Goal: Task Accomplishment & Management: Use online tool/utility

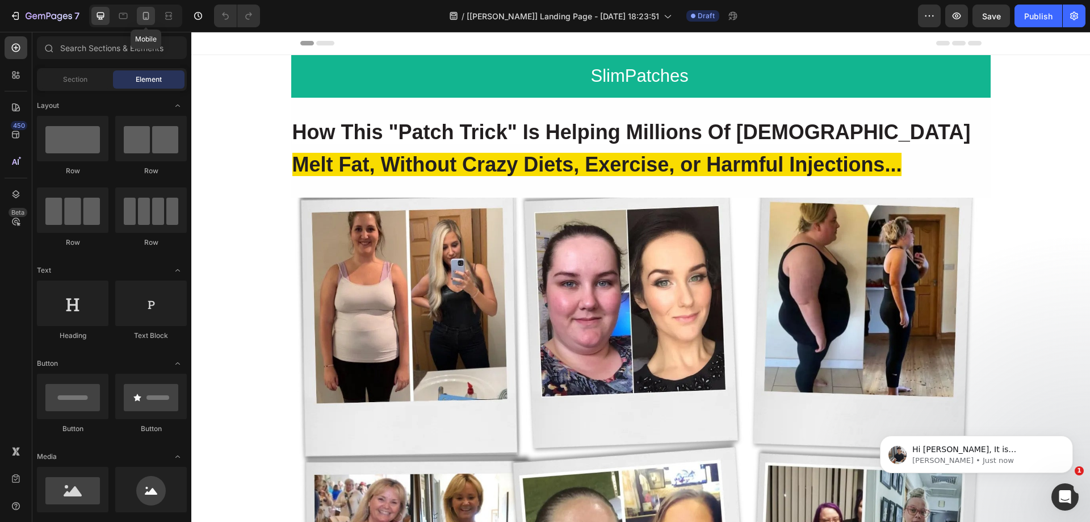
click at [143, 15] on icon at bounding box center [146, 16] width 6 height 8
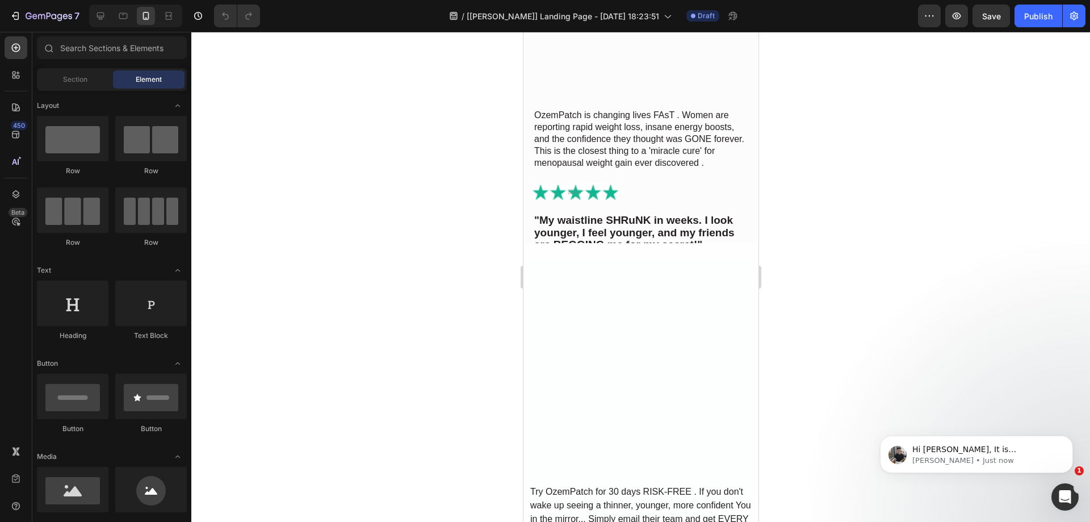
scroll to position [3361, 0]
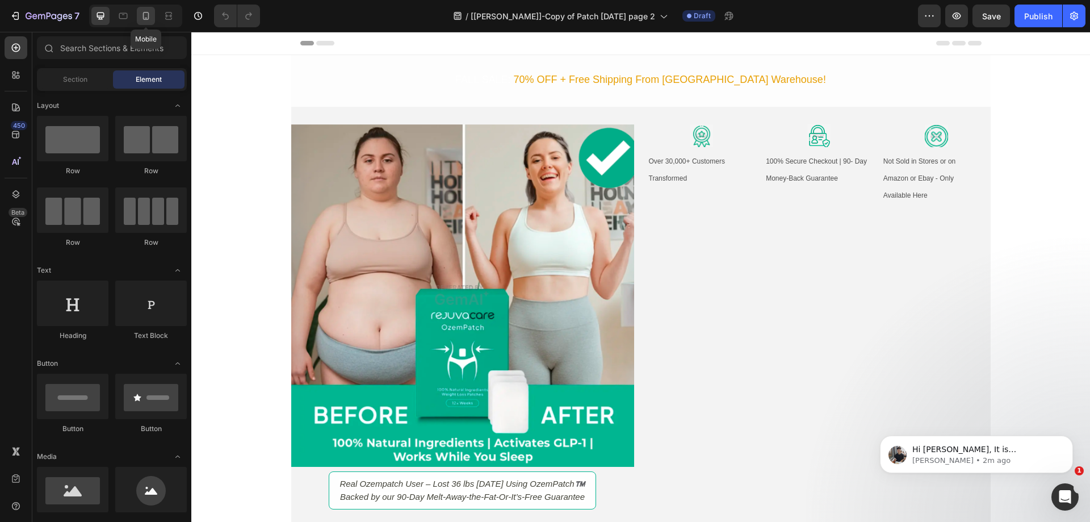
click at [141, 15] on icon at bounding box center [145, 15] width 11 height 11
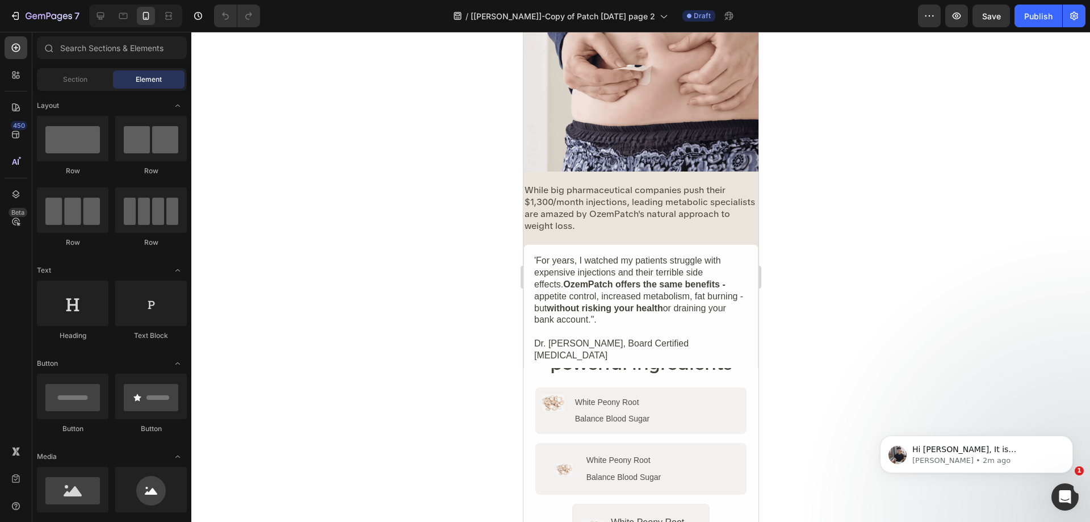
scroll to position [3066, 0]
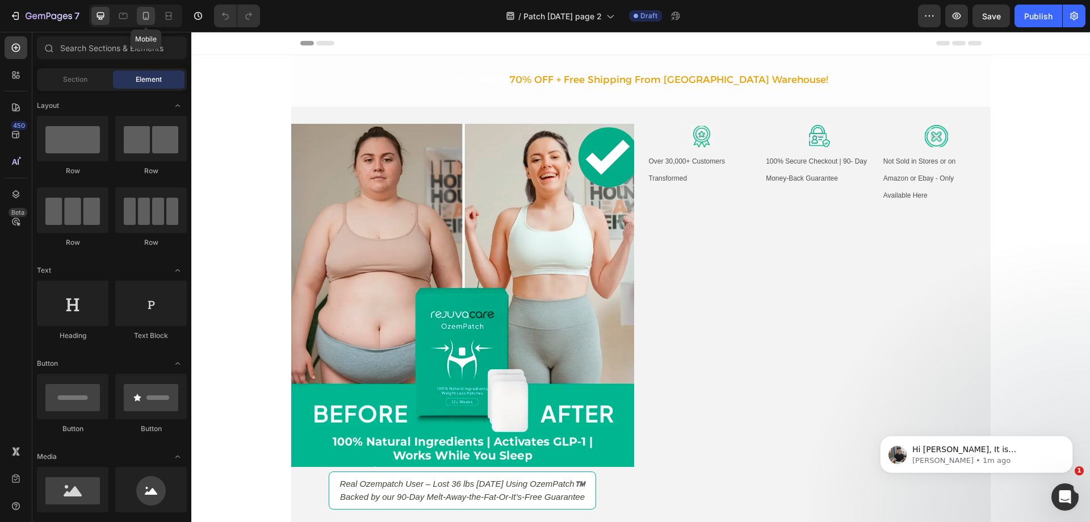
click at [145, 16] on icon at bounding box center [145, 15] width 11 height 11
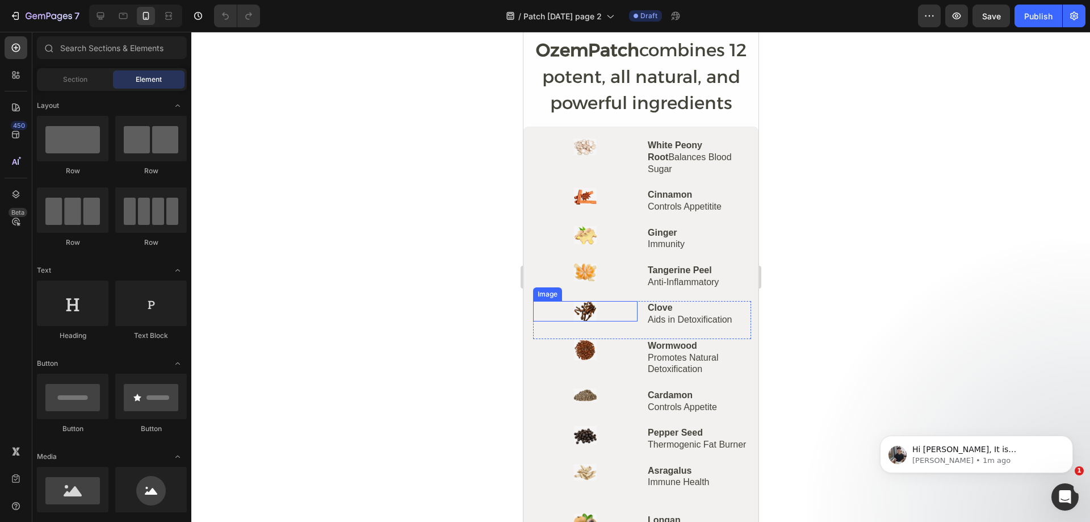
scroll to position [2972, 0]
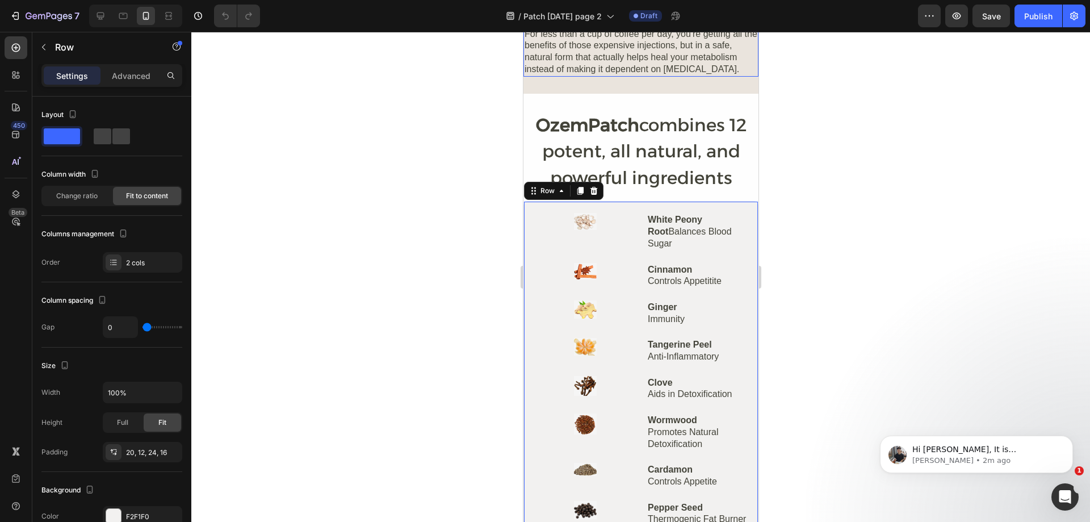
scroll to position [3086, 0]
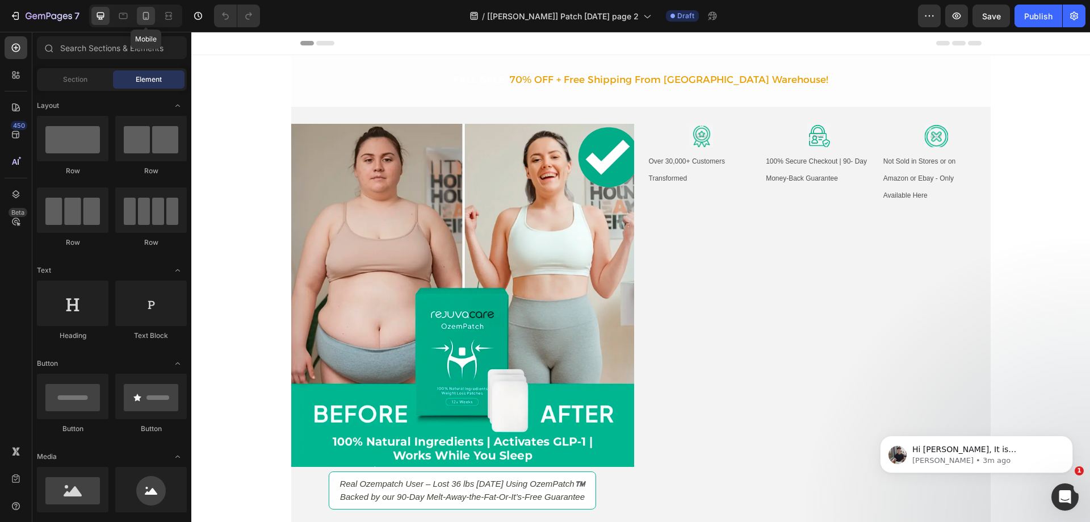
click at [151, 16] on icon at bounding box center [145, 15] width 11 height 11
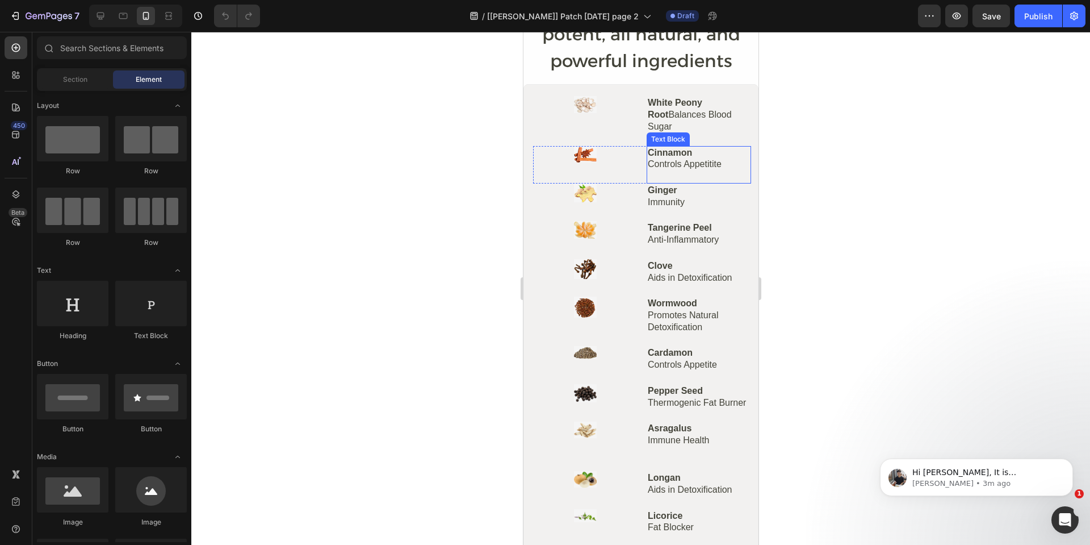
scroll to position [3010, 0]
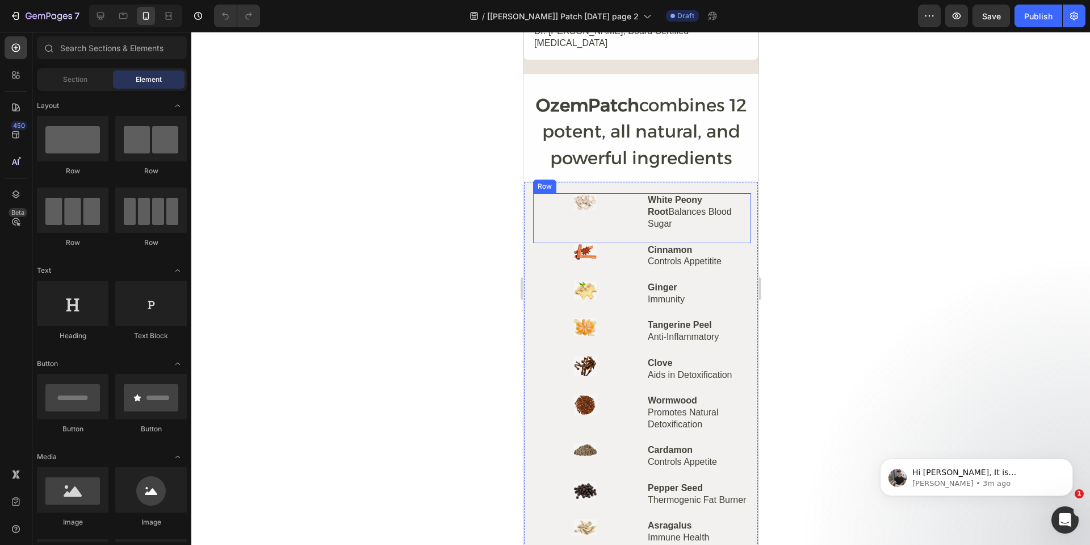
click at [542, 116] on strong "OzemPatch" at bounding box center [586, 105] width 103 height 22
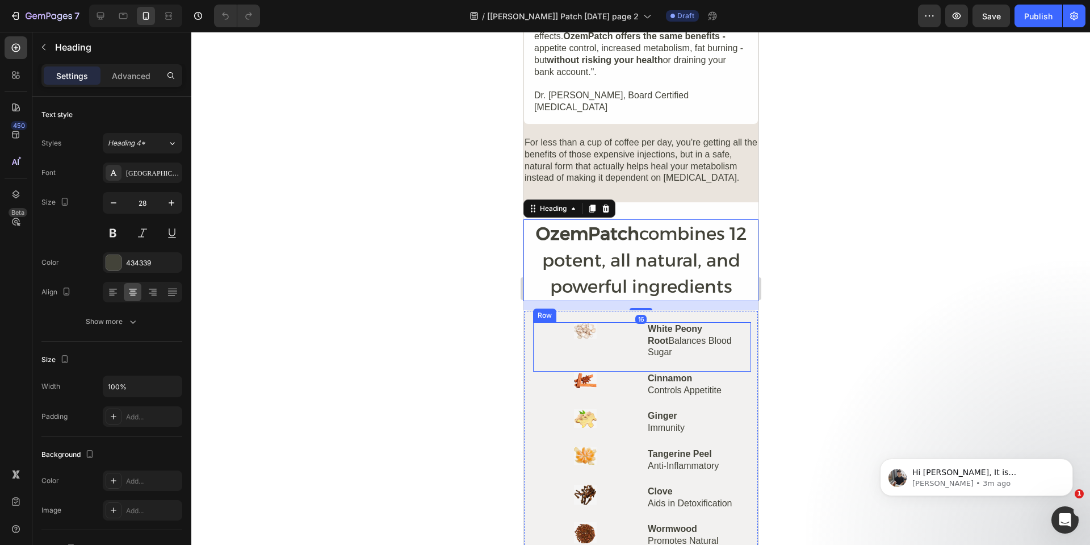
click at [550, 325] on div "Image" at bounding box center [585, 346] width 104 height 49
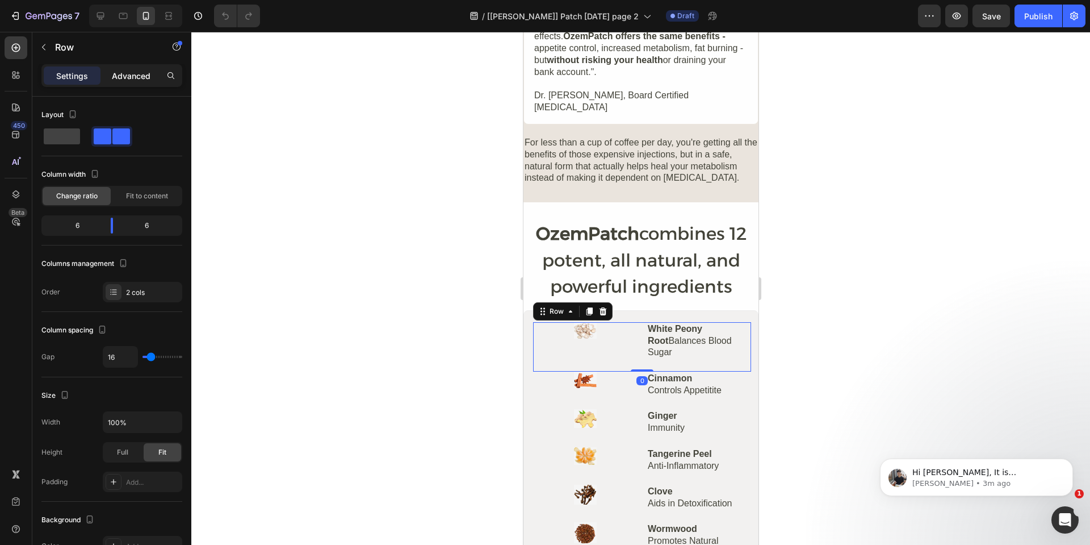
click at [127, 79] on p "Advanced" at bounding box center [131, 76] width 39 height 12
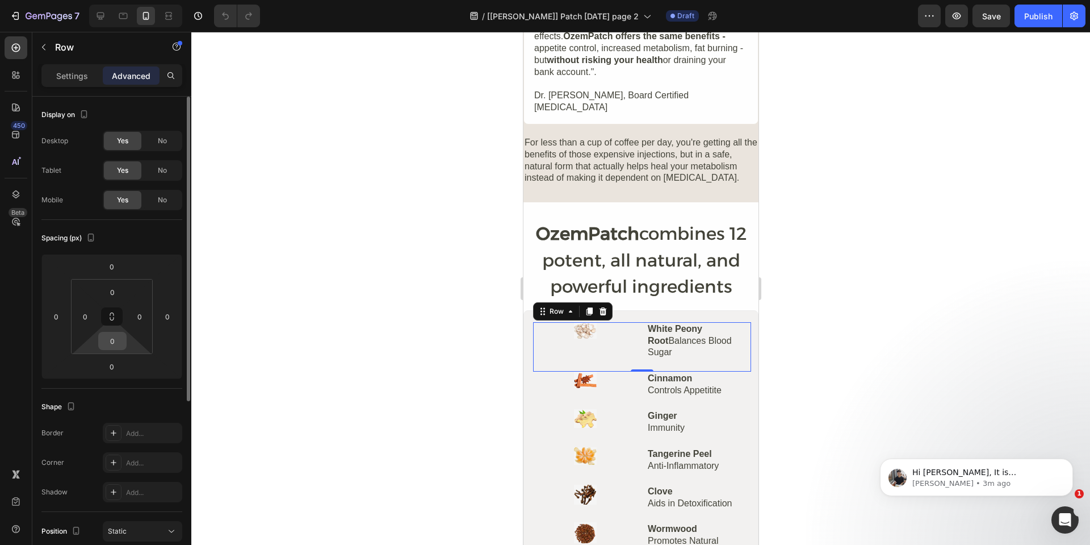
click at [112, 340] on input "0" at bounding box center [112, 340] width 23 height 17
type input "5"
type input "0"
click at [111, 363] on input "0" at bounding box center [112, 366] width 23 height 17
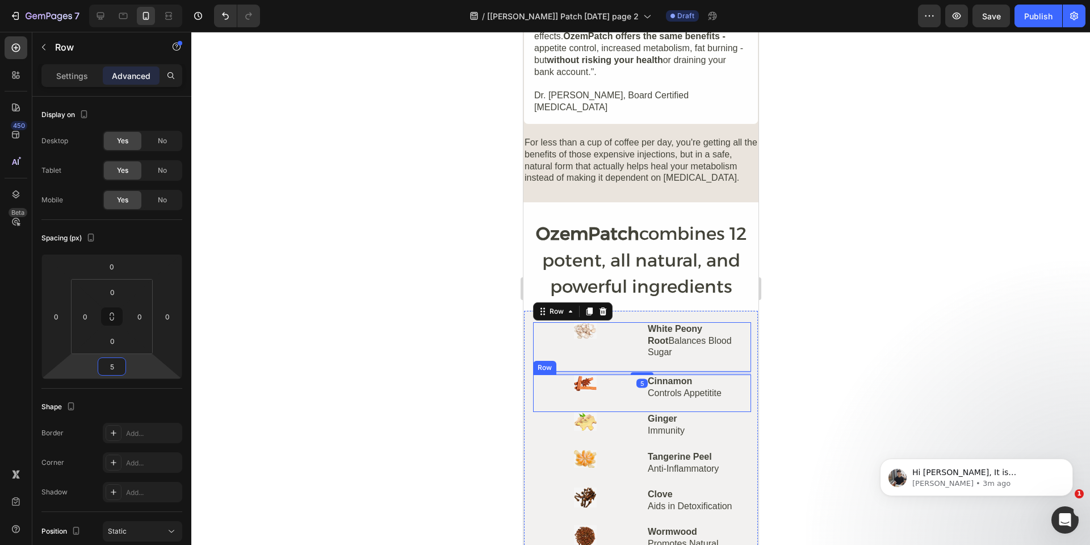
type input "5"
click at [880, 346] on div at bounding box center [640, 288] width 899 height 513
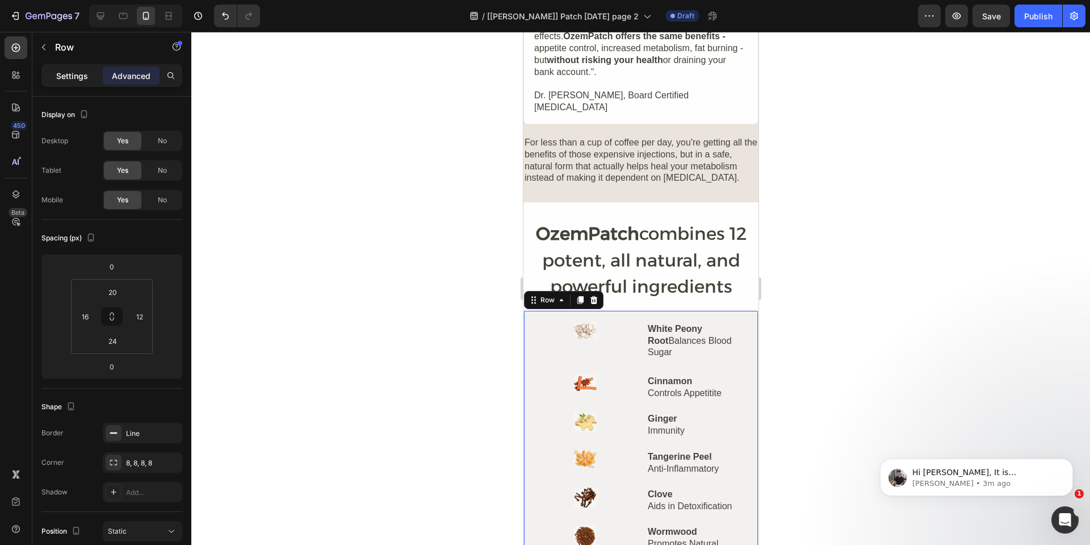
click at [60, 78] on p "Settings" at bounding box center [72, 76] width 32 height 12
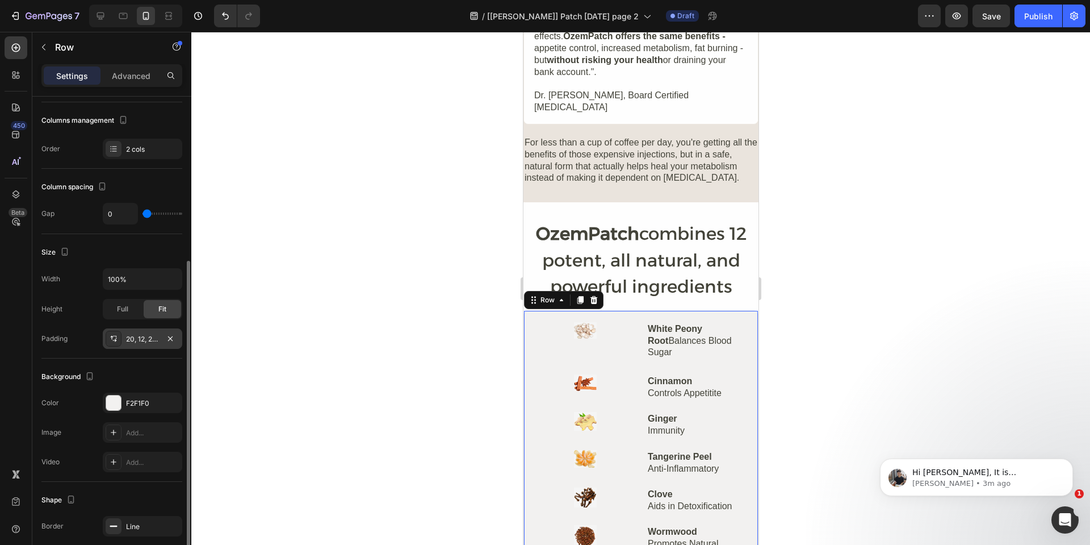
scroll to position [170, 0]
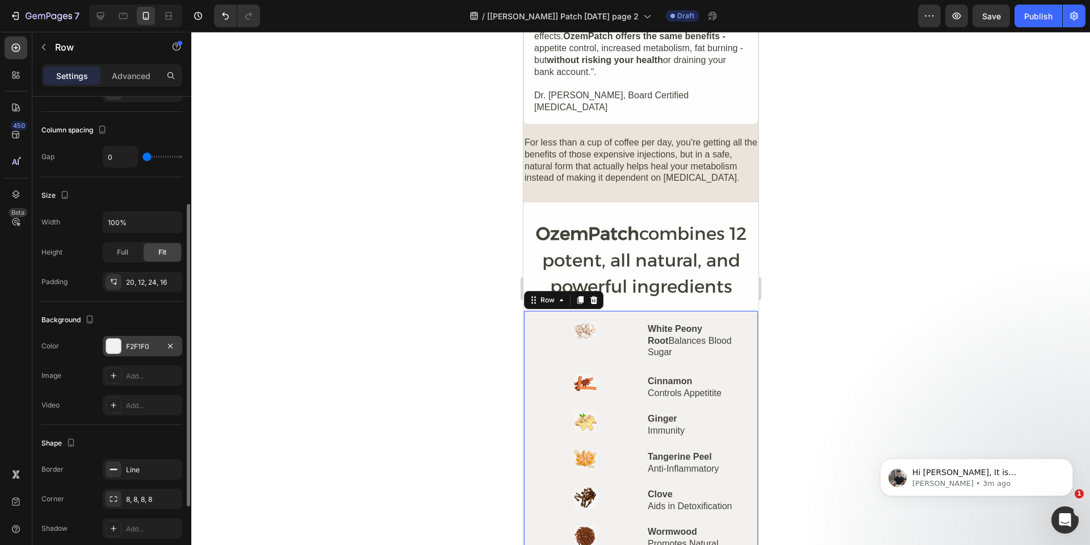
click at [141, 349] on div "F2F1F0" at bounding box center [142, 346] width 33 height 10
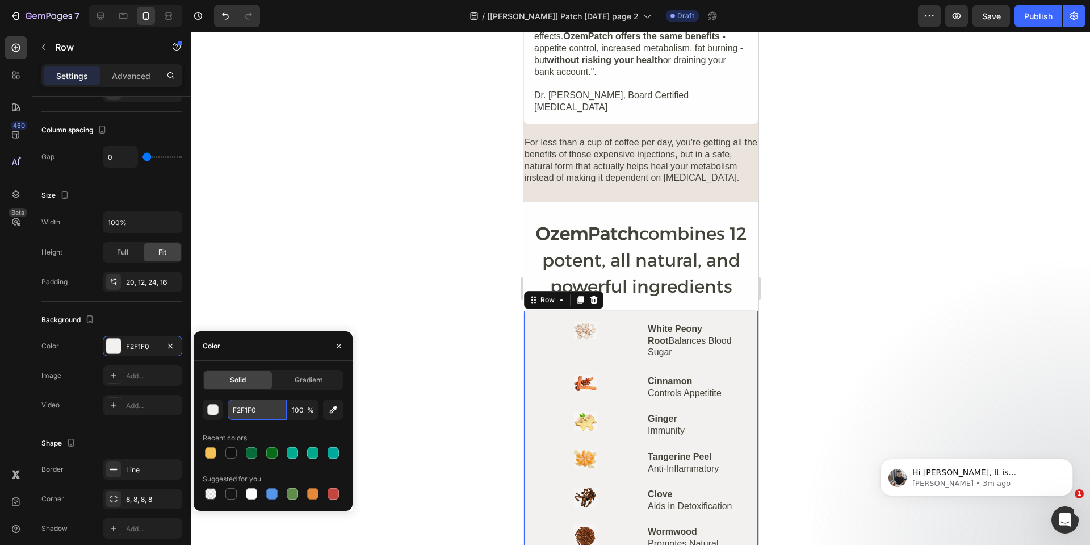
click at [249, 401] on input "F2F1F0" at bounding box center [257, 409] width 59 height 20
click at [173, 345] on icon "button" at bounding box center [170, 345] width 9 height 9
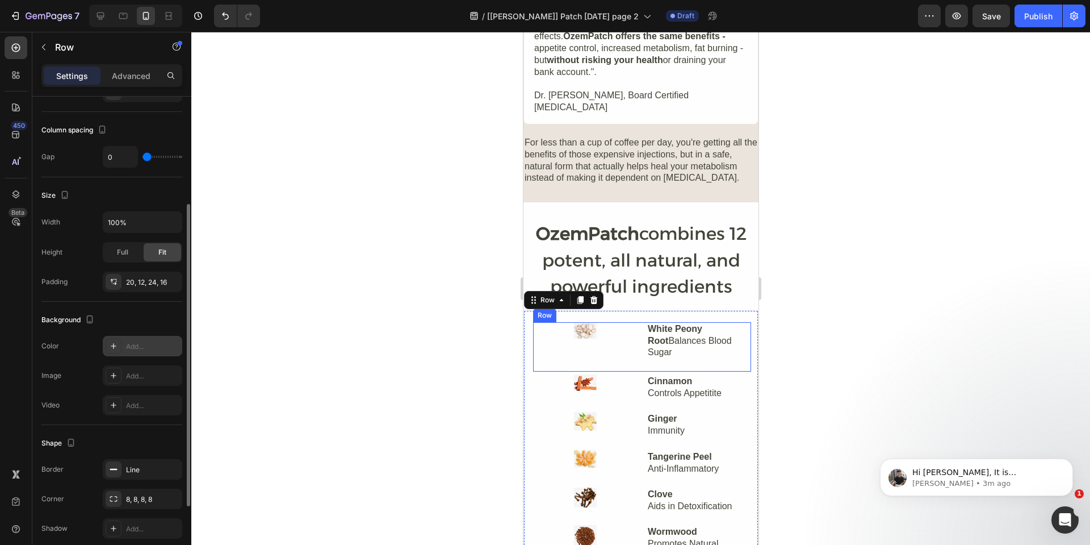
click at [545, 325] on div "Image" at bounding box center [585, 346] width 104 height 49
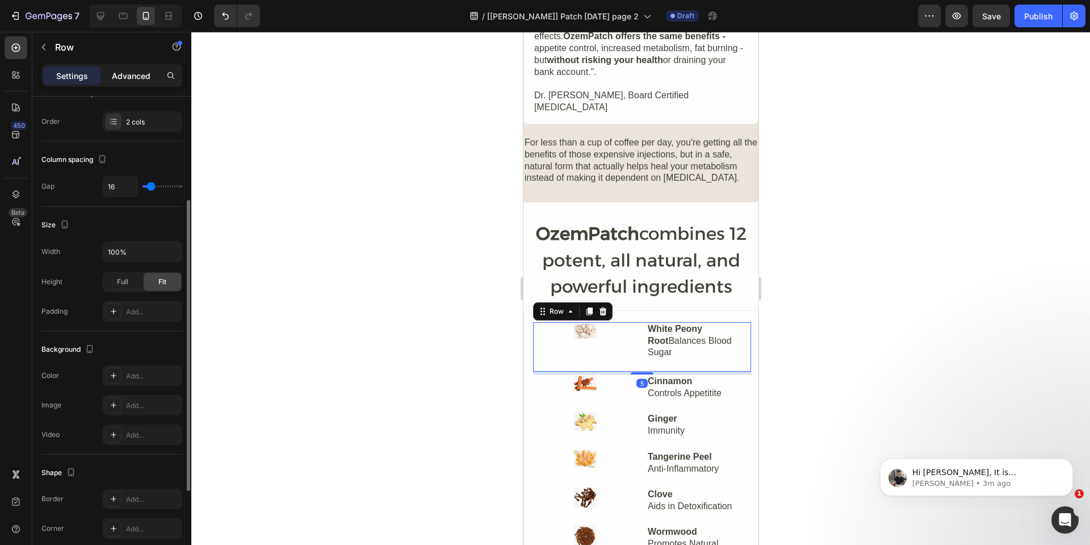
click at [132, 71] on p "Advanced" at bounding box center [131, 76] width 39 height 12
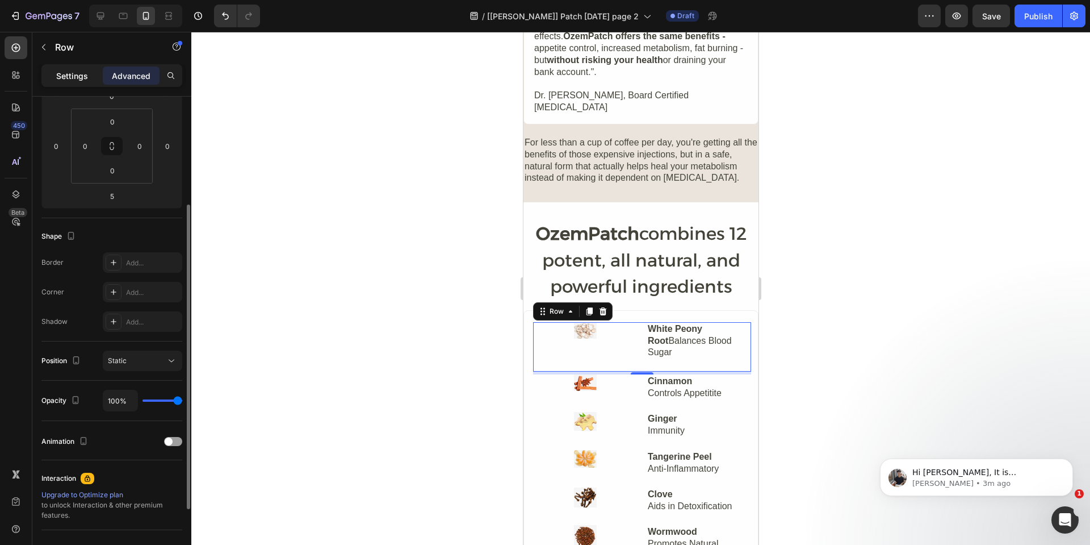
click at [81, 69] on div "Settings" at bounding box center [72, 75] width 57 height 18
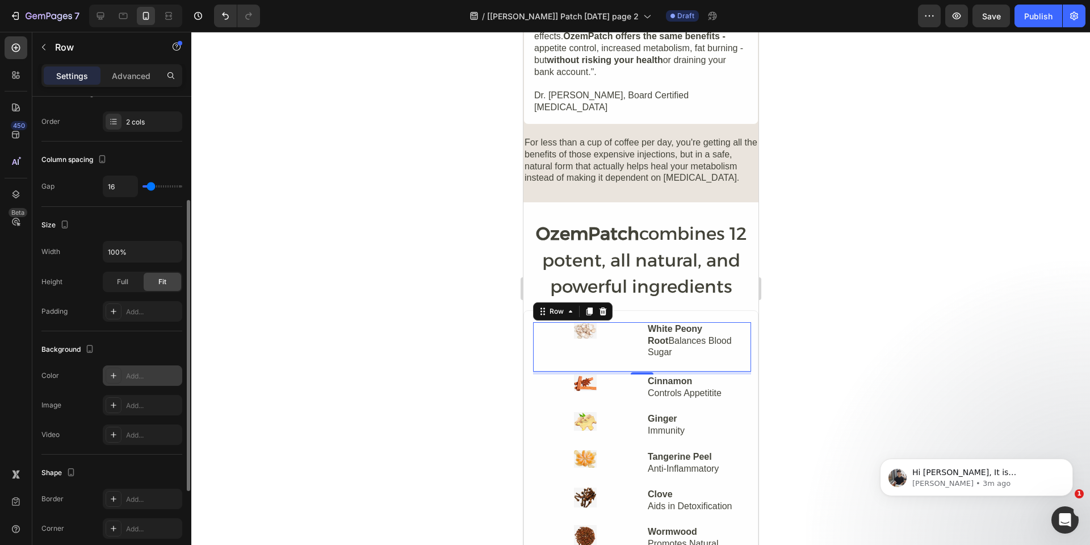
click at [135, 374] on div "Add..." at bounding box center [152, 376] width 53 height 10
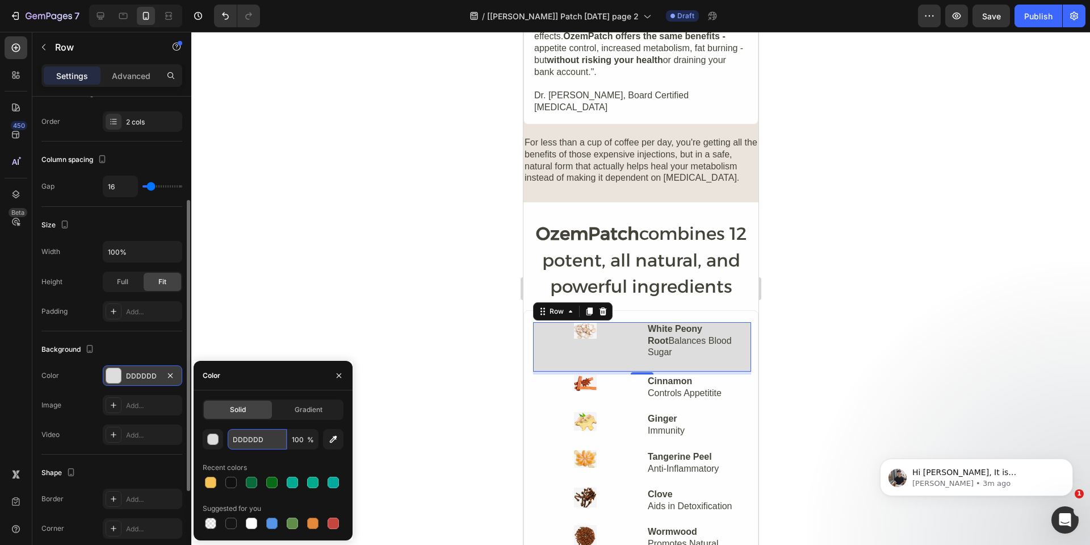
click at [263, 442] on input "DDDDDD" at bounding box center [257, 439] width 59 height 20
paste input "F2F1F0"
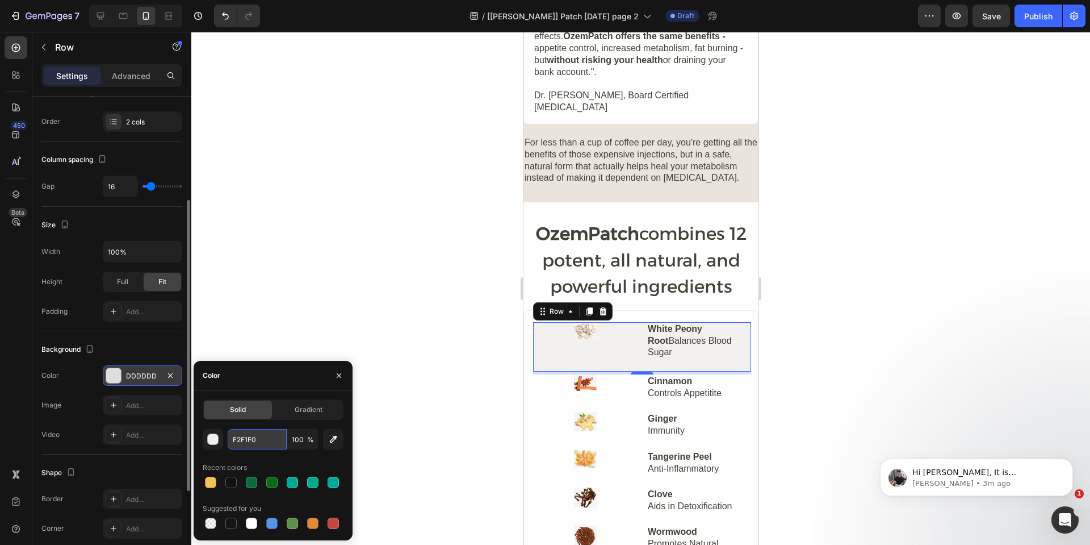
type input "F2F1F0"
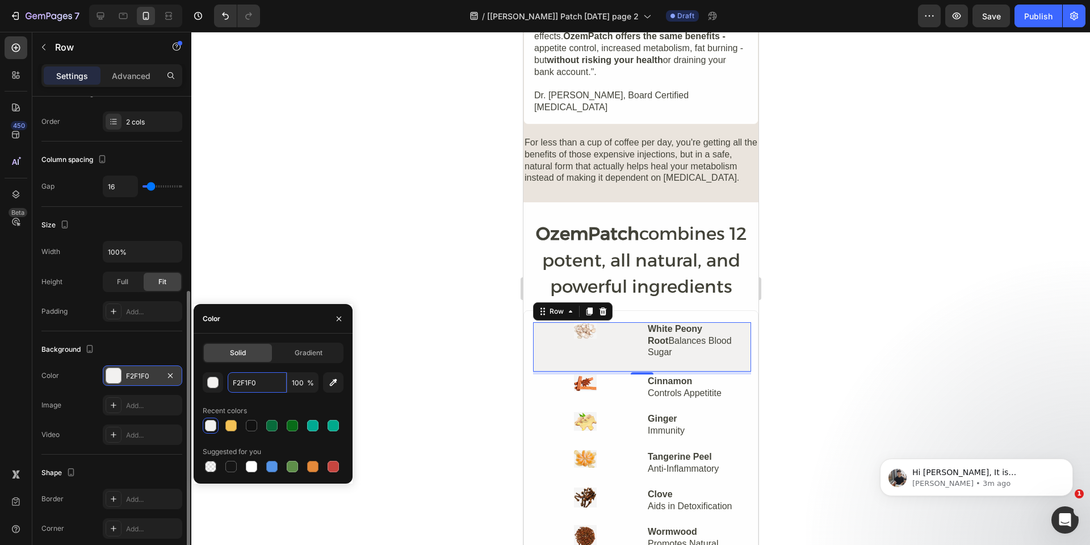
scroll to position [312, 0]
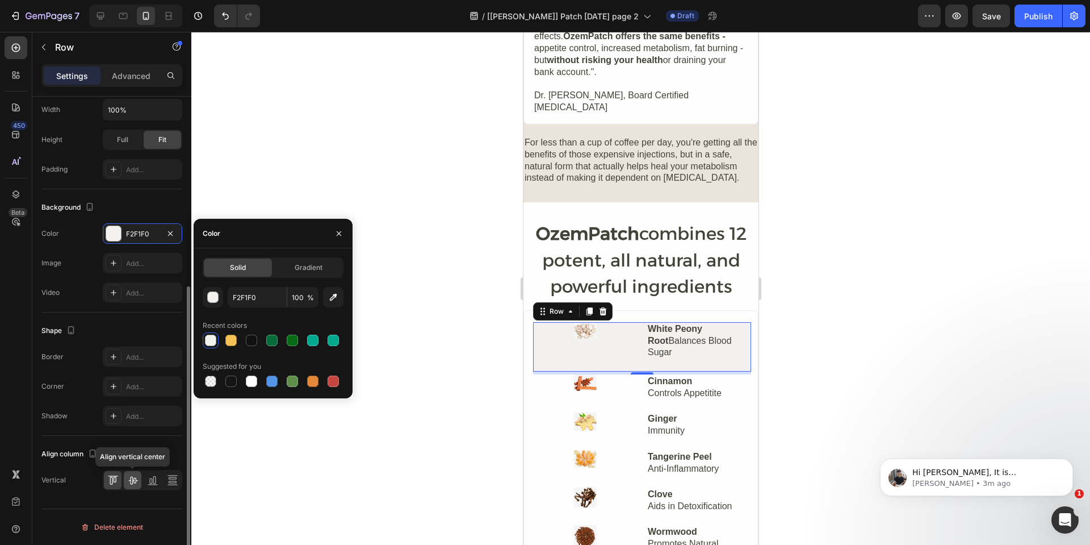
click at [132, 478] on icon at bounding box center [132, 480] width 9 height 8
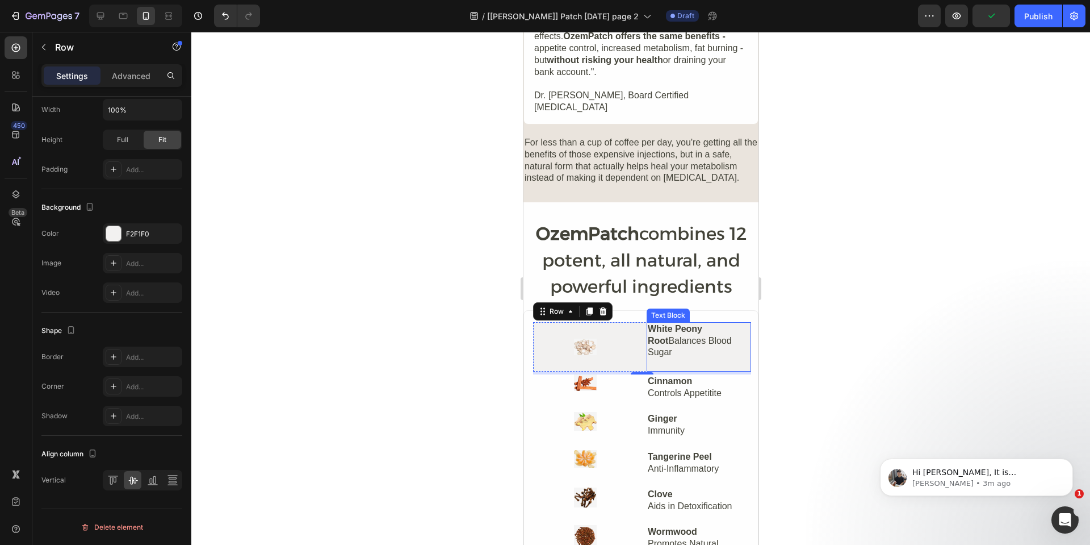
click at [667, 323] on p "White Peony Root Balances Blood Sugar" at bounding box center [698, 340] width 102 height 35
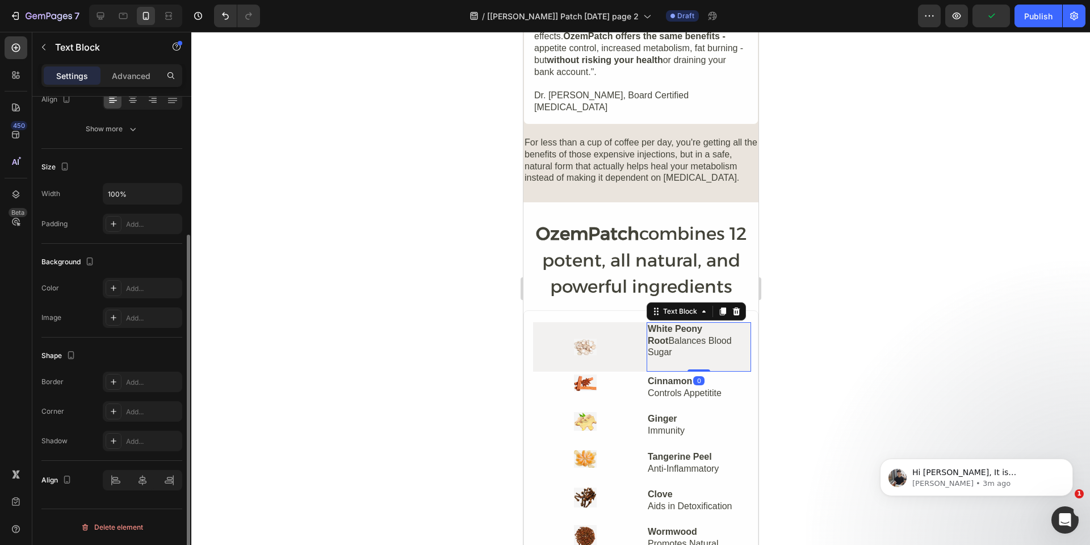
scroll to position [0, 0]
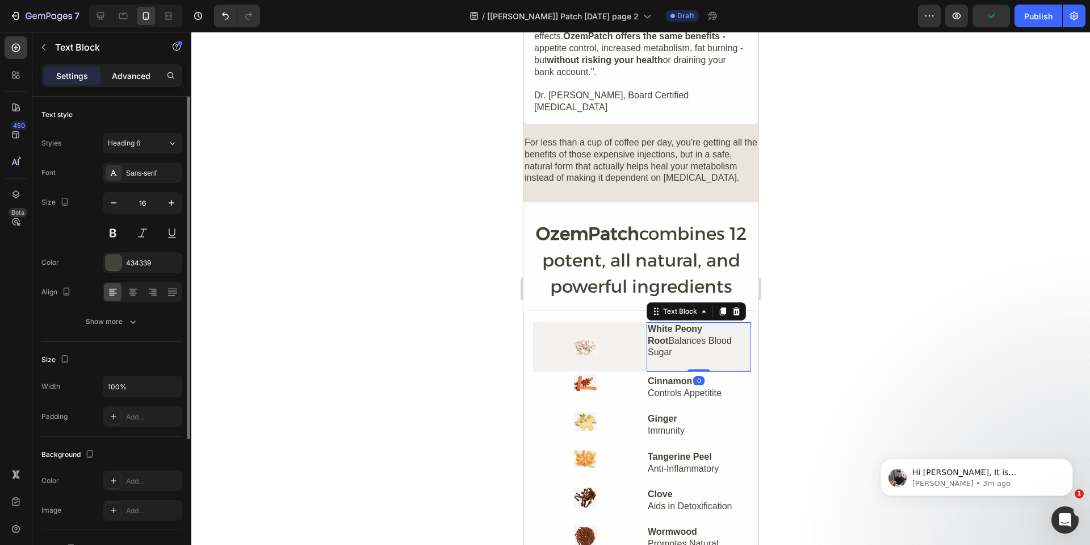
click at [129, 70] on p "Advanced" at bounding box center [131, 76] width 39 height 12
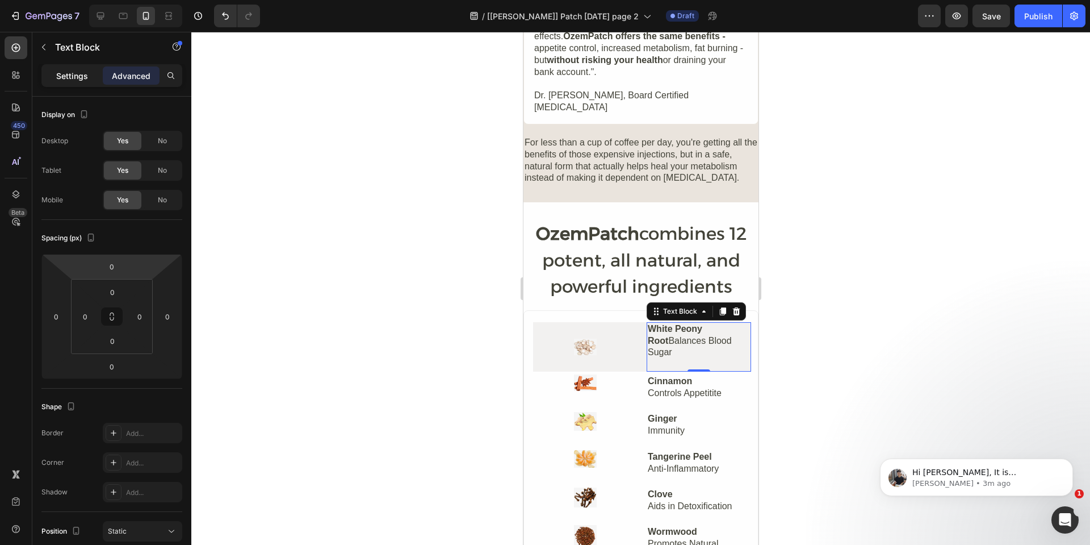
click at [71, 70] on p "Settings" at bounding box center [72, 76] width 32 height 12
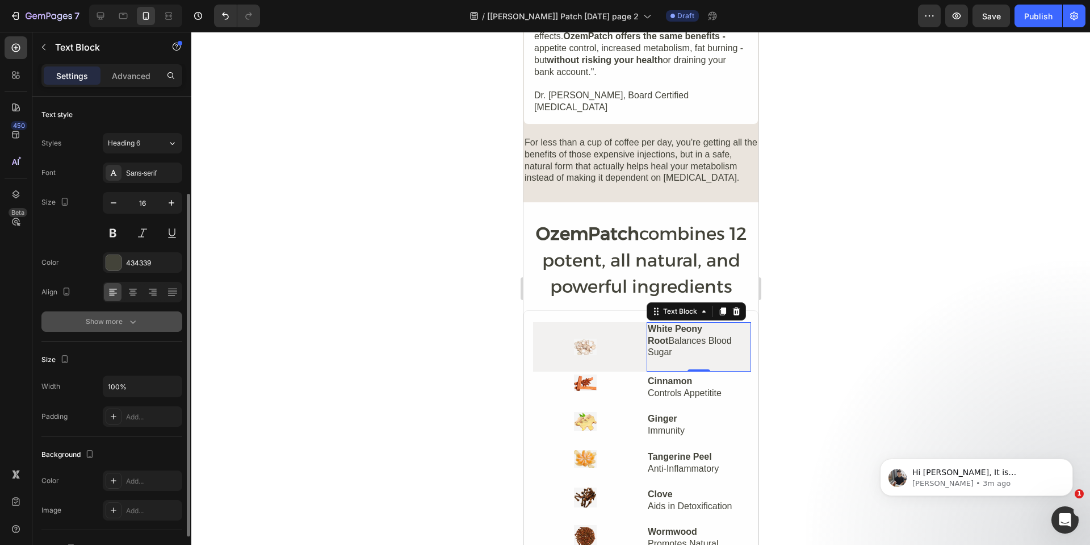
scroll to position [193, 0]
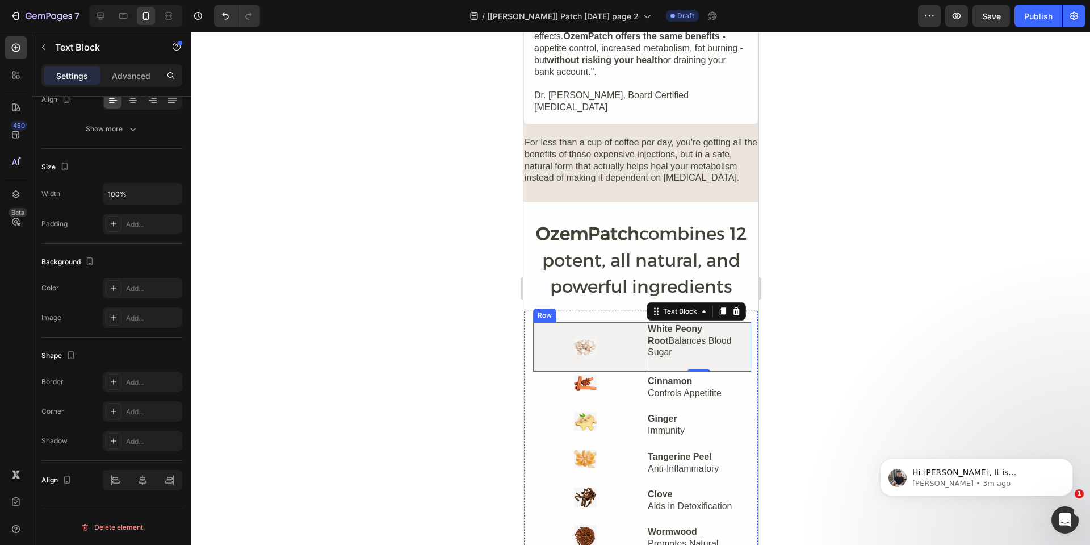
click at [601, 322] on div "Image" at bounding box center [585, 346] width 104 height 49
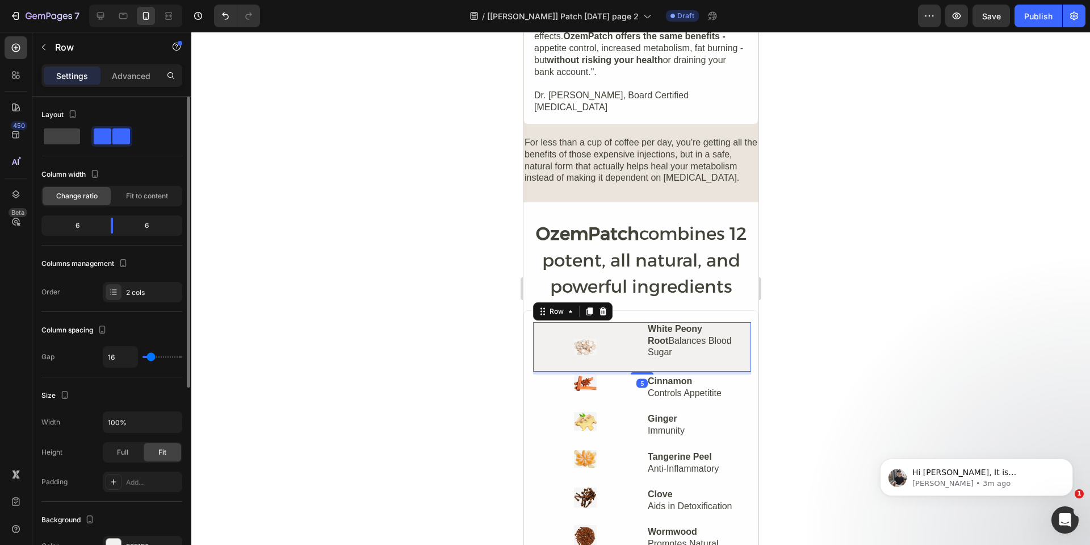
scroll to position [312, 0]
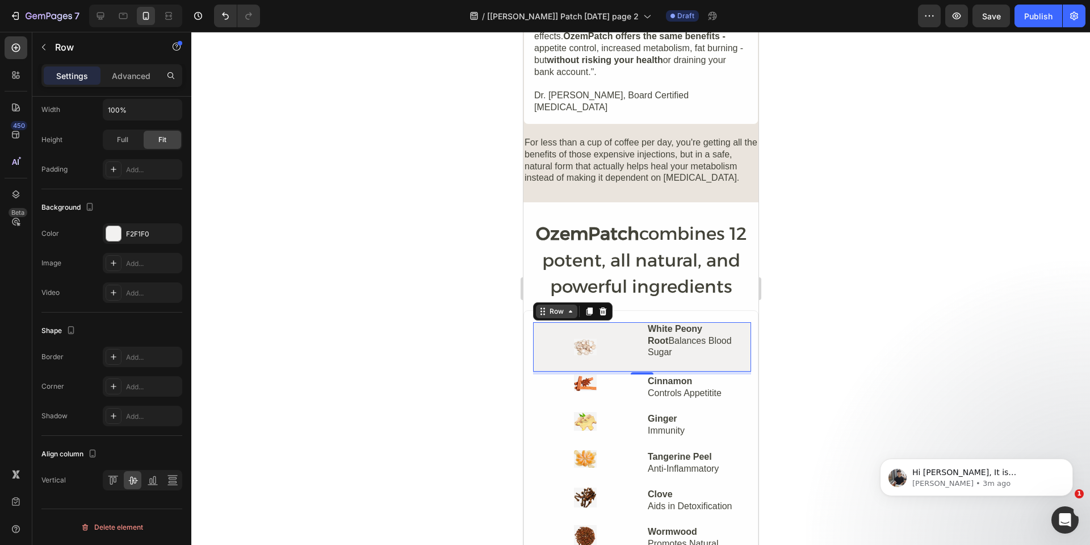
click at [558, 306] on div "Row" at bounding box center [556, 311] width 19 height 10
click at [125, 77] on p "Advanced" at bounding box center [131, 76] width 39 height 12
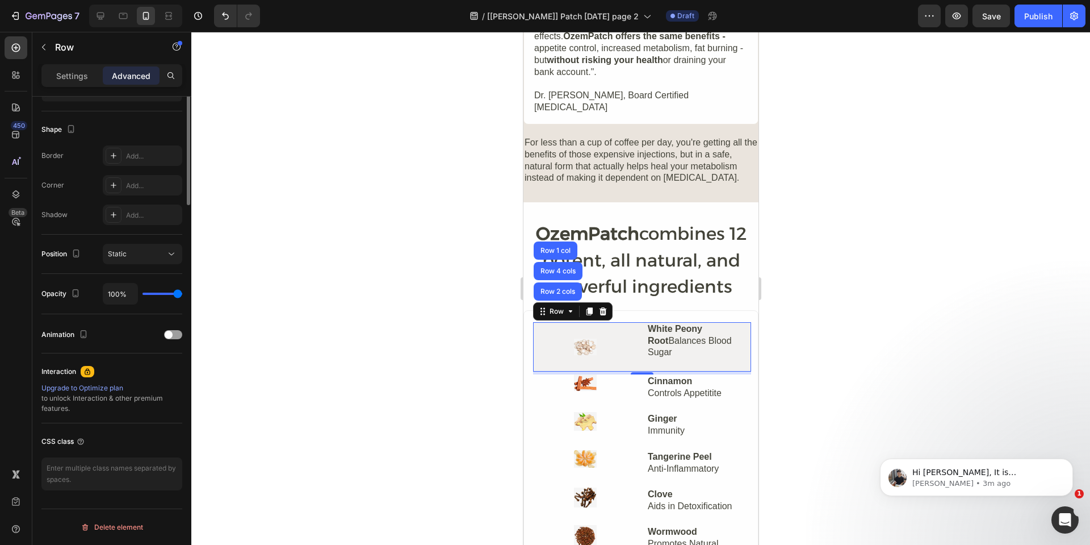
scroll to position [50, 0]
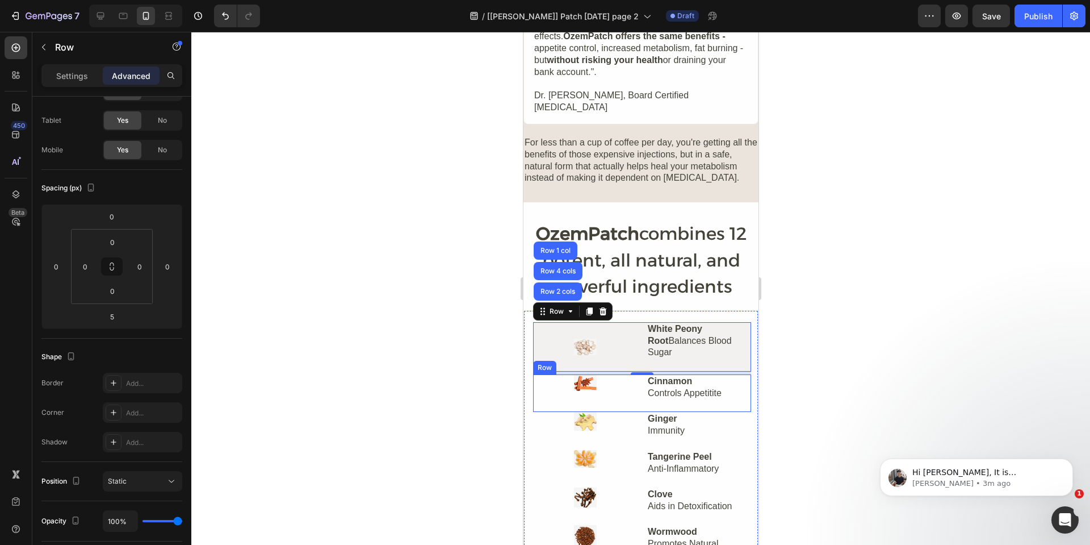
click at [606, 374] on div "Image" at bounding box center [585, 392] width 104 height 37
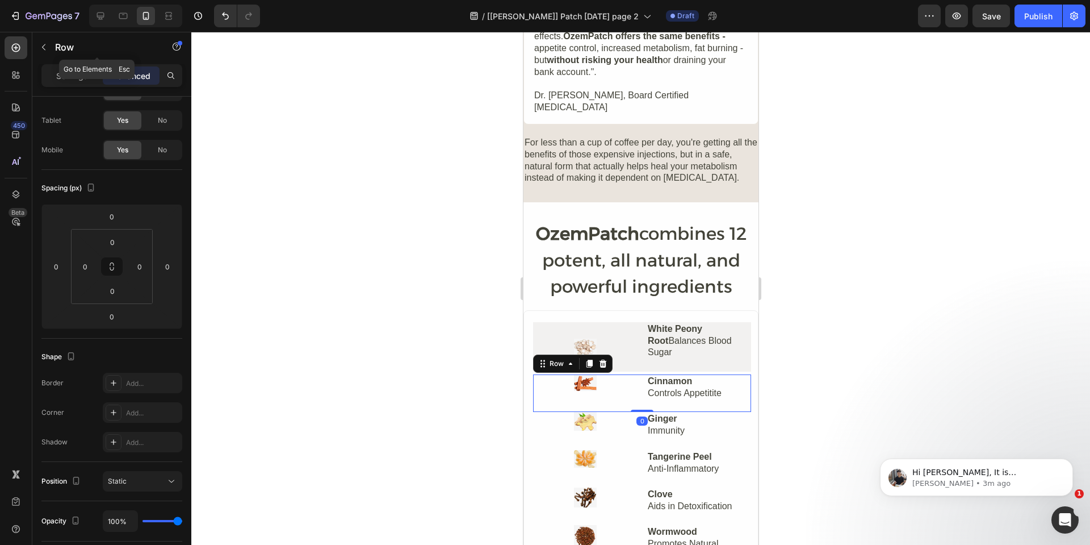
click at [65, 62] on div "Row" at bounding box center [96, 48] width 129 height 32
click at [69, 72] on p "Settings" at bounding box center [72, 76] width 32 height 12
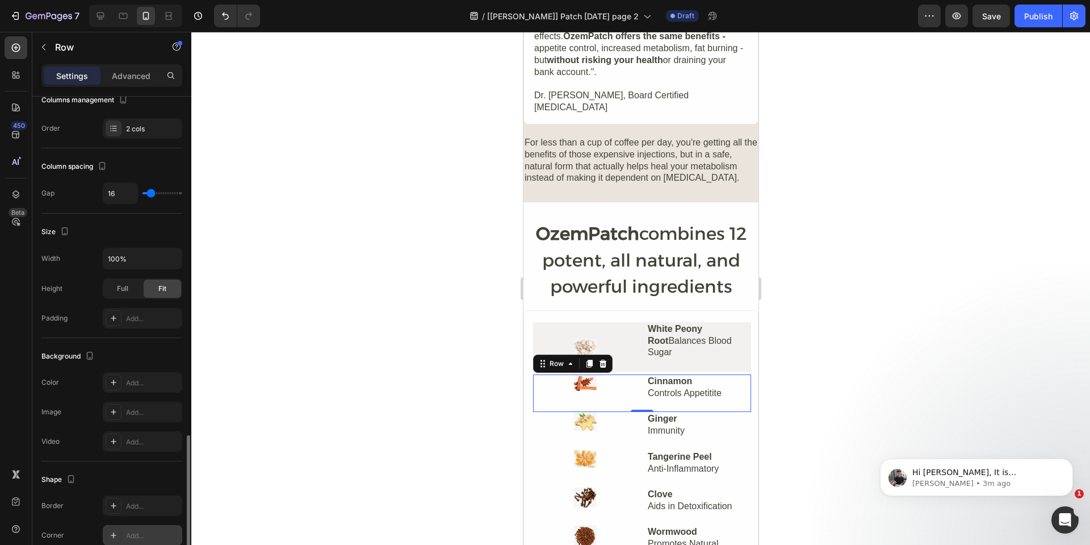
scroll to position [312, 0]
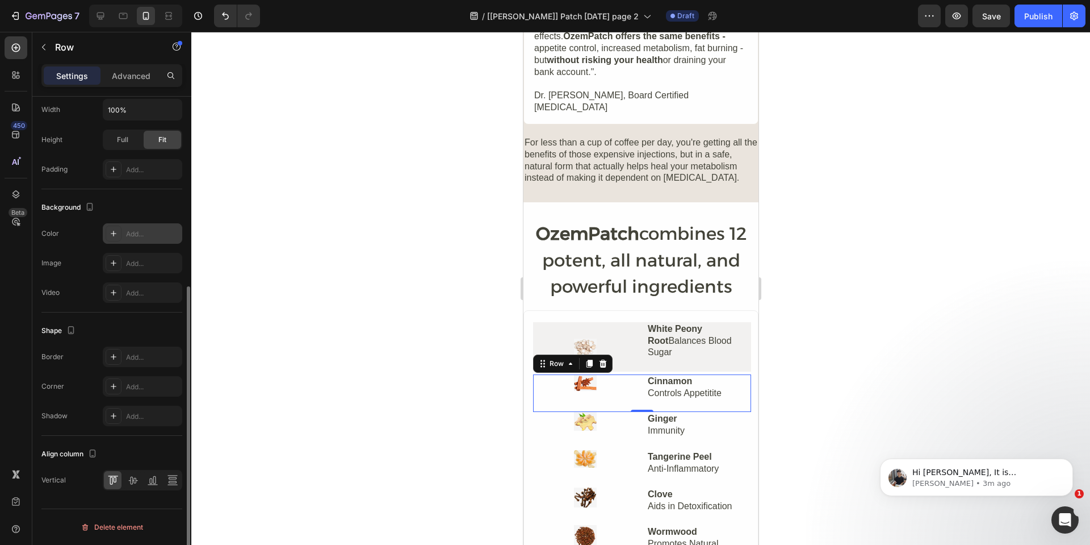
click at [141, 238] on div "Add..." at bounding box center [152, 234] width 53 height 10
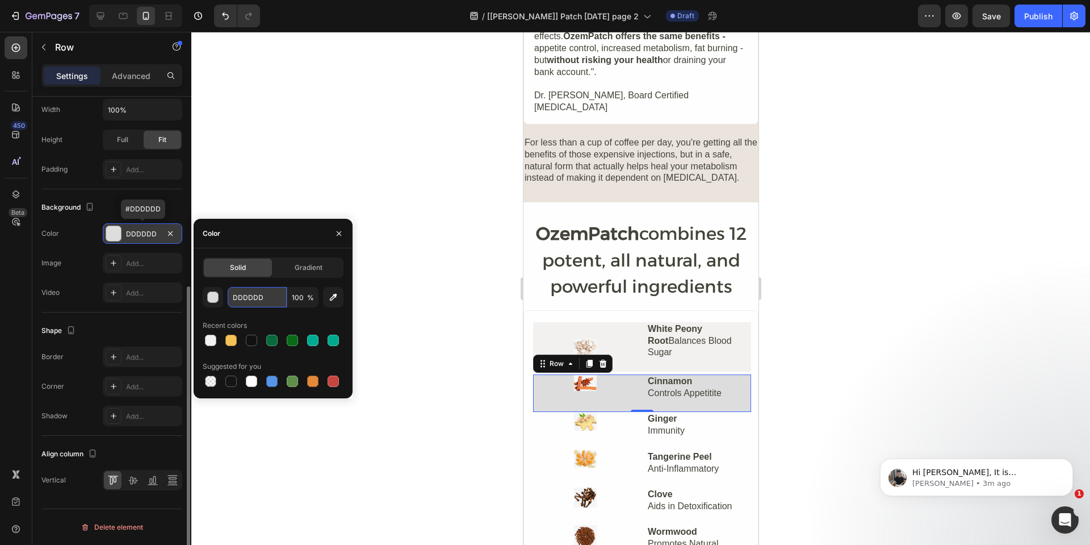
click at [254, 300] on input "DDDDDD" at bounding box center [257, 297] width 59 height 20
paste input "F2F1F0"
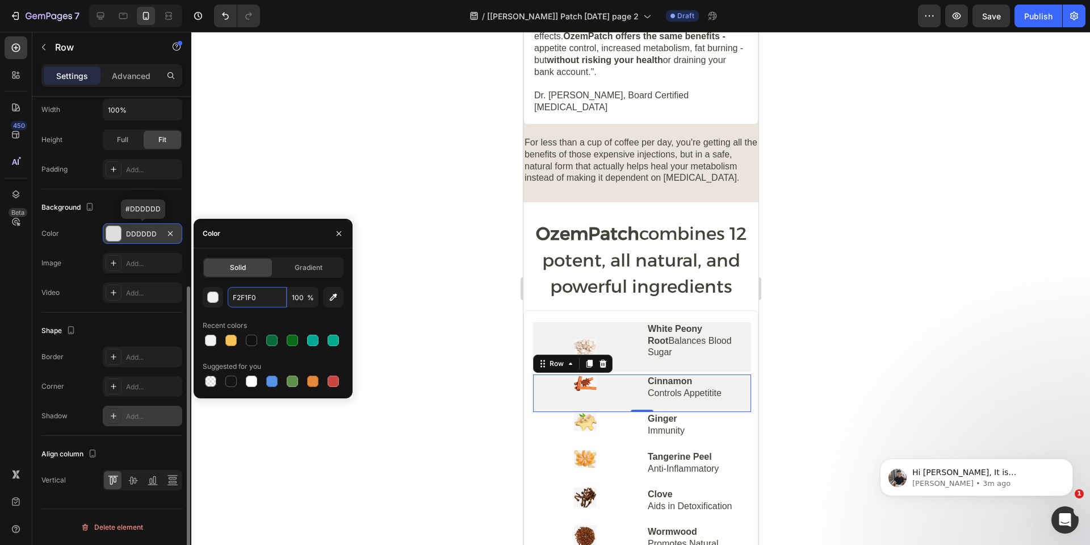
type input "F2F1F0"
click at [137, 483] on icon at bounding box center [132, 479] width 11 height 11
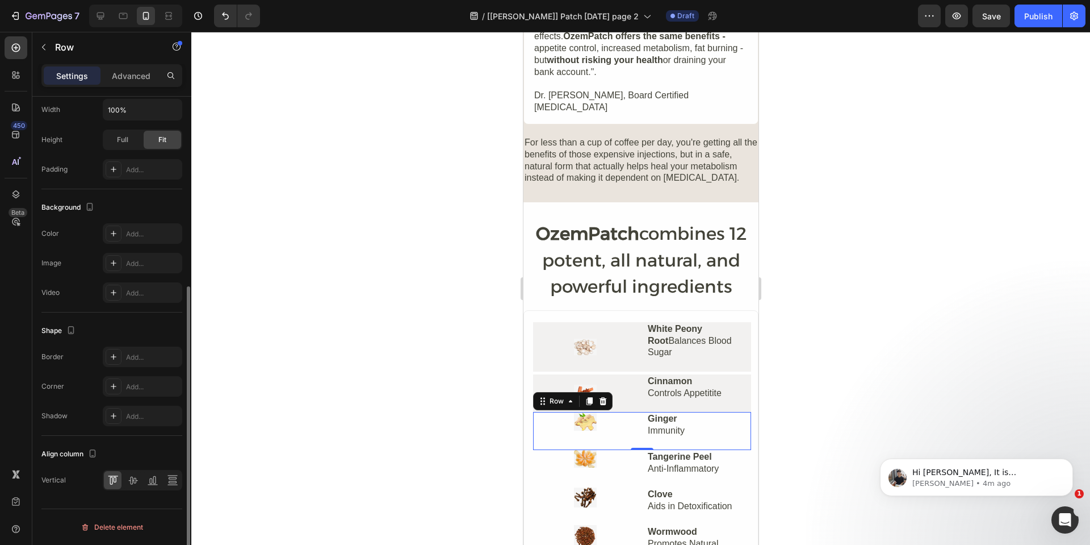
click at [556, 412] on div "Image" at bounding box center [585, 430] width 104 height 37
click at [143, 240] on div "Add..." at bounding box center [142, 233] width 79 height 20
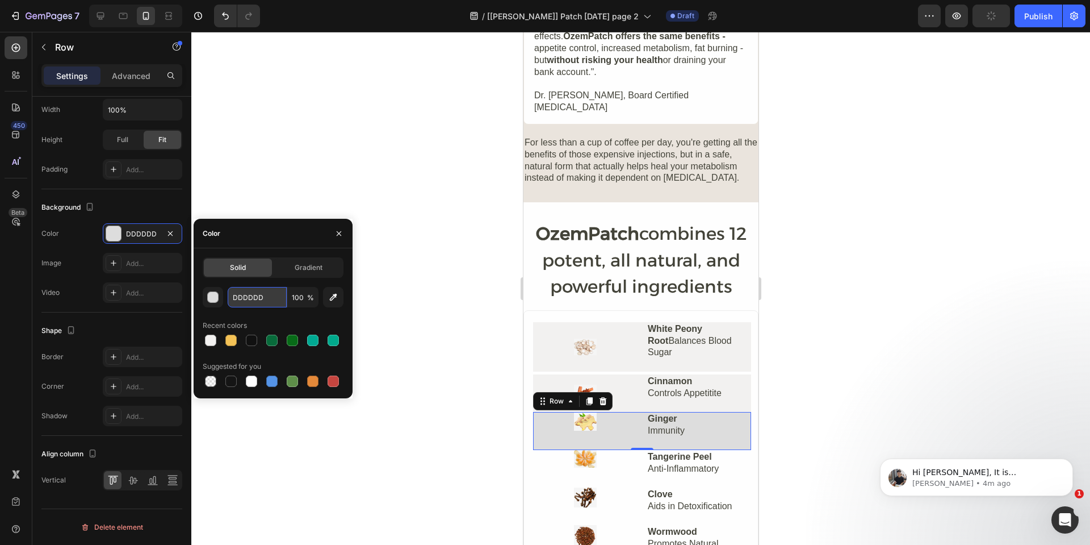
click at [256, 293] on input "DDDDDD" at bounding box center [257, 297] width 59 height 20
paste input "F2F1F0"
type input "F2F1F0"
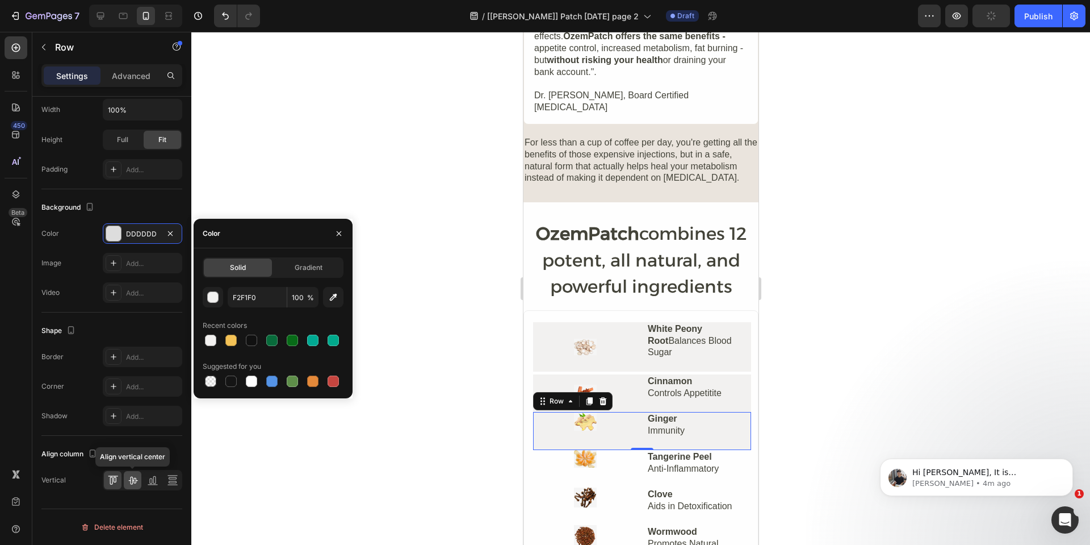
click at [138, 483] on icon at bounding box center [132, 479] width 11 height 11
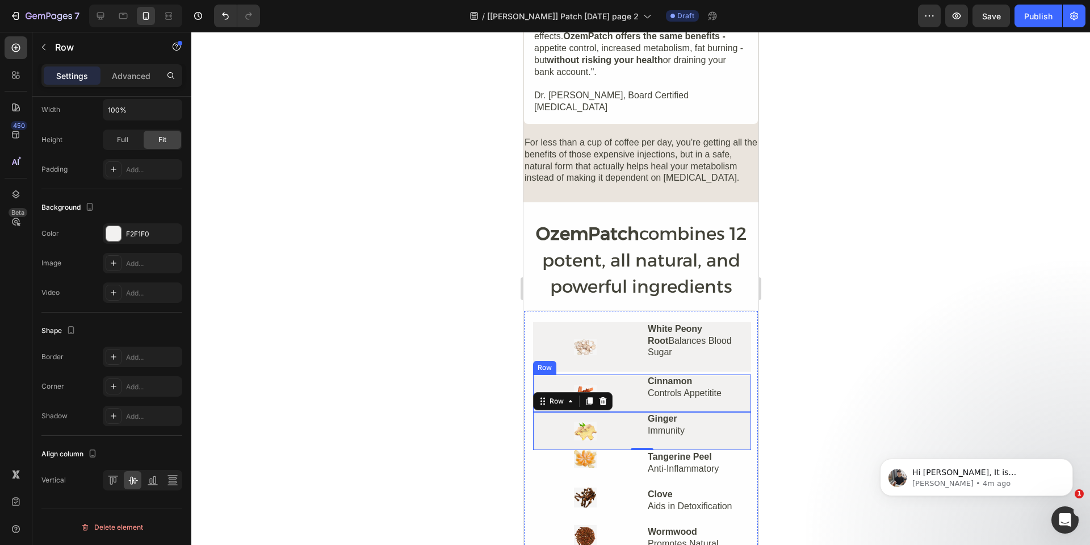
click at [618, 374] on div "Image" at bounding box center [585, 392] width 104 height 37
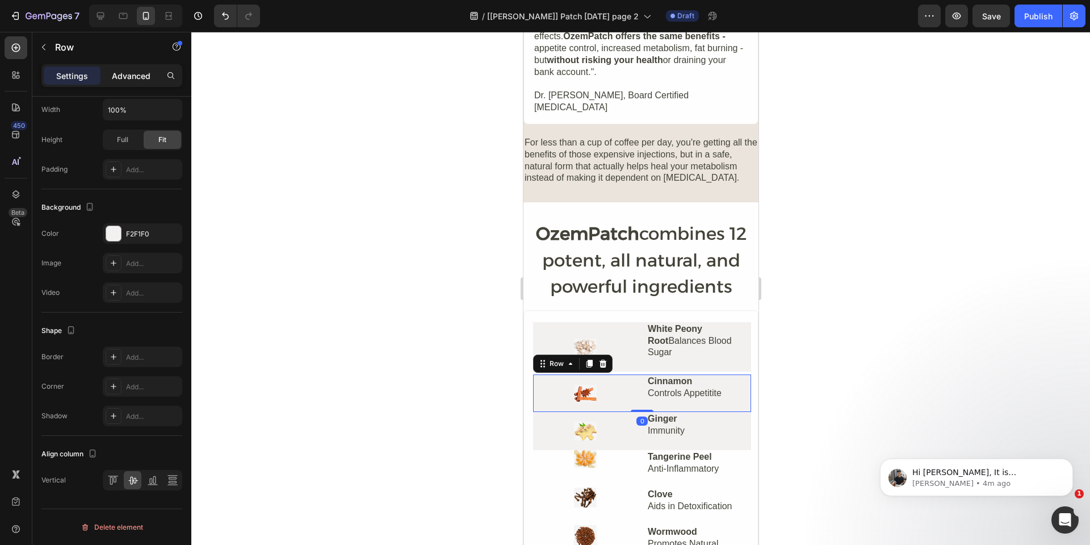
click at [132, 83] on div "Advanced" at bounding box center [131, 75] width 57 height 18
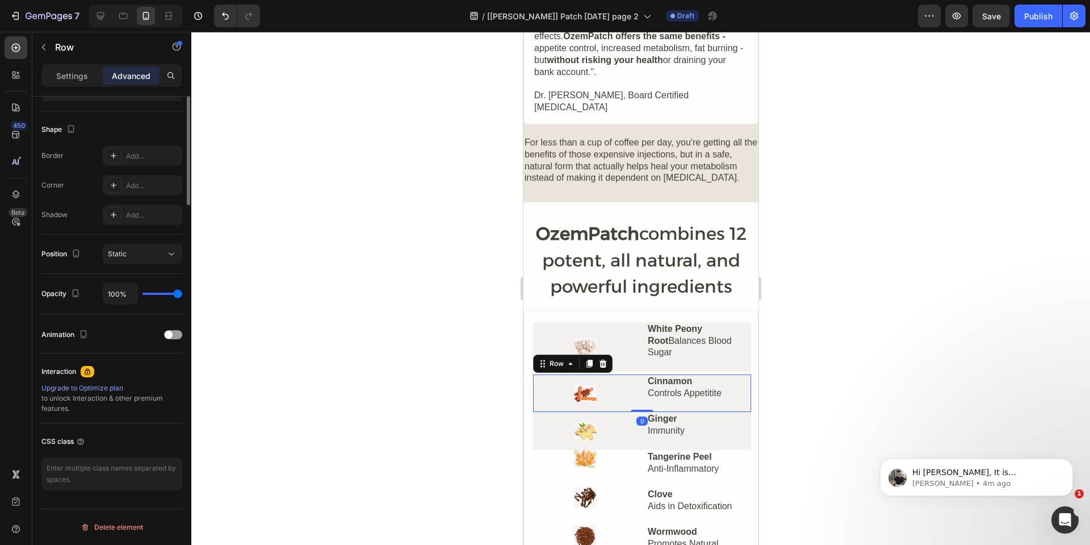
scroll to position [0, 0]
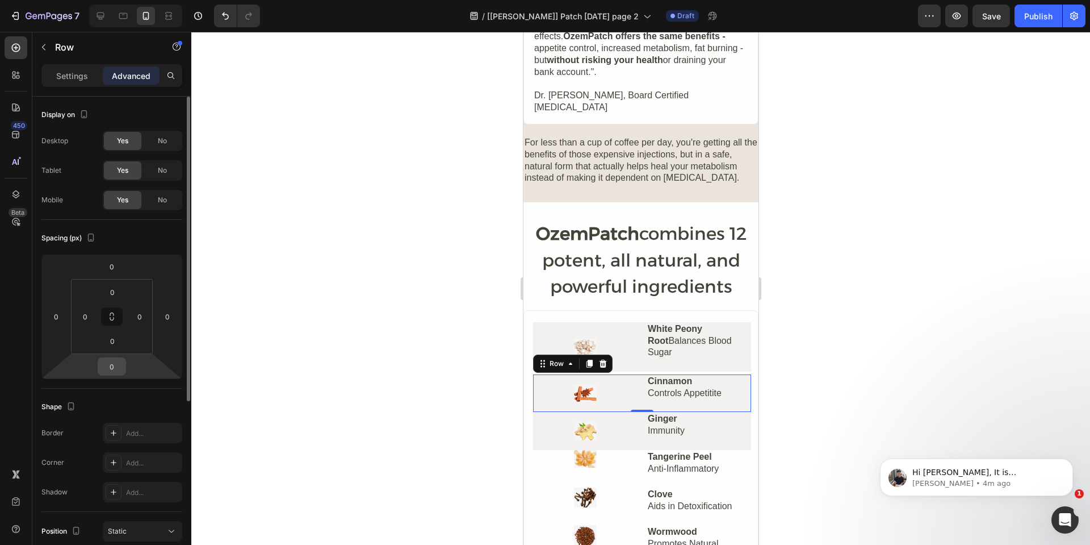
click at [118, 366] on input "0" at bounding box center [112, 366] width 23 height 17
type input "5"
click at [409, 394] on div at bounding box center [640, 288] width 899 height 513
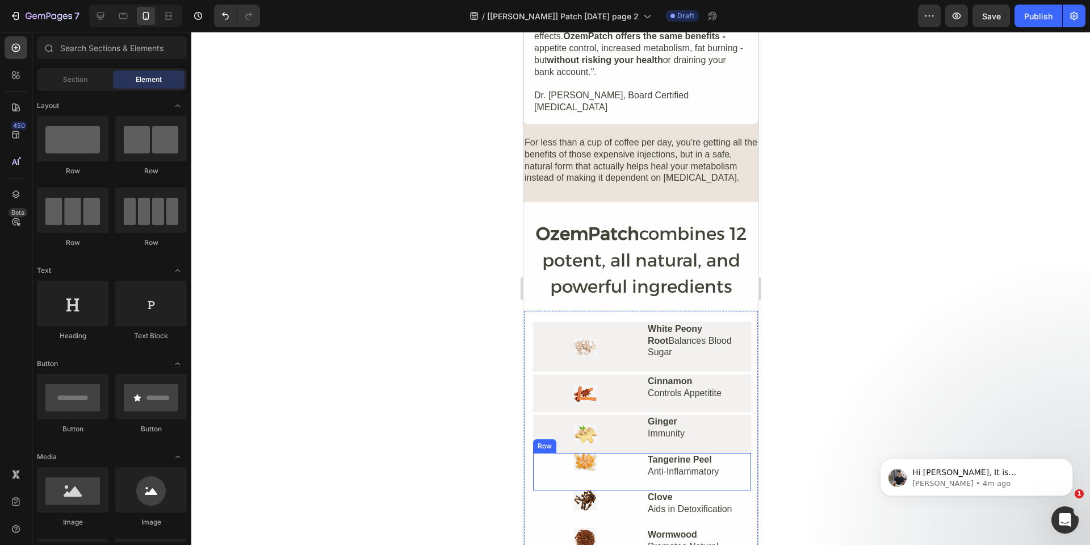
click at [546, 453] on div "Image" at bounding box center [585, 471] width 104 height 37
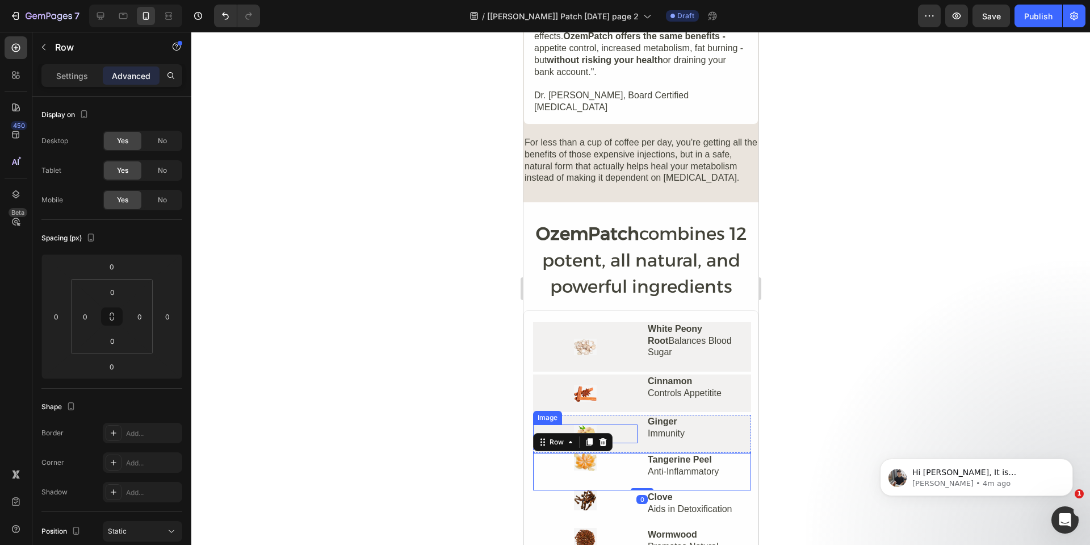
click at [568, 415] on div "Image" at bounding box center [585, 433] width 104 height 37
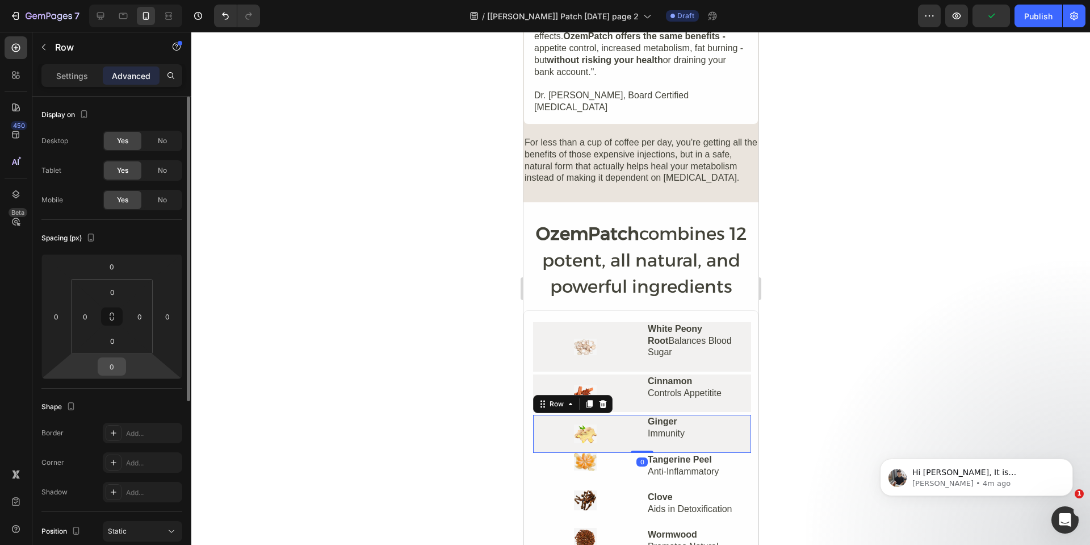
click at [110, 363] on input "0" at bounding box center [112, 366] width 23 height 17
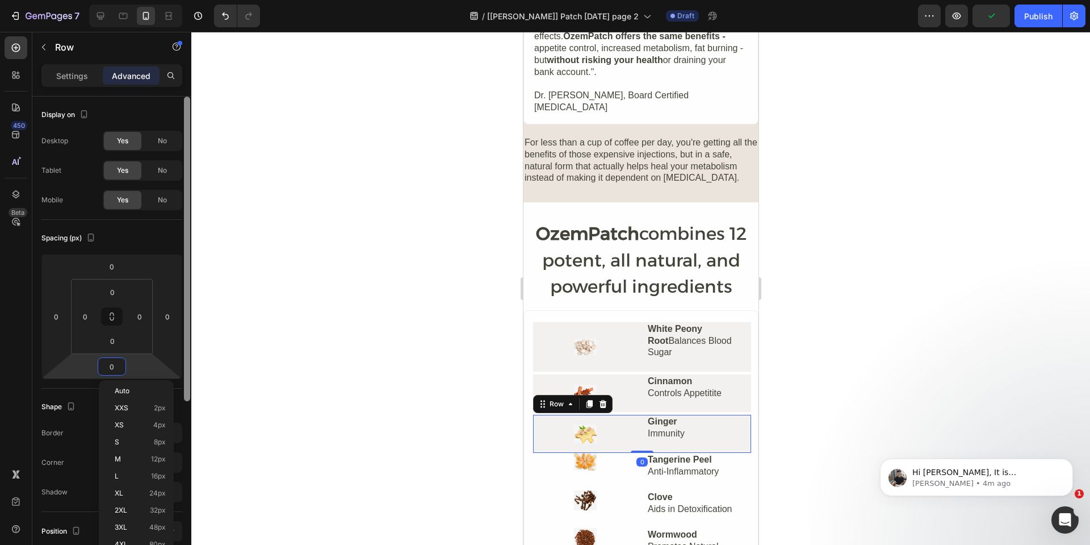
type input "5"
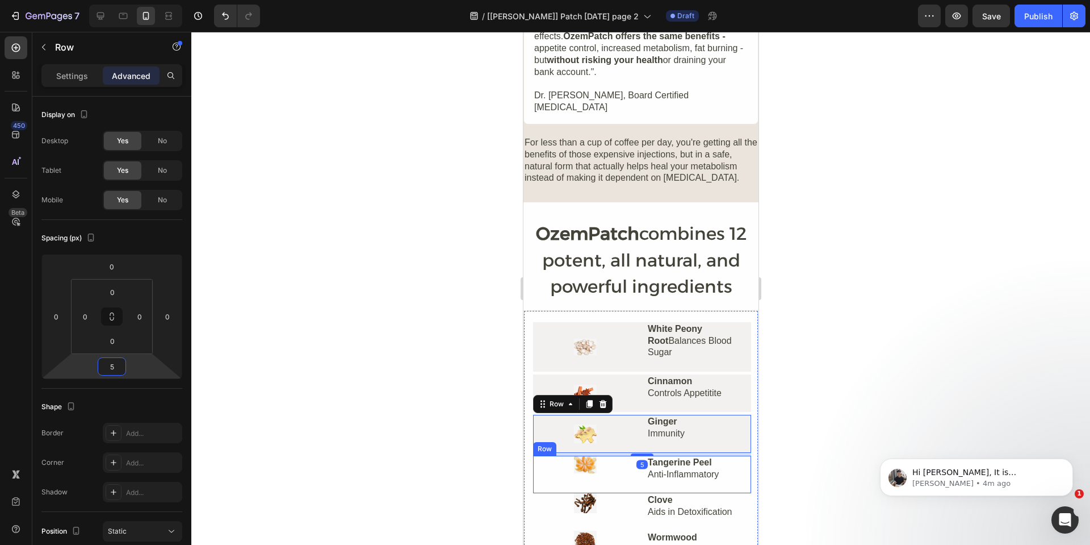
click at [551, 455] on div "Image" at bounding box center [585, 473] width 104 height 37
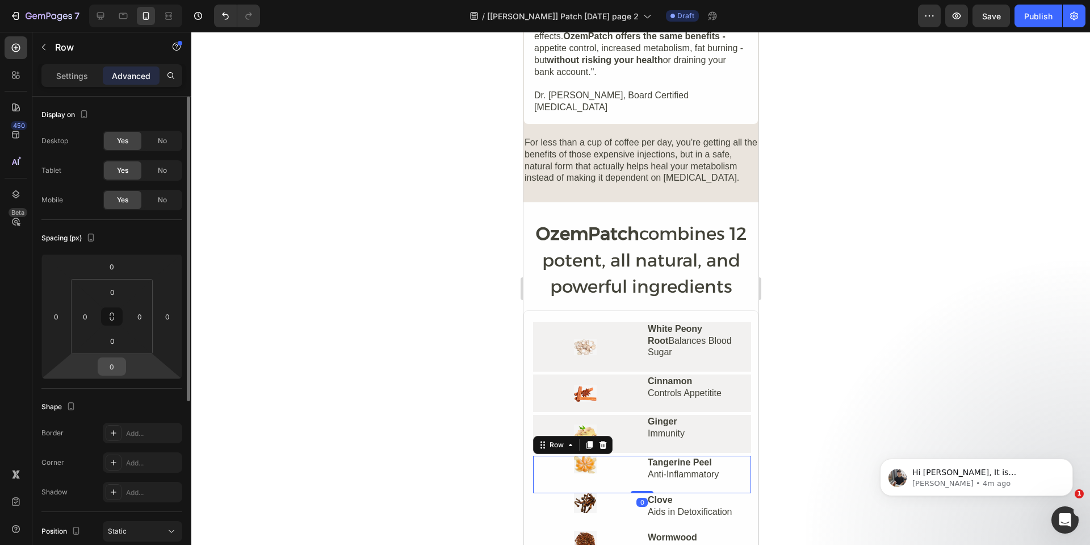
click at [118, 366] on input "0" at bounding box center [112, 366] width 23 height 17
type input "5"
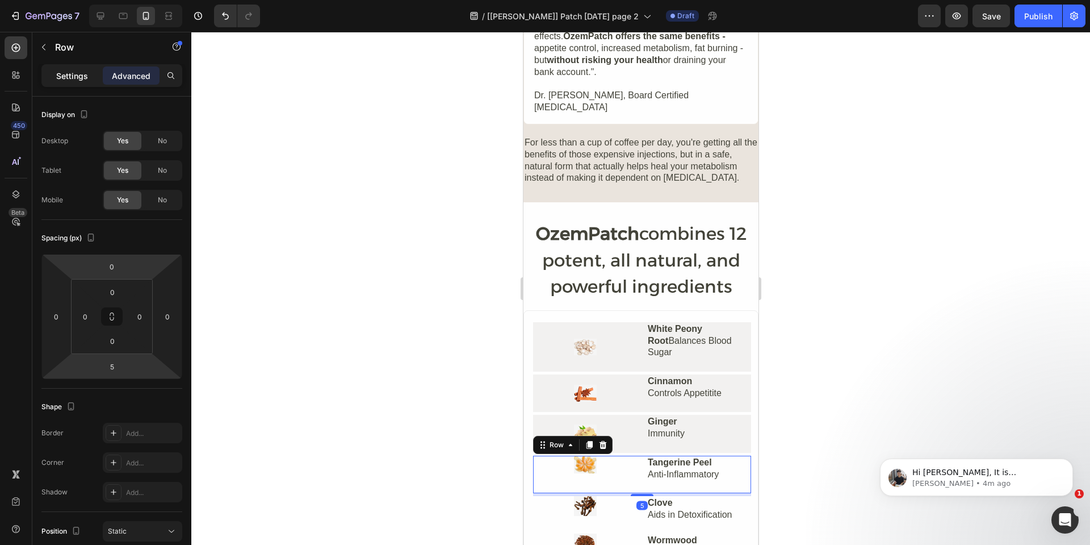
click at [77, 74] on p "Settings" at bounding box center [72, 76] width 32 height 12
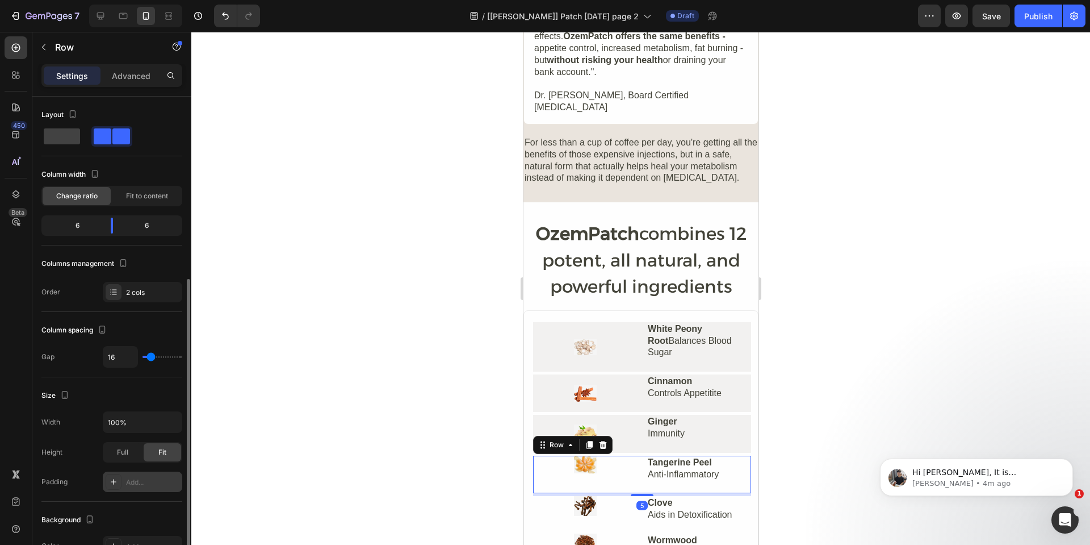
scroll to position [227, 0]
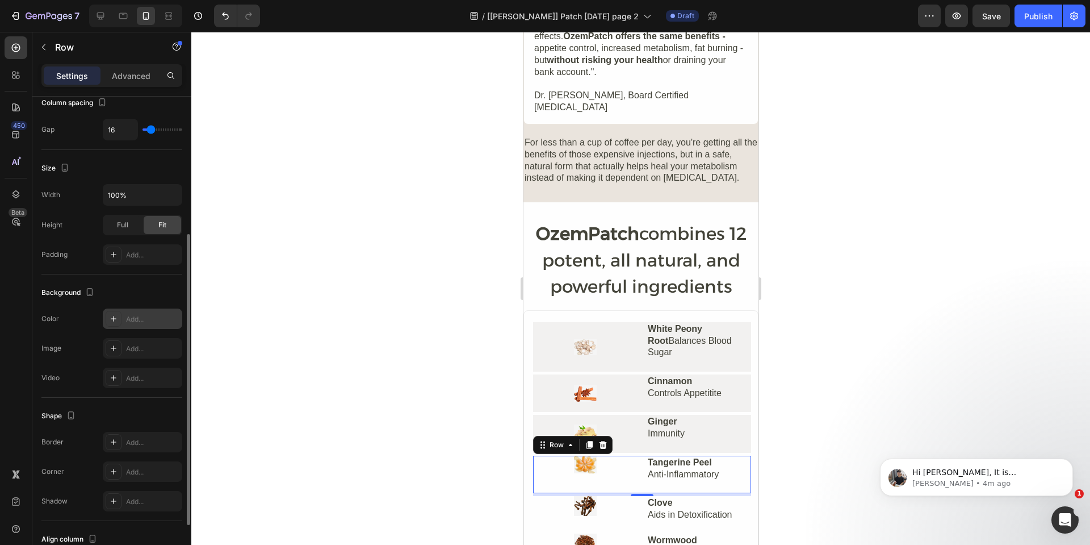
click at [129, 316] on div "Add..." at bounding box center [152, 319] width 53 height 10
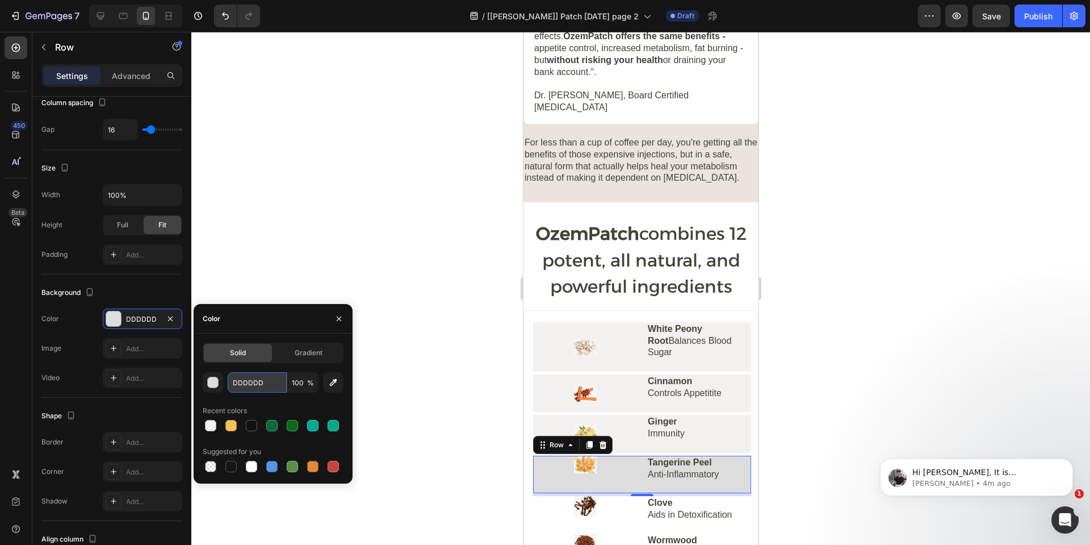
click at [264, 378] on input "DDDDDD" at bounding box center [257, 382] width 59 height 20
paste input "F2F1F0"
type input "F2F1F0"
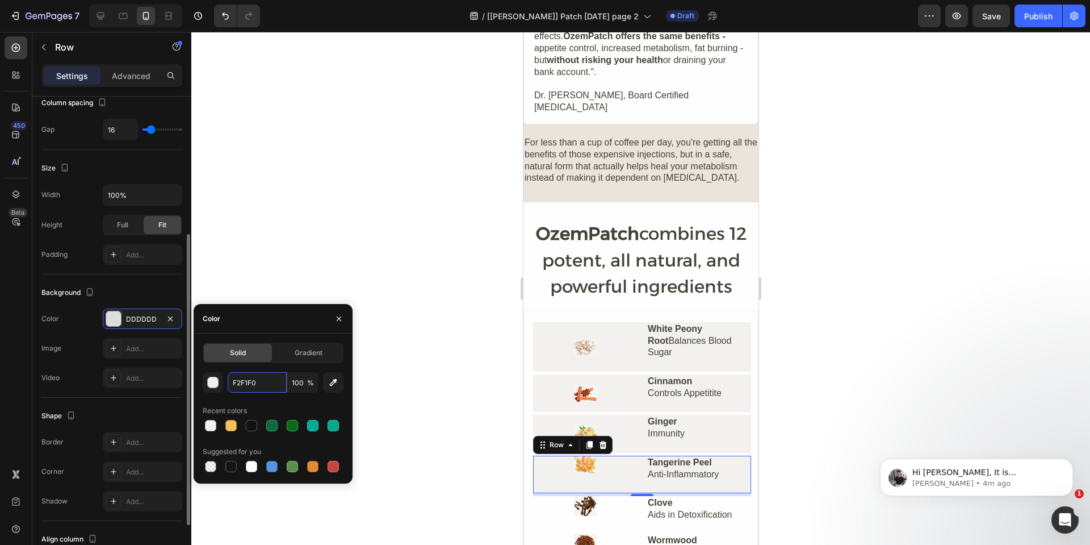
scroll to position [312, 0]
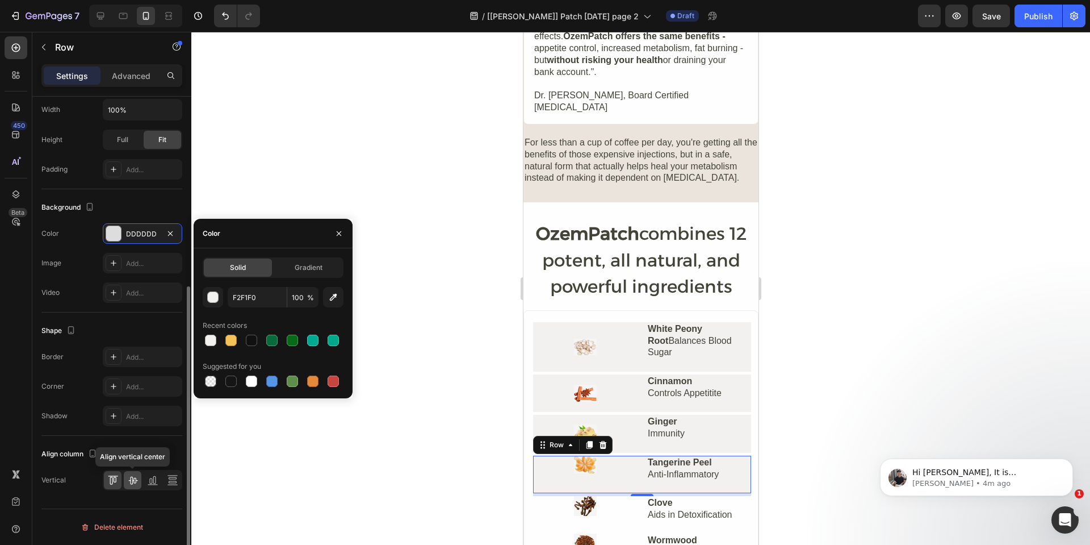
click at [135, 483] on icon at bounding box center [132, 480] width 9 height 8
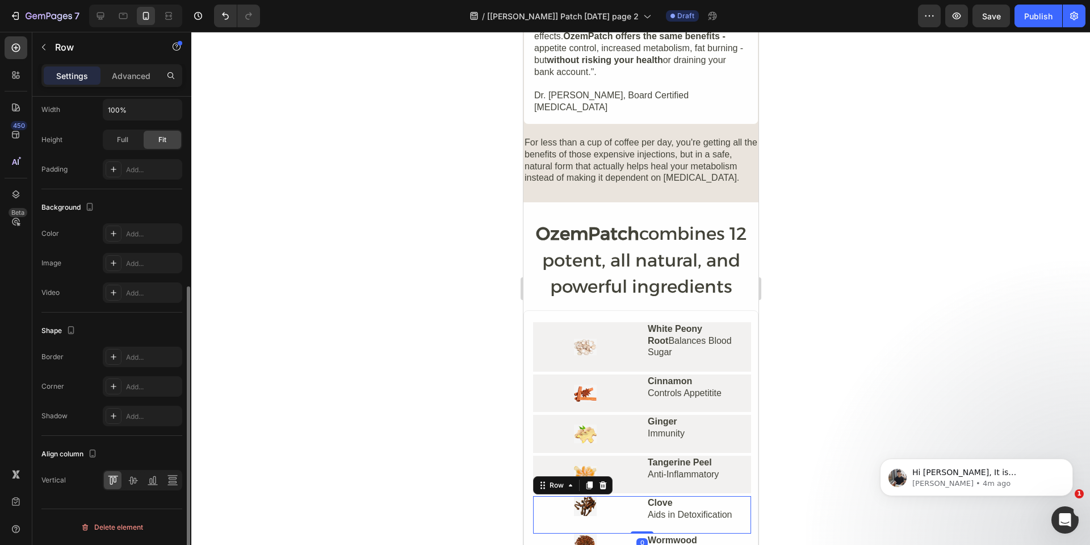
click at [546, 496] on div "Image" at bounding box center [585, 514] width 104 height 37
click at [135, 83] on div "Advanced" at bounding box center [131, 75] width 57 height 18
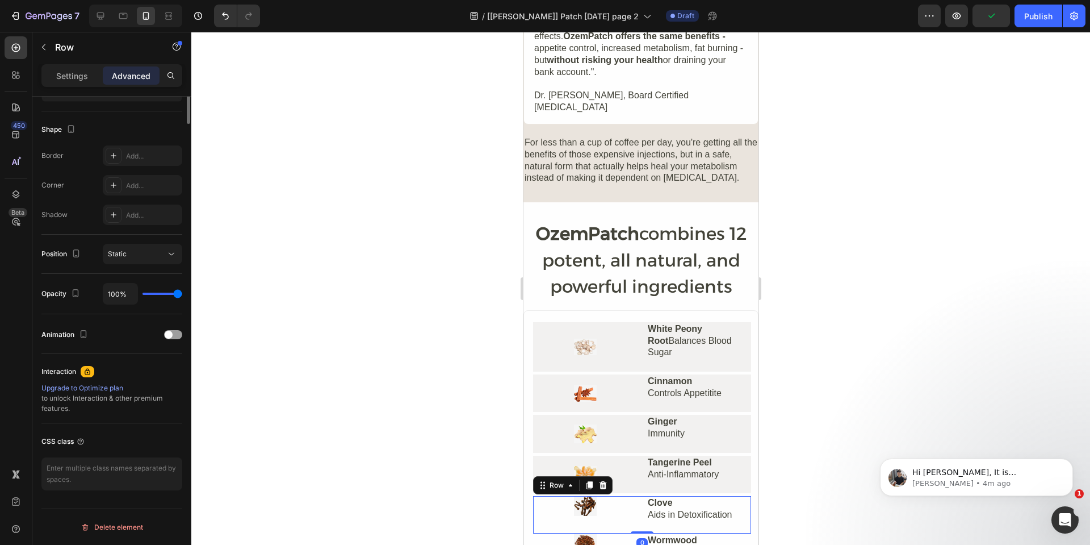
scroll to position [0, 0]
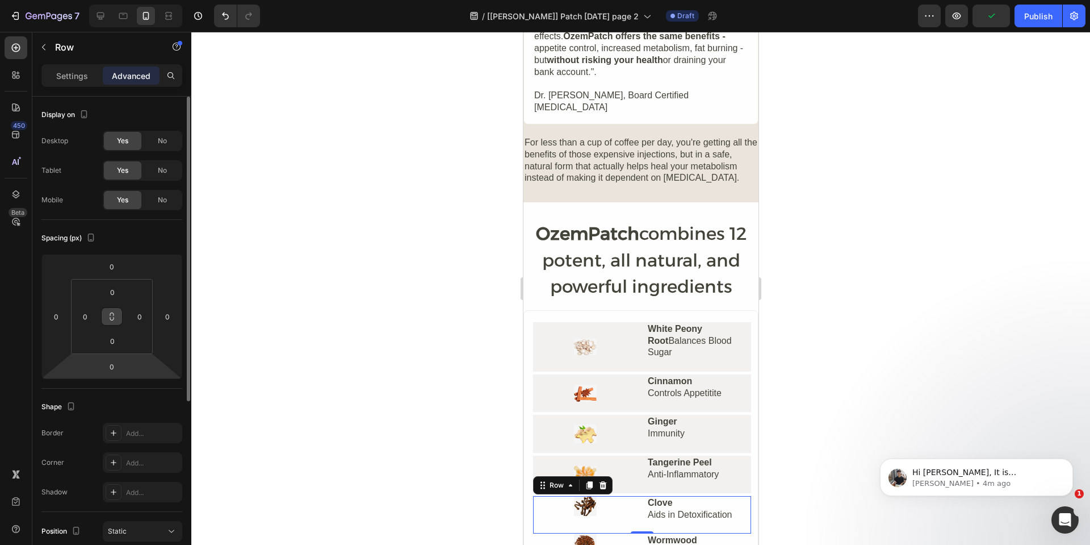
click at [114, 359] on input "0" at bounding box center [112, 366] width 23 height 17
type input "2"
type input "5"
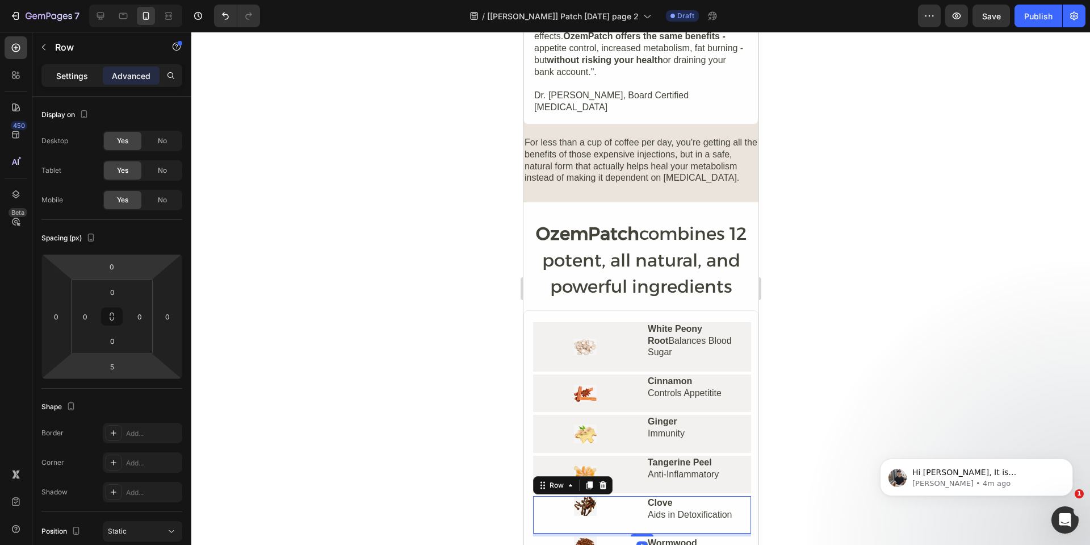
click at [74, 81] on p "Settings" at bounding box center [72, 76] width 32 height 12
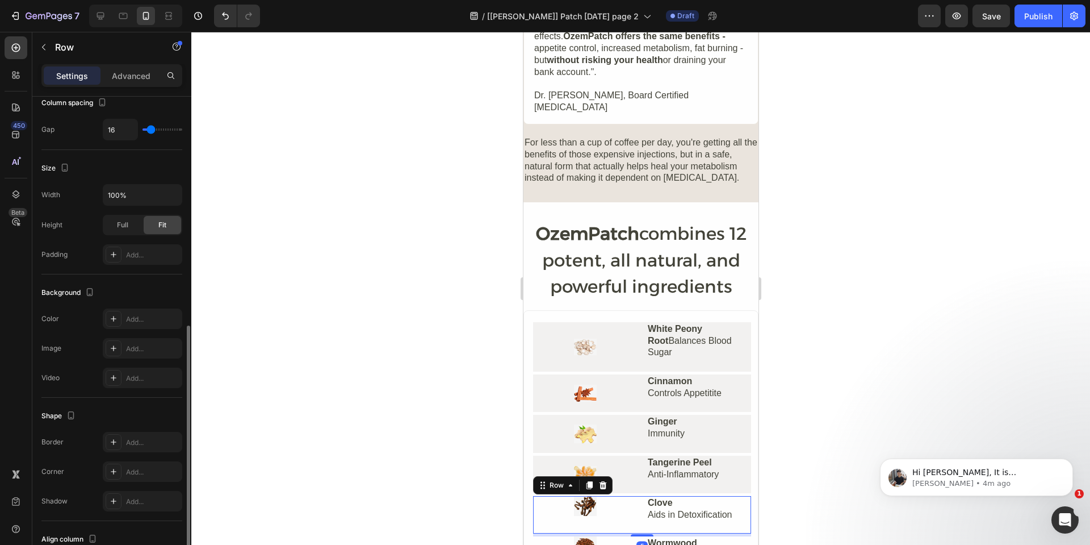
scroll to position [284, 0]
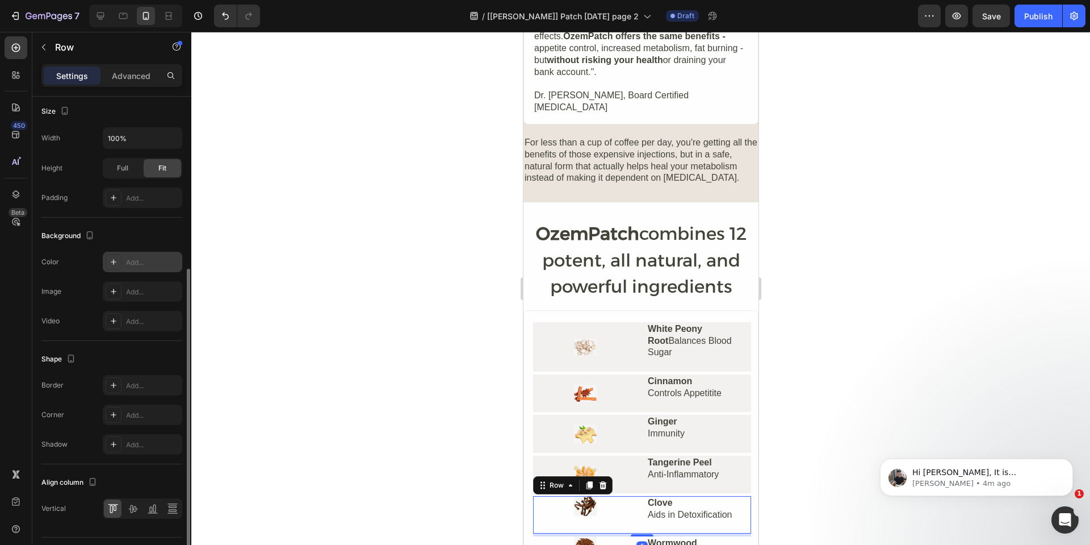
click at [132, 259] on div "Add..." at bounding box center [152, 262] width 53 height 10
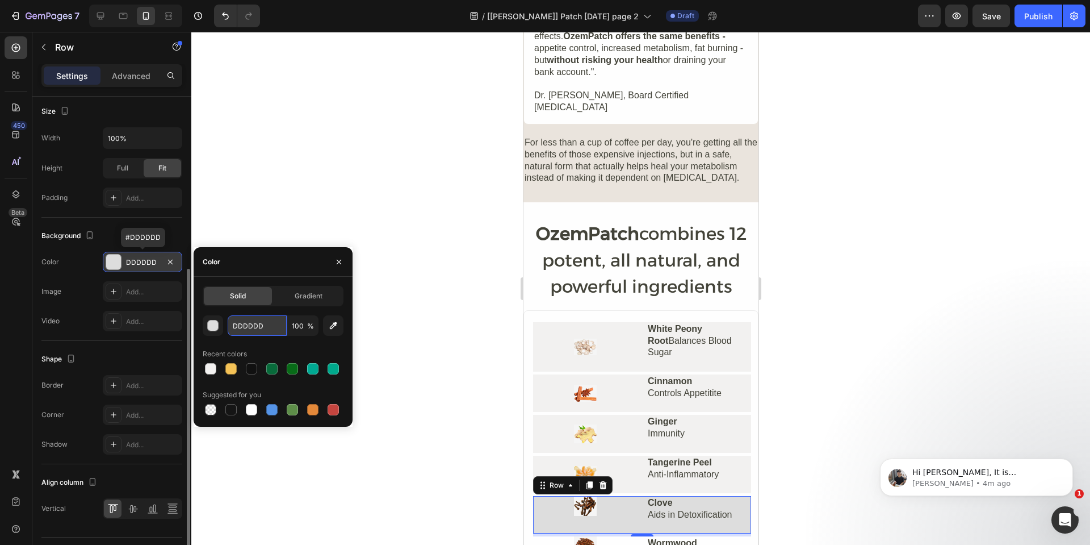
click at [263, 329] on input "DDDDDD" at bounding box center [257, 325] width 59 height 20
paste input "F2F1F0"
type input "F2F1F0"
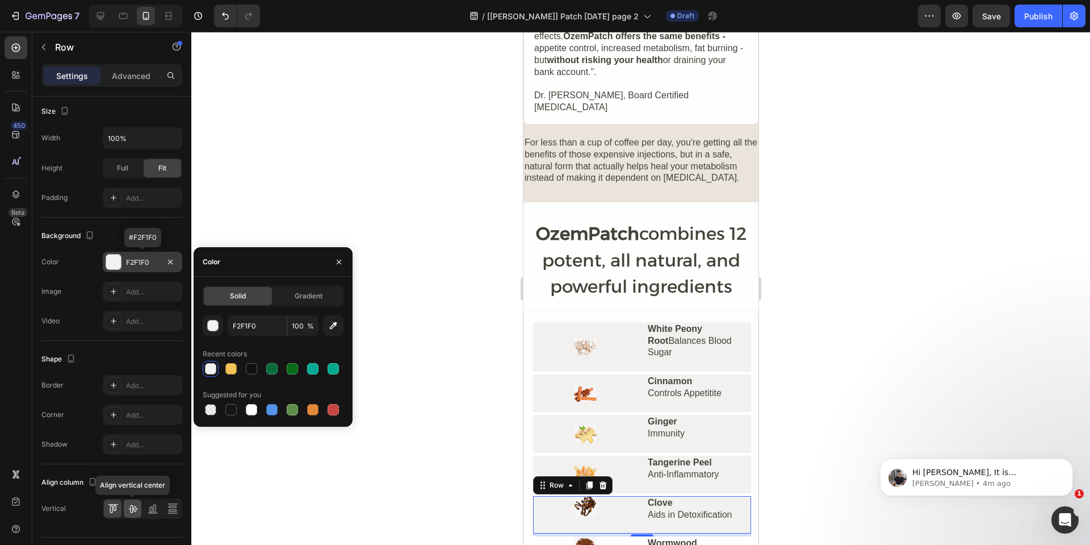
drag, startPoint x: 137, startPoint y: 505, endPoint x: 231, endPoint y: 505, distance: 93.7
click at [138, 505] on icon at bounding box center [132, 508] width 11 height 11
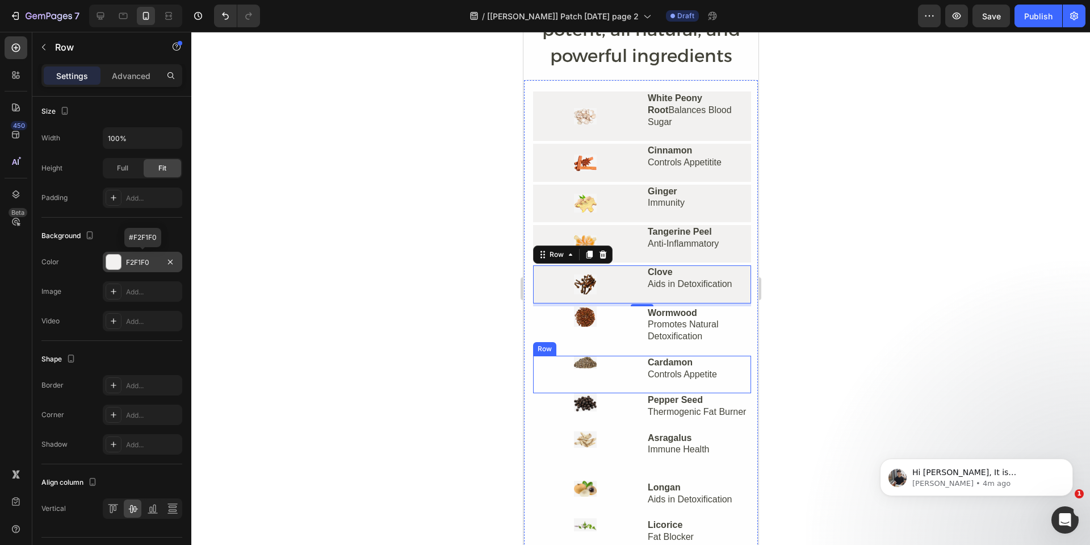
scroll to position [3237, 0]
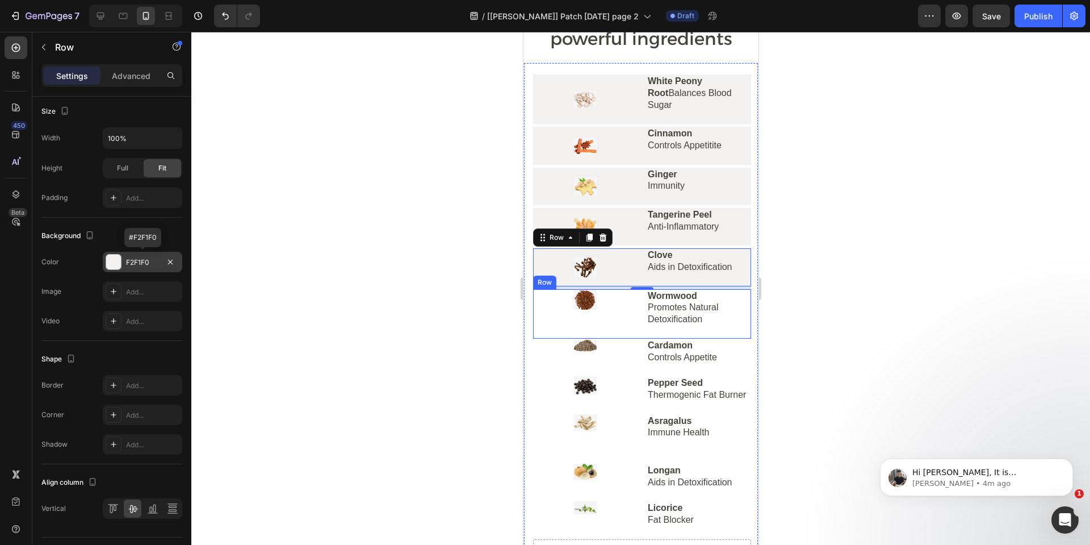
click at [557, 314] on div "Image" at bounding box center [585, 313] width 104 height 49
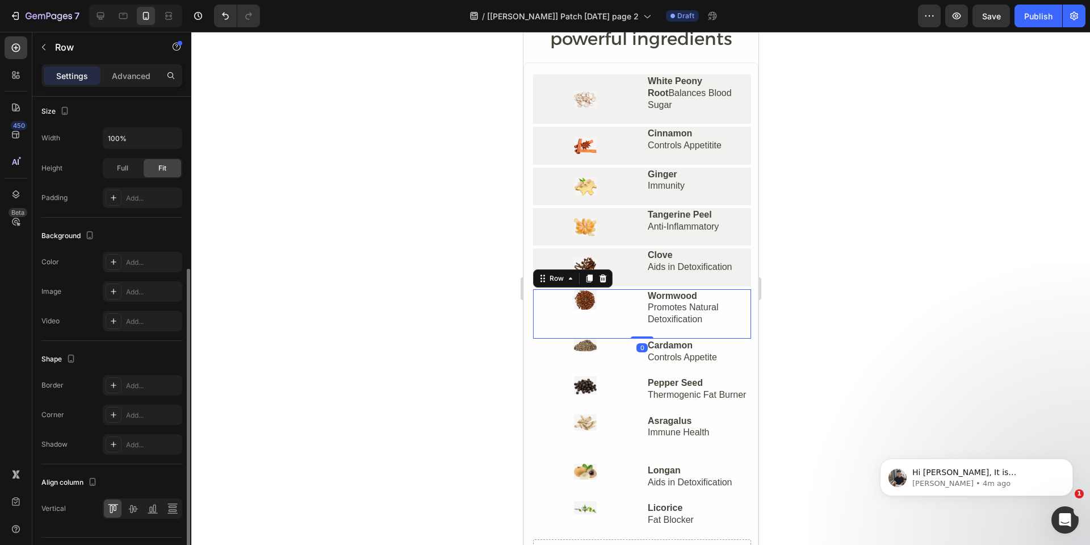
click at [141, 505] on div at bounding box center [142, 508] width 79 height 20
click at [135, 507] on icon at bounding box center [132, 508] width 11 height 11
click at [126, 260] on div "Add..." at bounding box center [152, 262] width 53 height 10
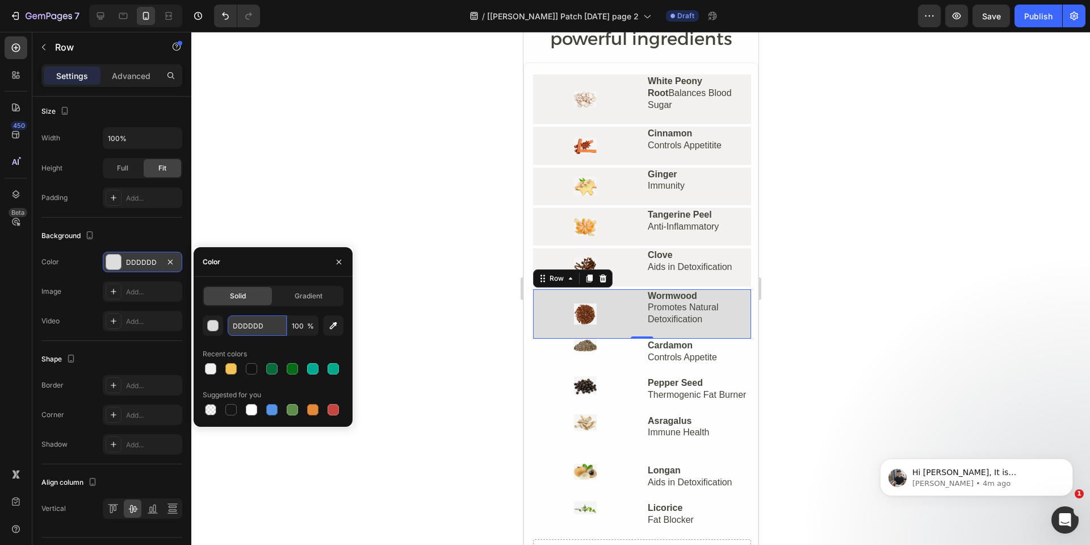
click at [256, 320] on input "DDDDDD" at bounding box center [257, 325] width 59 height 20
paste input "F2F1F0"
type input "F2F1F0"
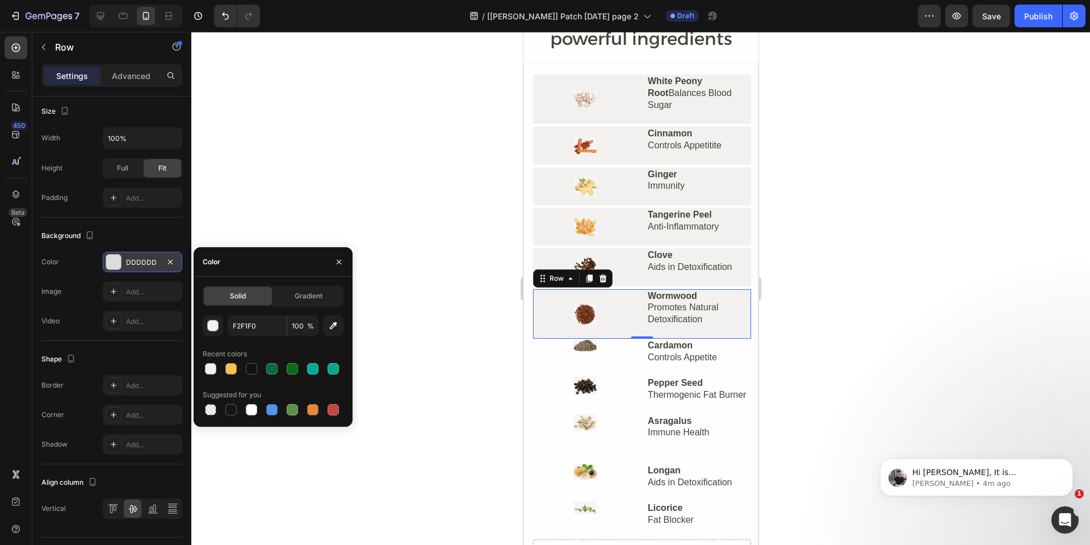
click at [133, 66] on div "Settings Advanced" at bounding box center [111, 75] width 141 height 23
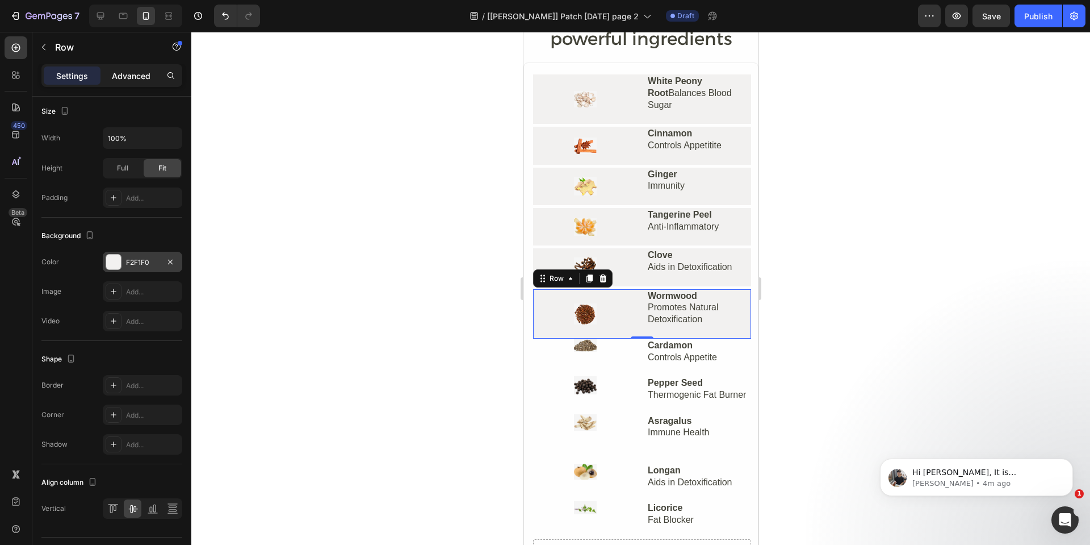
click at [133, 72] on p "Advanced" at bounding box center [131, 76] width 39 height 12
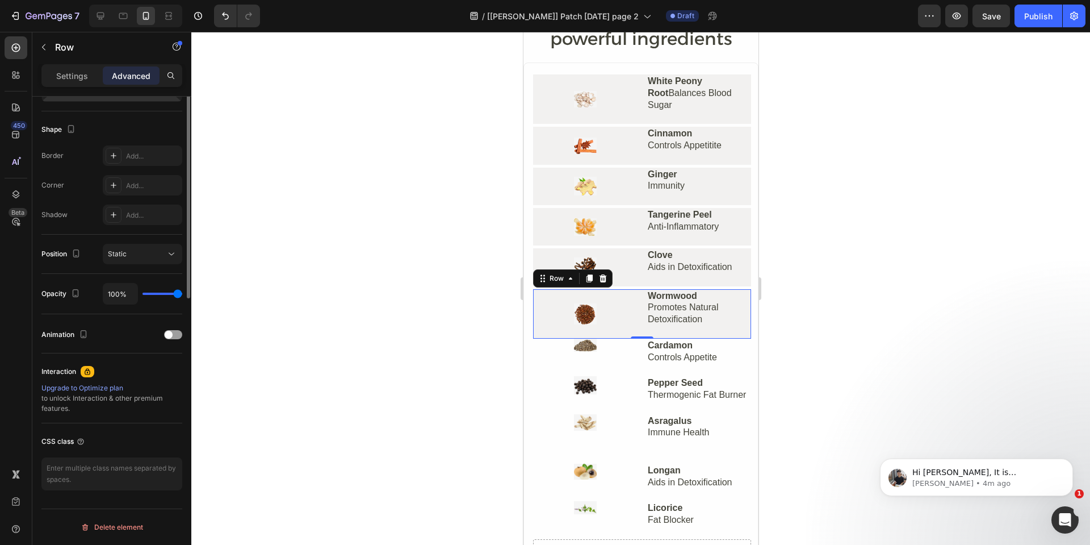
scroll to position [107, 0]
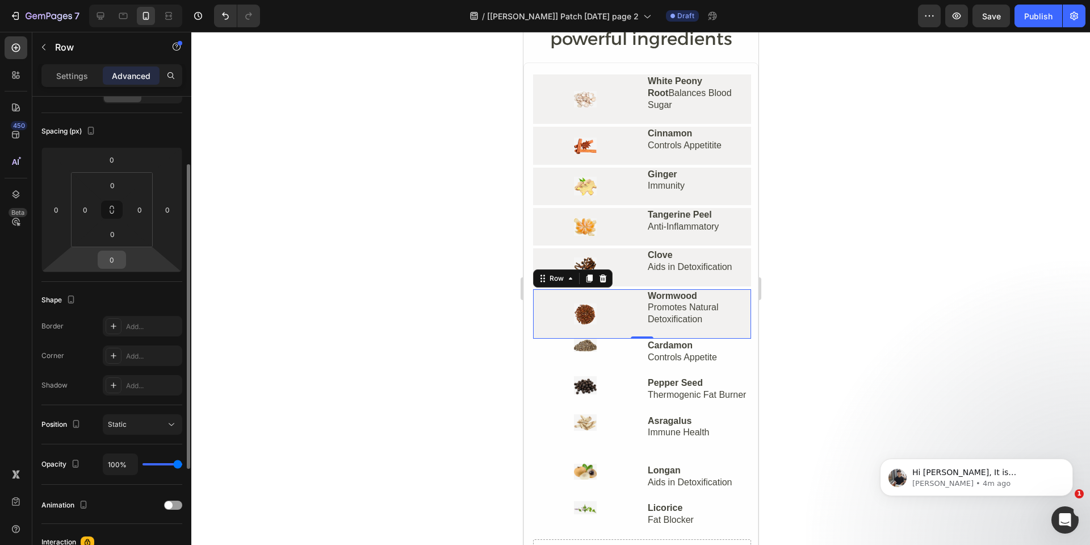
click at [114, 253] on input "0" at bounding box center [112, 259] width 23 height 17
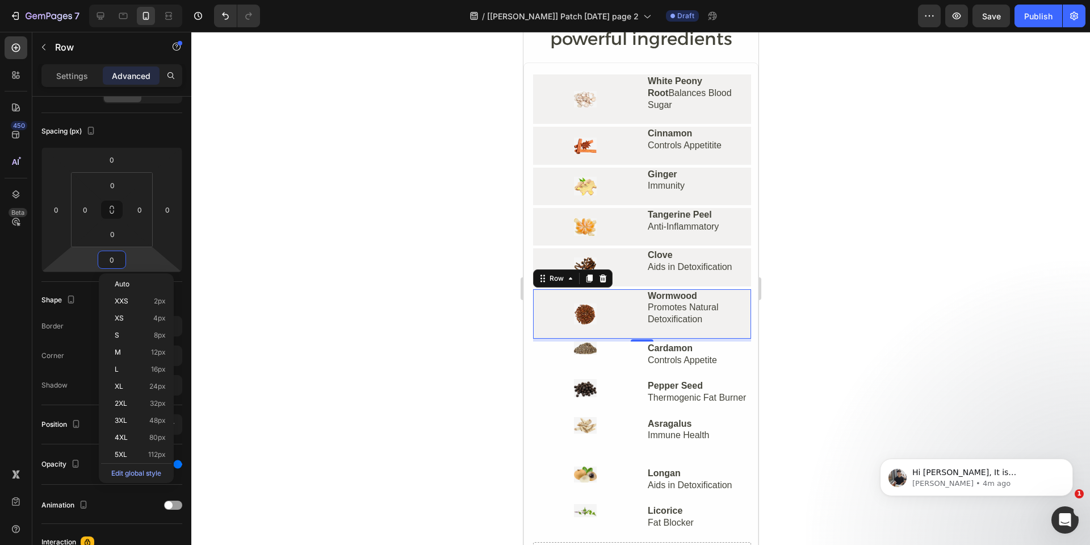
type input "5"
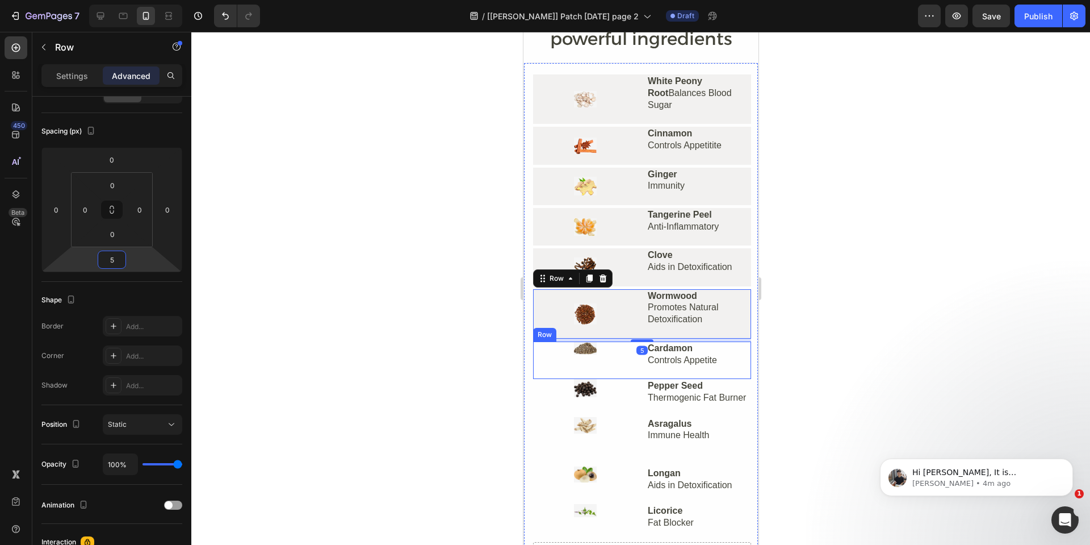
click at [575, 365] on div "Image" at bounding box center [585, 359] width 104 height 37
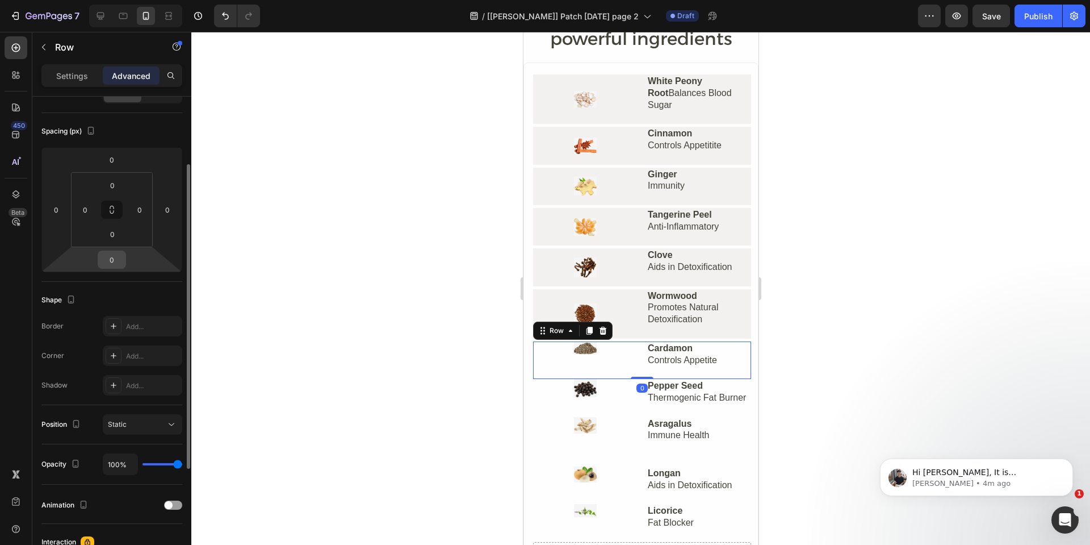
click at [113, 254] on input "0" at bounding box center [112, 259] width 23 height 17
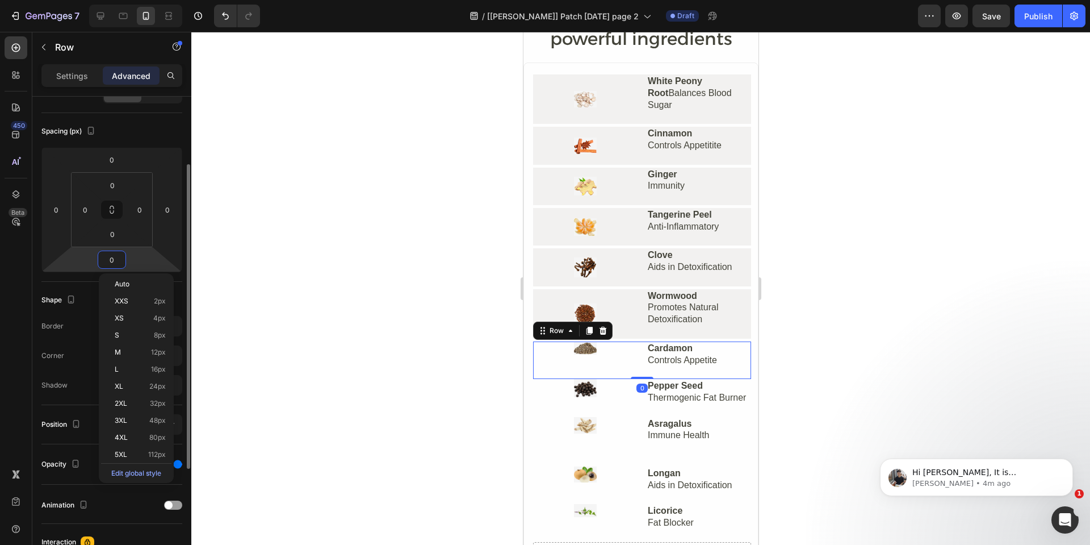
type input "5"
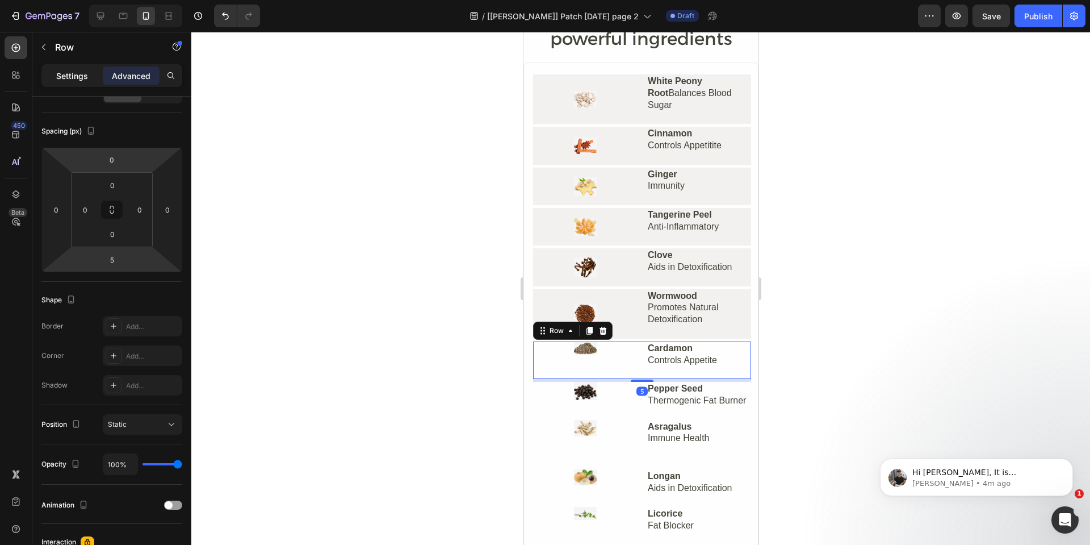
click at [71, 76] on p "Settings" at bounding box center [72, 76] width 32 height 12
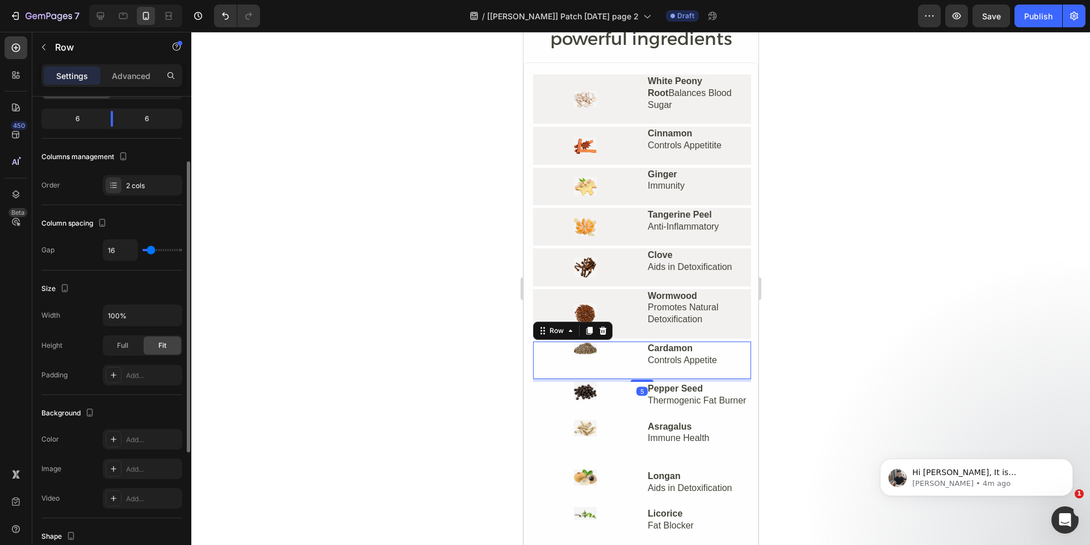
scroll to position [312, 0]
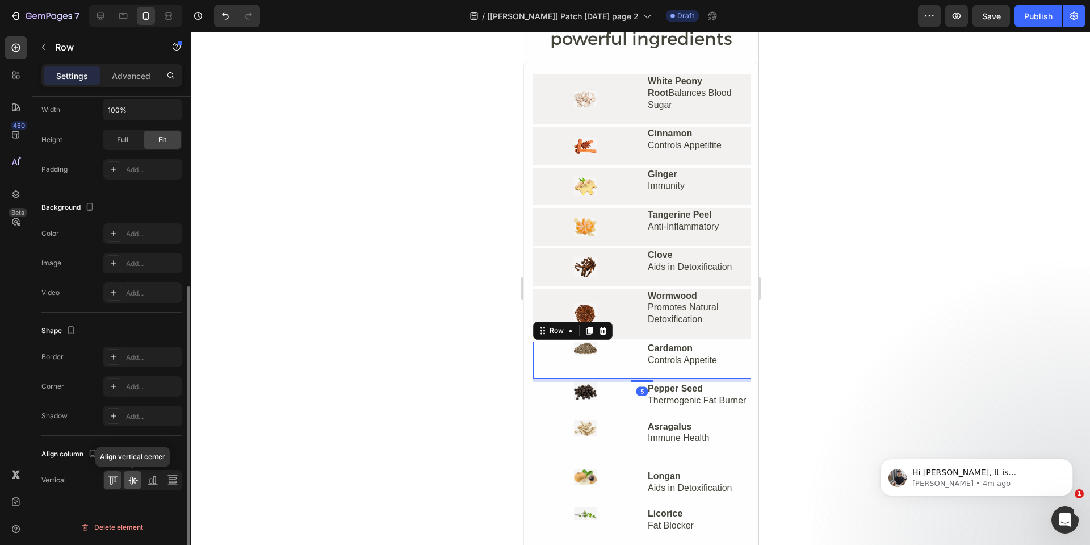
click at [135, 471] on div at bounding box center [133, 480] width 18 height 18
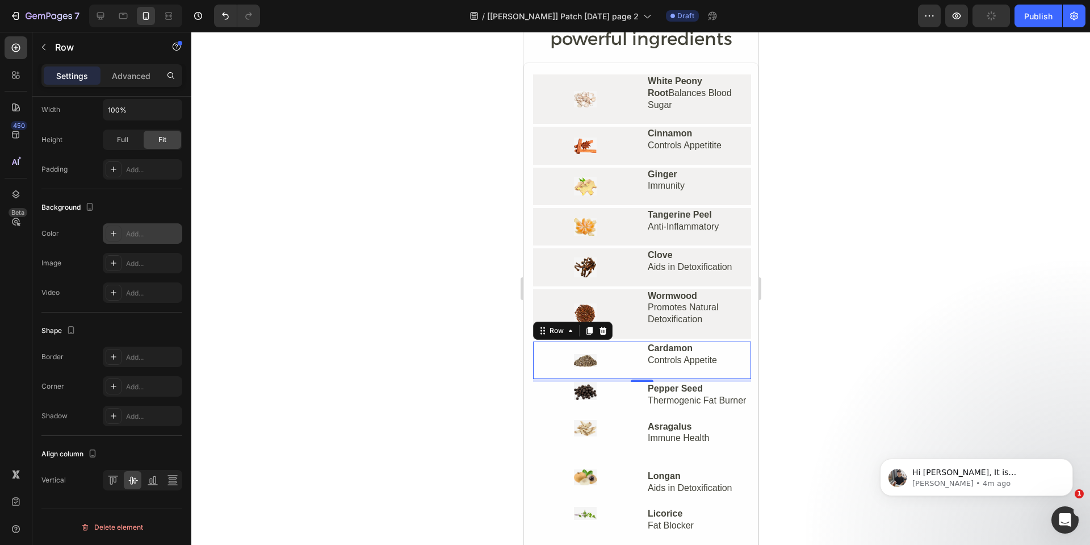
click at [139, 233] on div "Add..." at bounding box center [152, 234] width 53 height 10
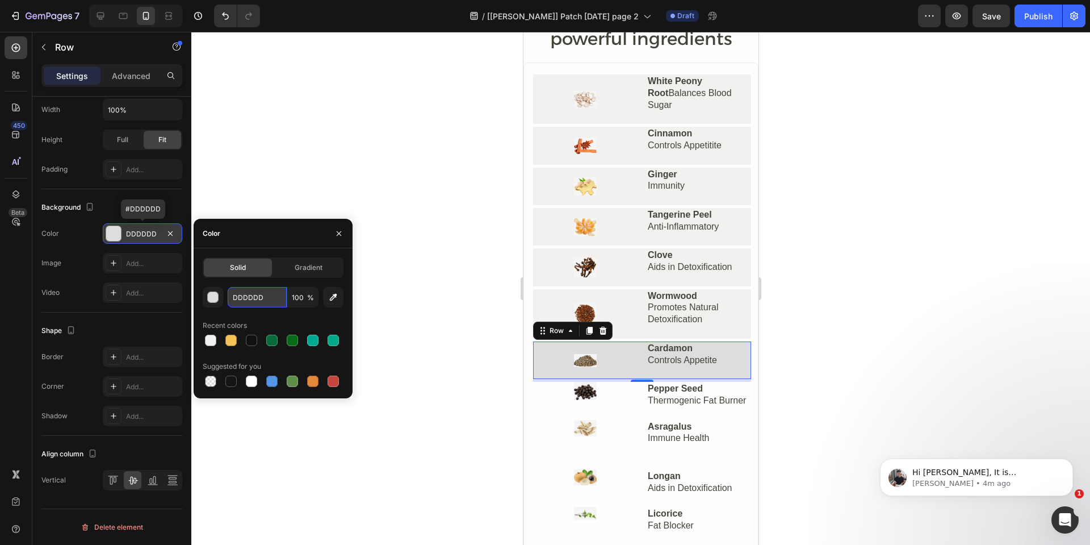
click at [266, 295] on input "DDDDDD" at bounding box center [257, 297] width 59 height 20
paste input "F2F1F0"
type input "F2F1F0"
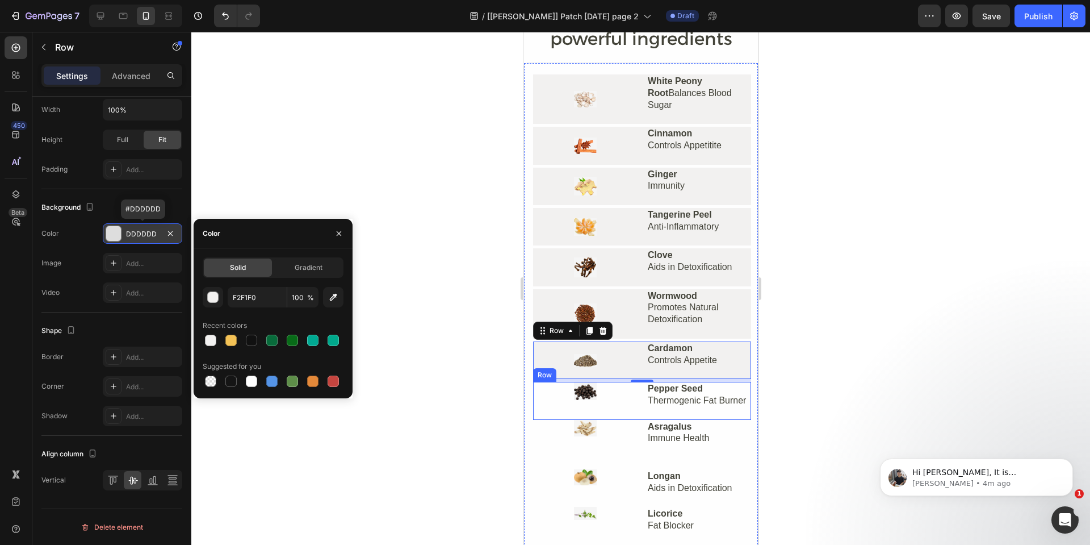
click at [562, 409] on div "Image" at bounding box center [585, 400] width 104 height 37
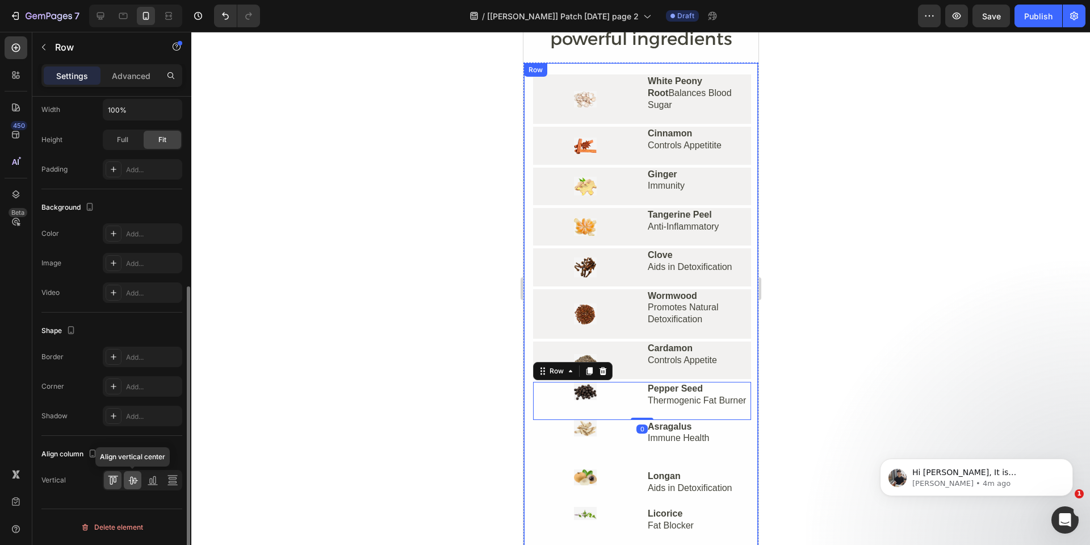
drag, startPoint x: 133, startPoint y: 480, endPoint x: 135, endPoint y: 288, distance: 191.9
click at [134, 480] on icon at bounding box center [132, 479] width 11 height 11
click at [124, 217] on div "Background The changes might be hidden by the video. Color Add... Image Add... …" at bounding box center [111, 250] width 141 height 123
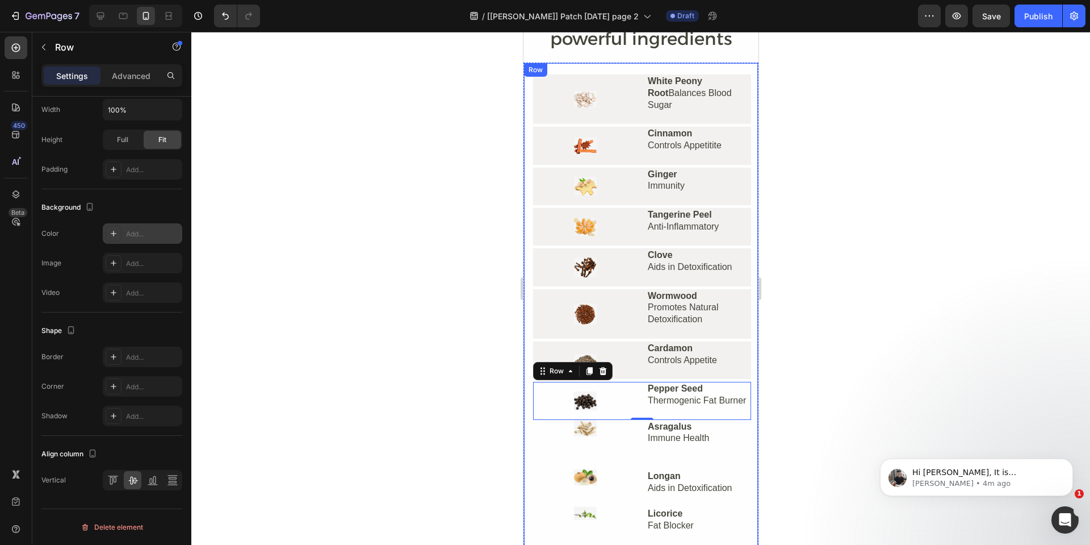
click at [144, 239] on div "Add..." at bounding box center [142, 233] width 79 height 20
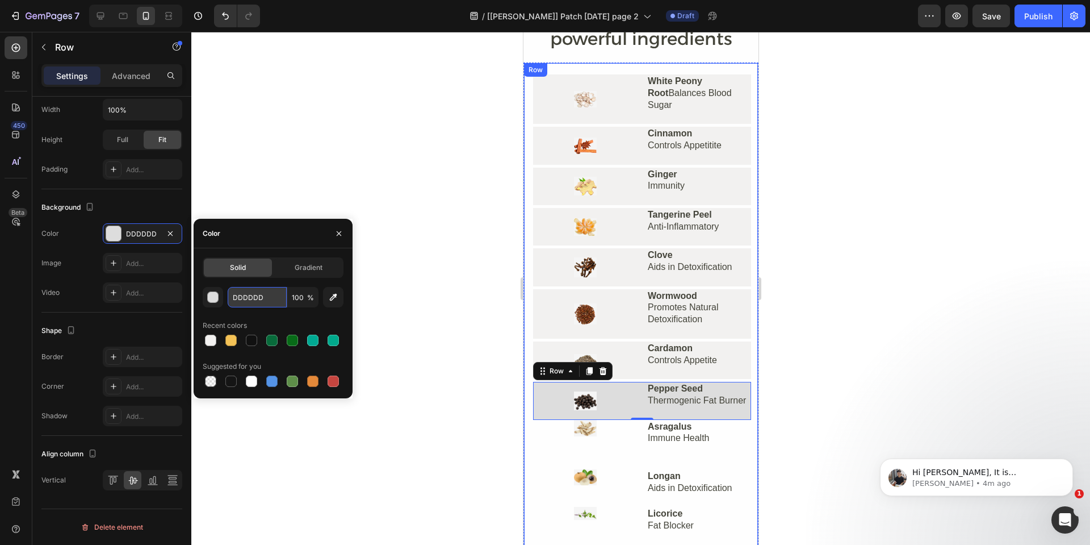
click at [270, 301] on input "DDDDDD" at bounding box center [257, 297] width 59 height 20
paste input "F2F1F0"
type input "F2F1F0"
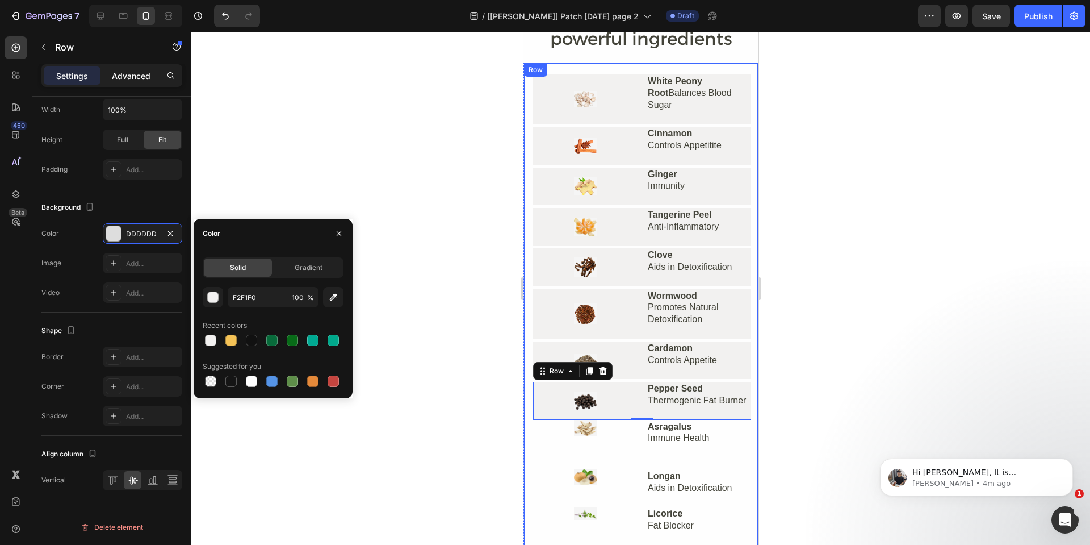
click at [124, 80] on p "Advanced" at bounding box center [131, 76] width 39 height 12
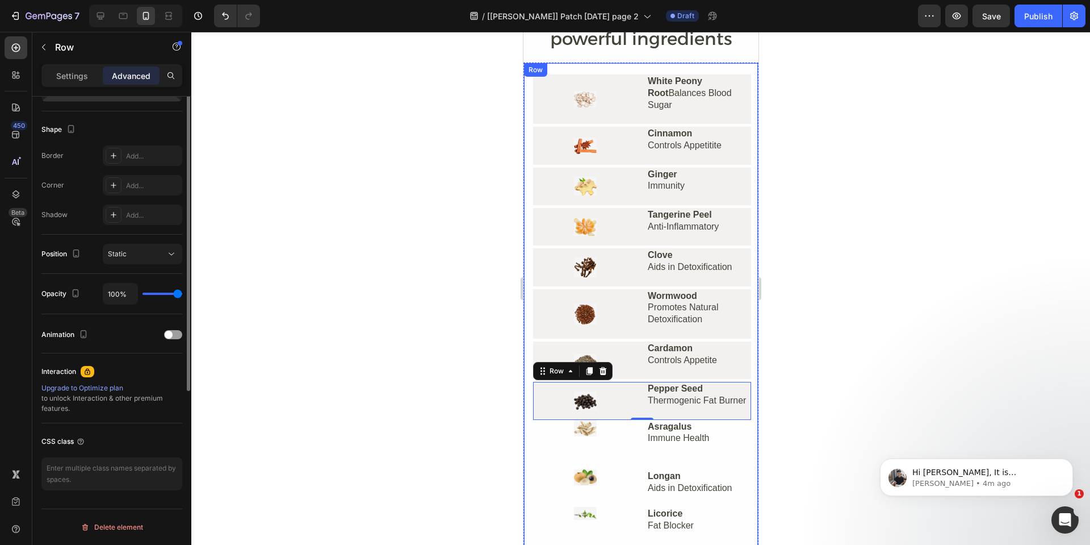
scroll to position [107, 0]
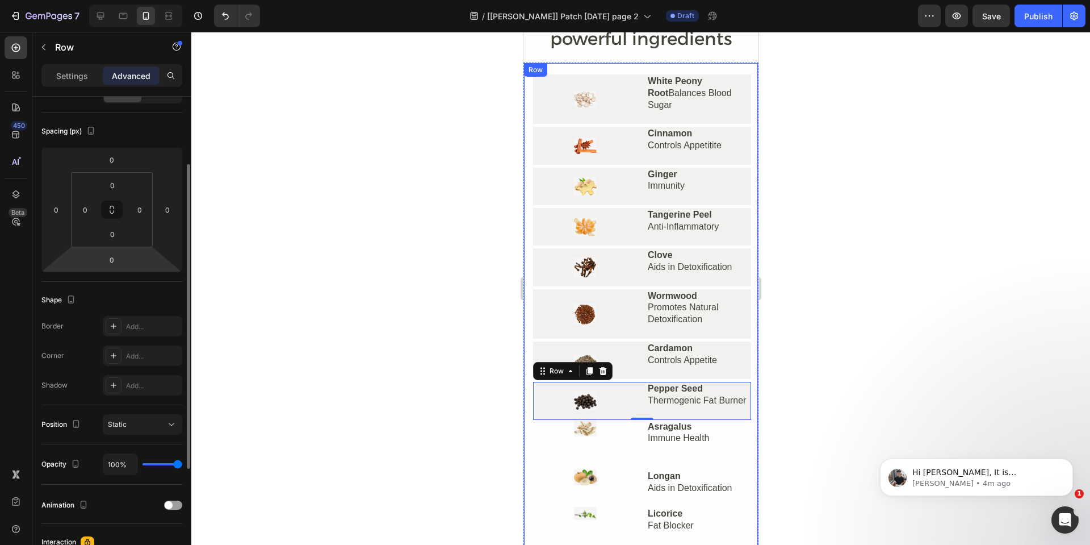
click at [115, 0] on html "7 Version history / [Tony GemPages] Patch sep 28 page 2 Draft Preview Save Publ…" at bounding box center [545, 0] width 1090 height 0
click at [112, 261] on input "0" at bounding box center [112, 259] width 23 height 17
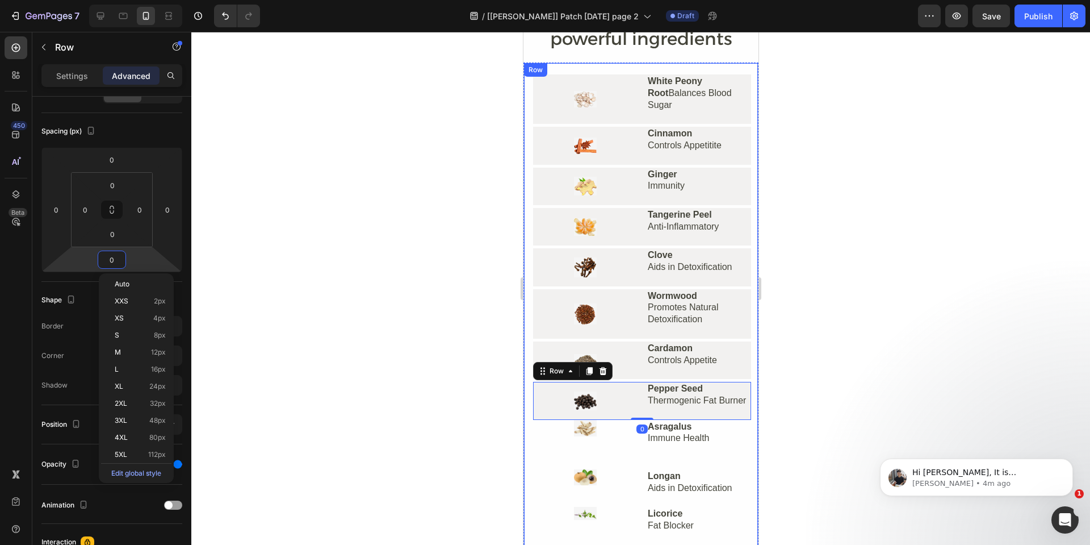
type input "05"
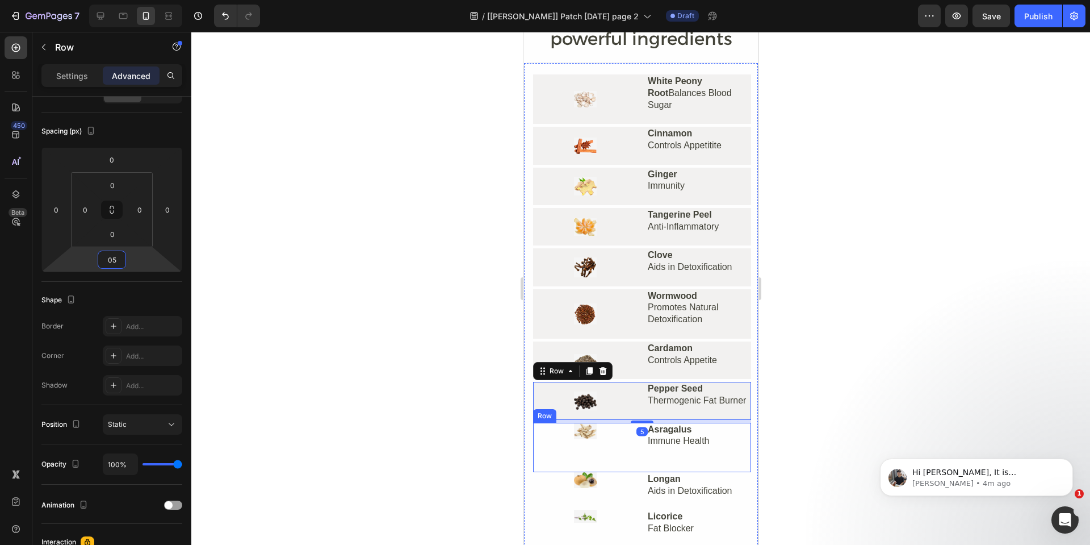
click at [551, 460] on div "Image" at bounding box center [585, 446] width 104 height 49
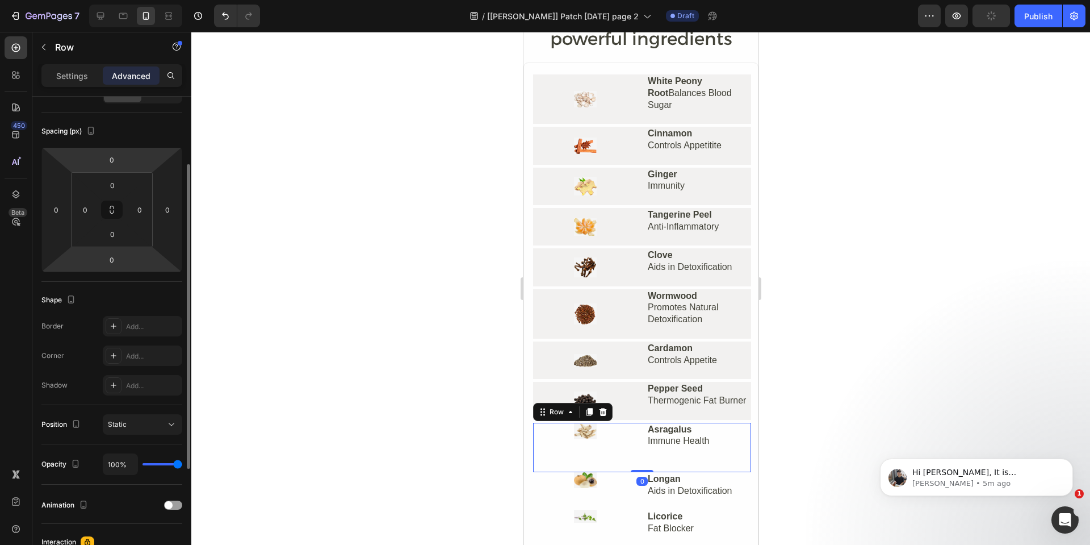
click at [113, 260] on input "0" at bounding box center [112, 259] width 23 height 17
type input "05"
click at [78, 75] on p "Settings" at bounding box center [72, 76] width 32 height 12
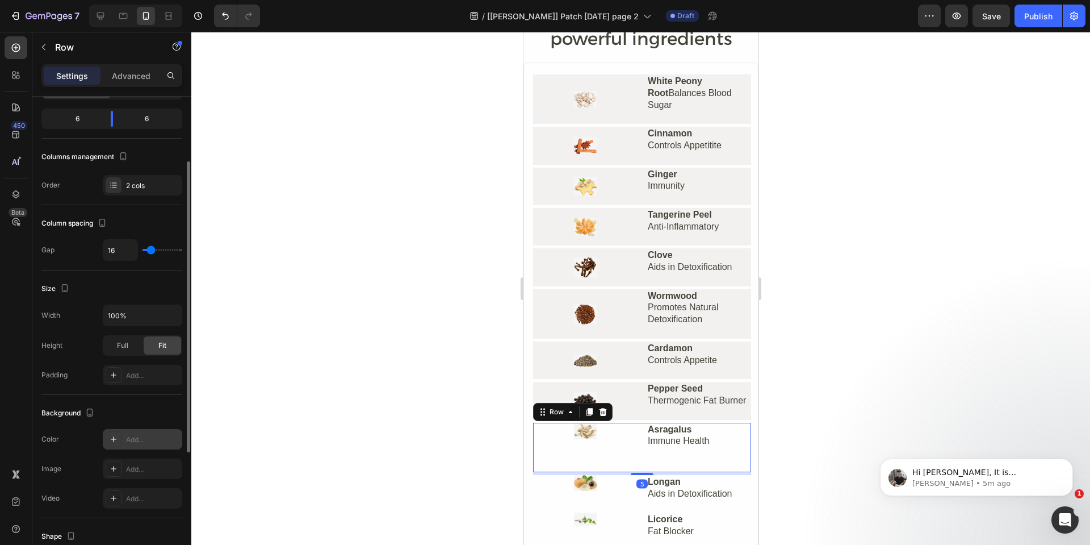
click at [136, 436] on div "Add..." at bounding box center [152, 439] width 53 height 10
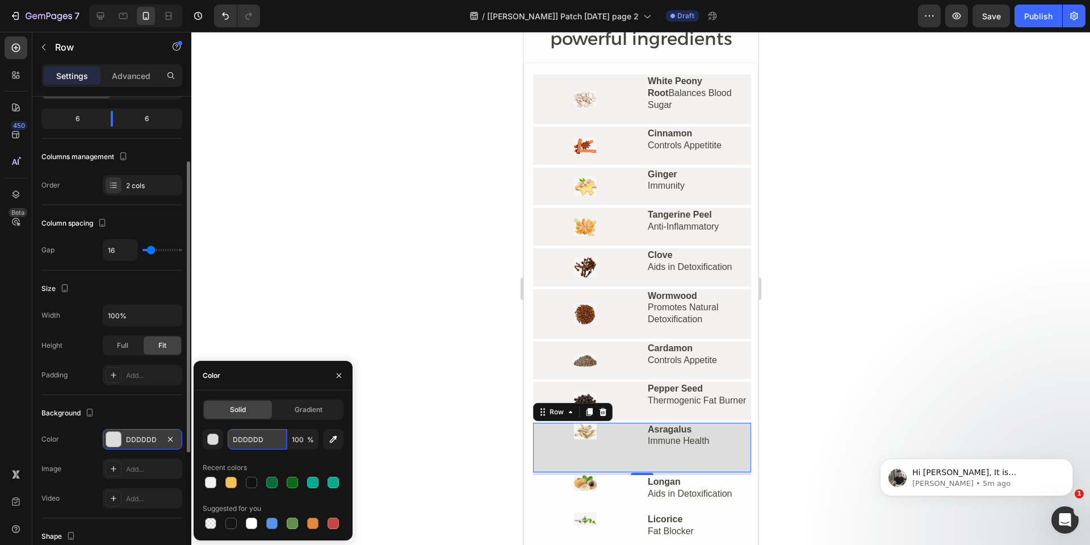
click at [268, 443] on input "DDDDDD" at bounding box center [257, 439] width 59 height 20
paste input "F2F1F0"
type input "F2F1F0"
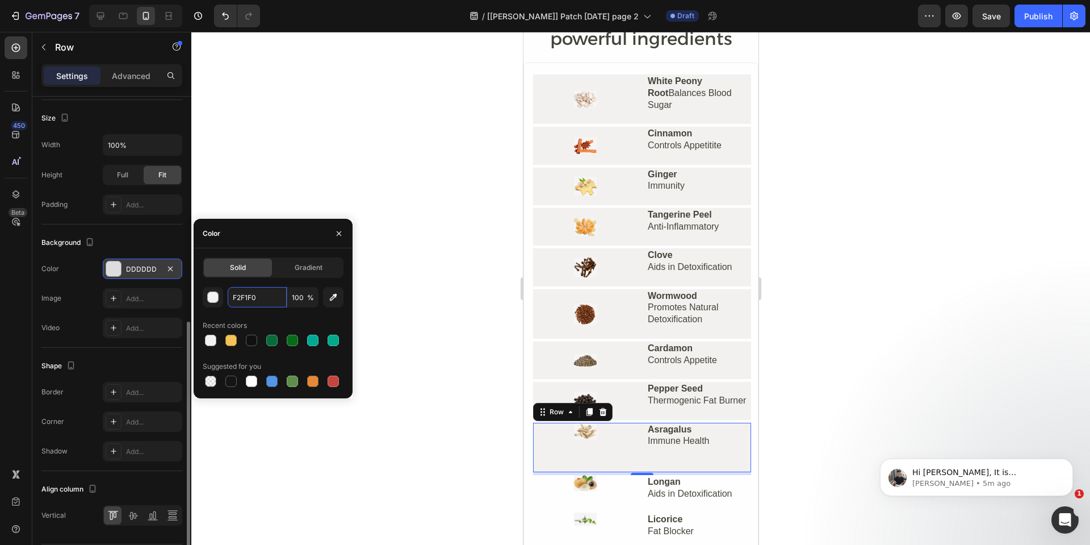
scroll to position [312, 0]
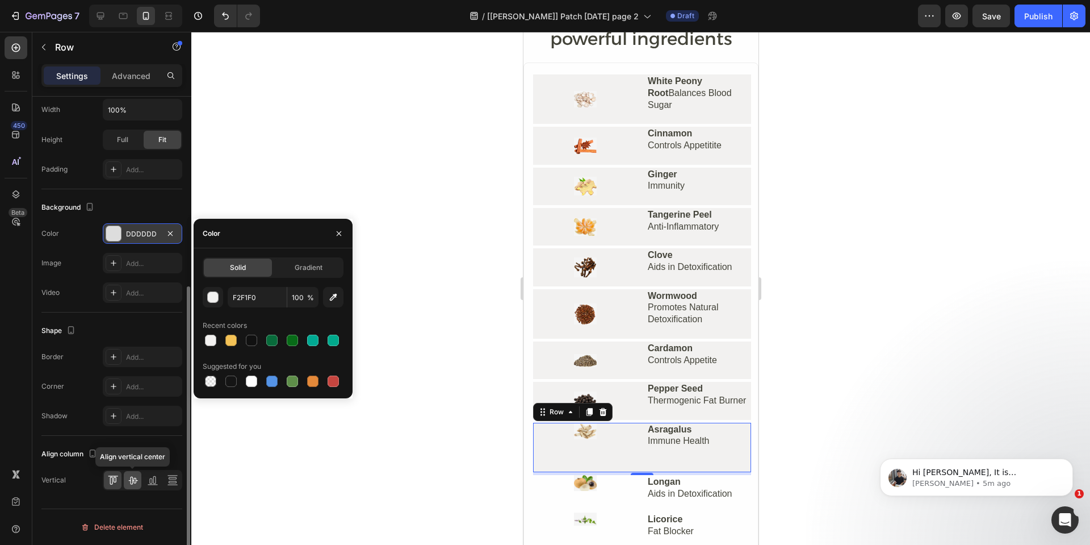
click at [140, 479] on div at bounding box center [133, 480] width 18 height 18
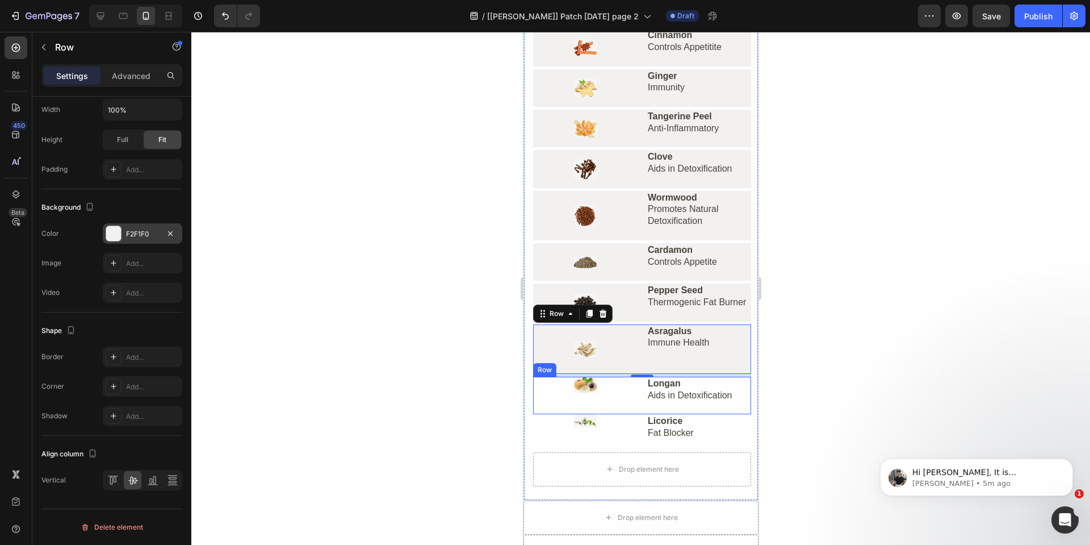
scroll to position [3407, 0]
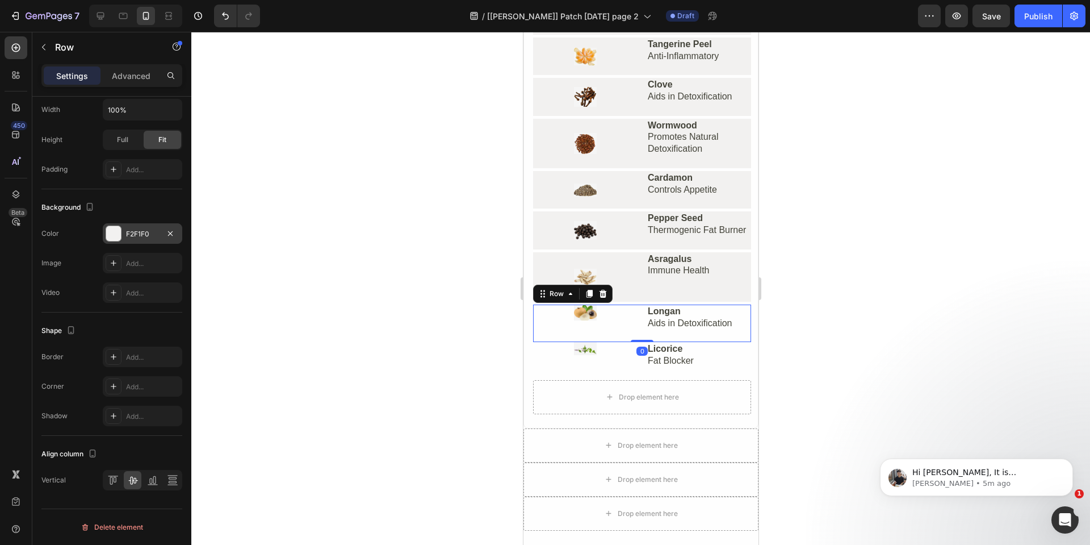
click at [556, 327] on div "Image" at bounding box center [585, 322] width 104 height 37
click at [131, 480] on icon at bounding box center [132, 479] width 11 height 11
click at [152, 236] on div "Add..." at bounding box center [152, 234] width 53 height 10
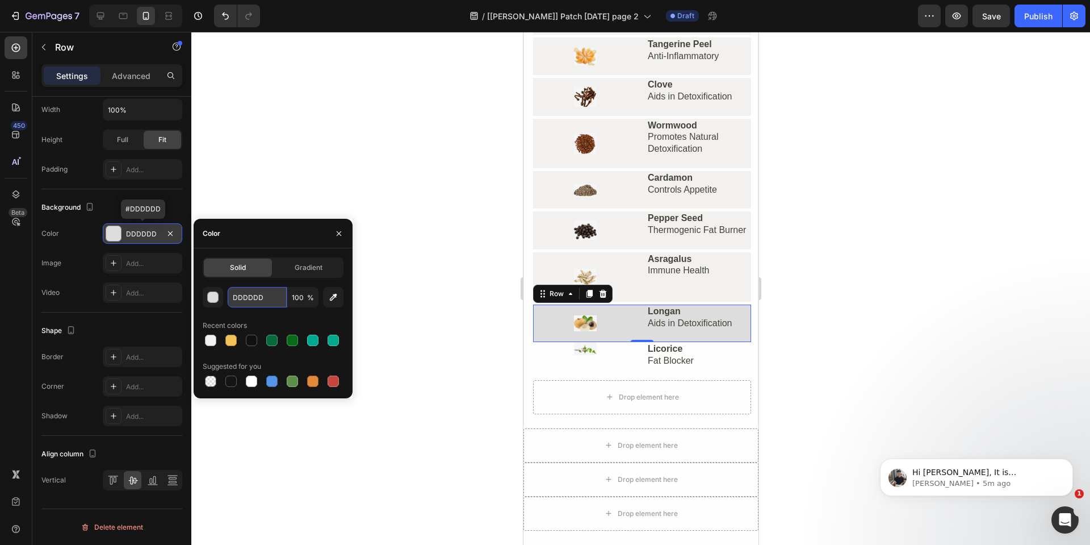
click at [271, 296] on input "DDDDDD" at bounding box center [257, 297] width 59 height 20
paste input "F2F1F0"
type input "F2F1F0"
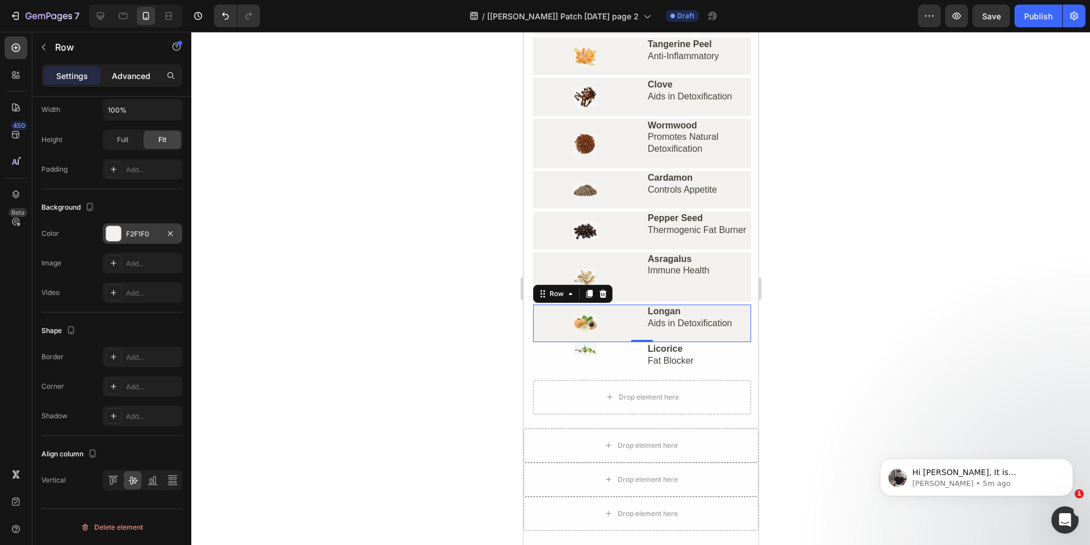
click at [115, 77] on p "Advanced" at bounding box center [131, 76] width 39 height 12
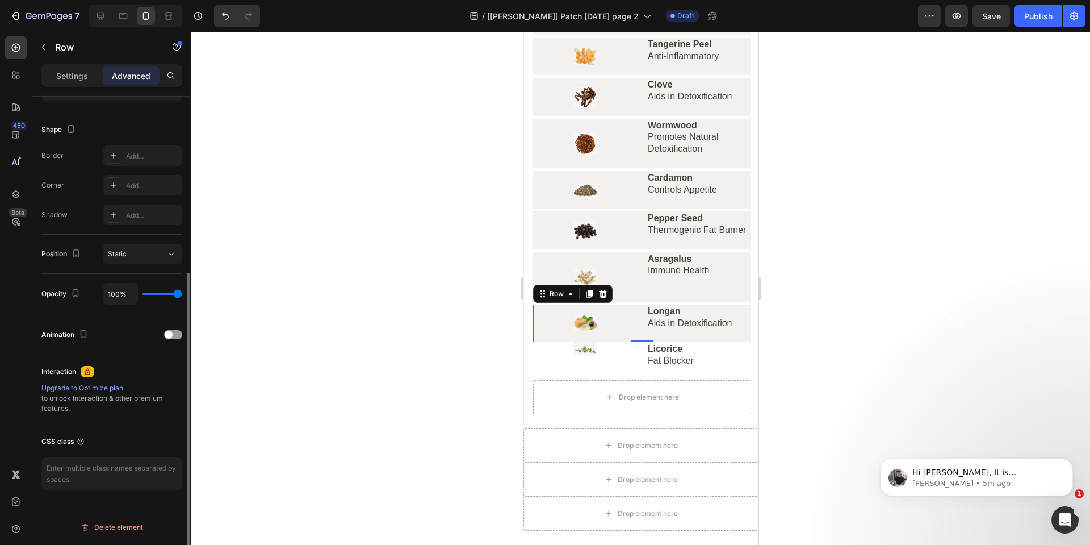
scroll to position [107, 0]
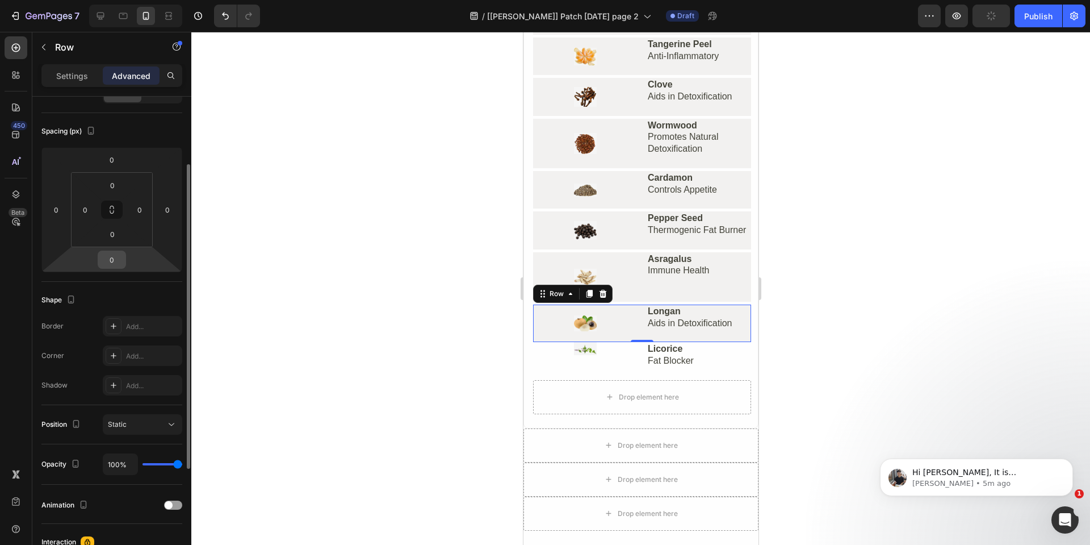
click at [116, 253] on input "0" at bounding box center [112, 259] width 23 height 17
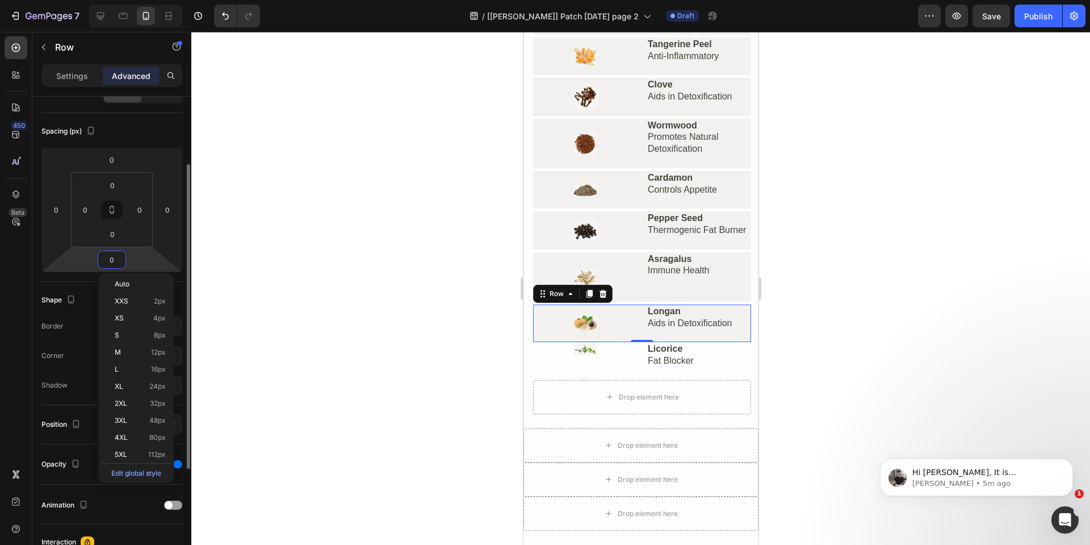
type input "5"
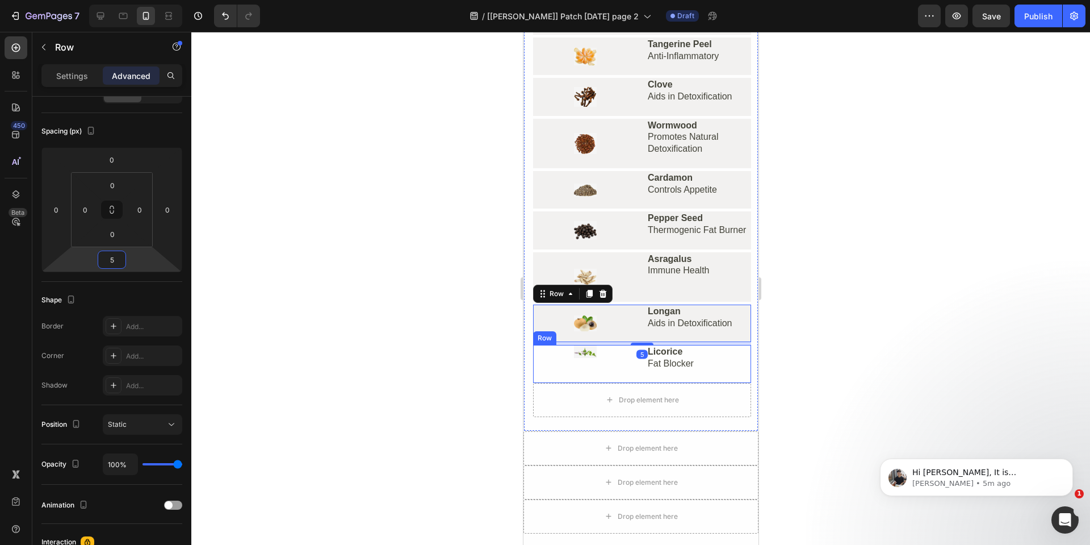
click at [537, 362] on div "Image" at bounding box center [585, 363] width 104 height 37
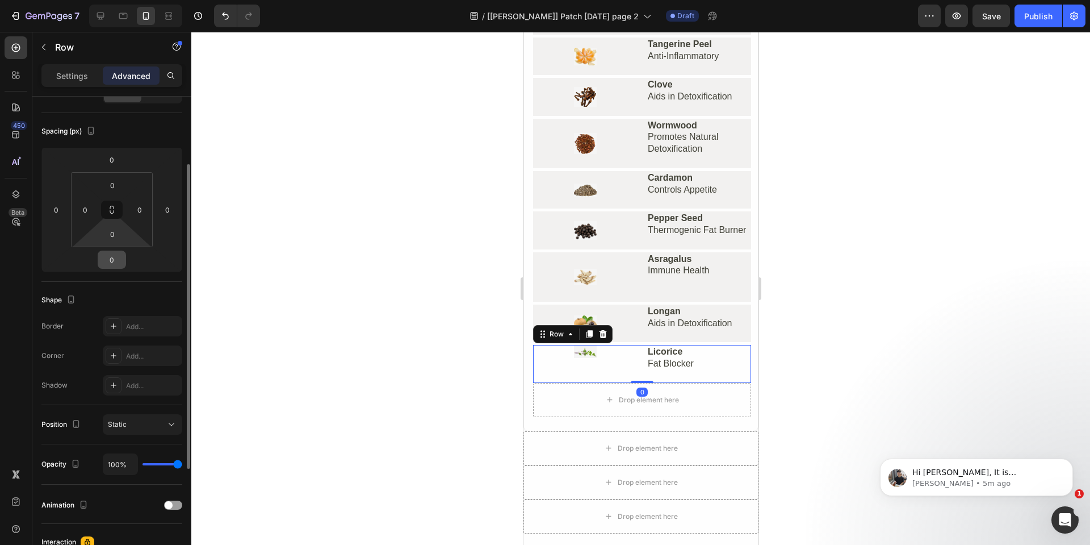
click at [116, 257] on input "0" at bounding box center [112, 259] width 23 height 17
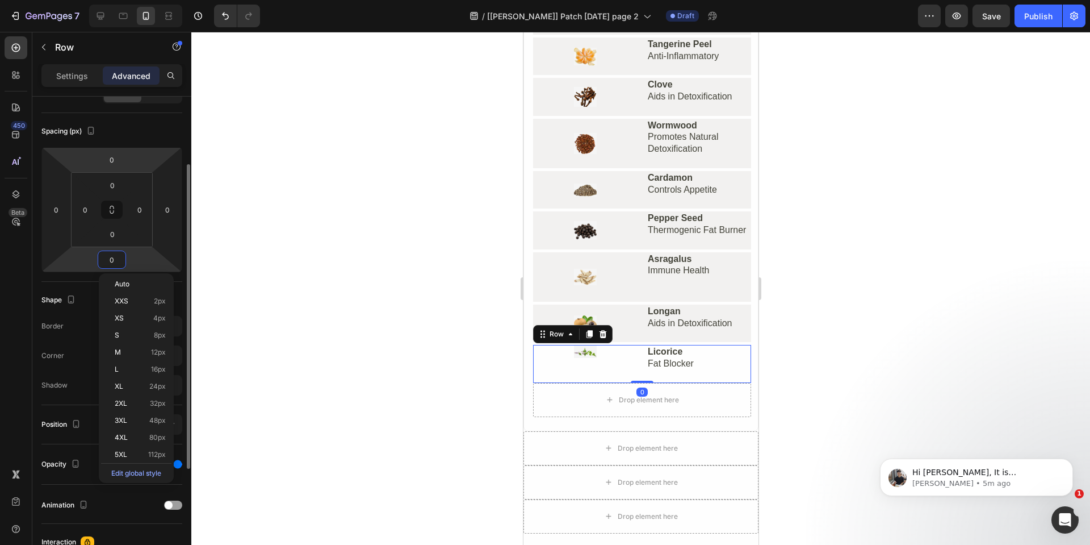
type input "5"
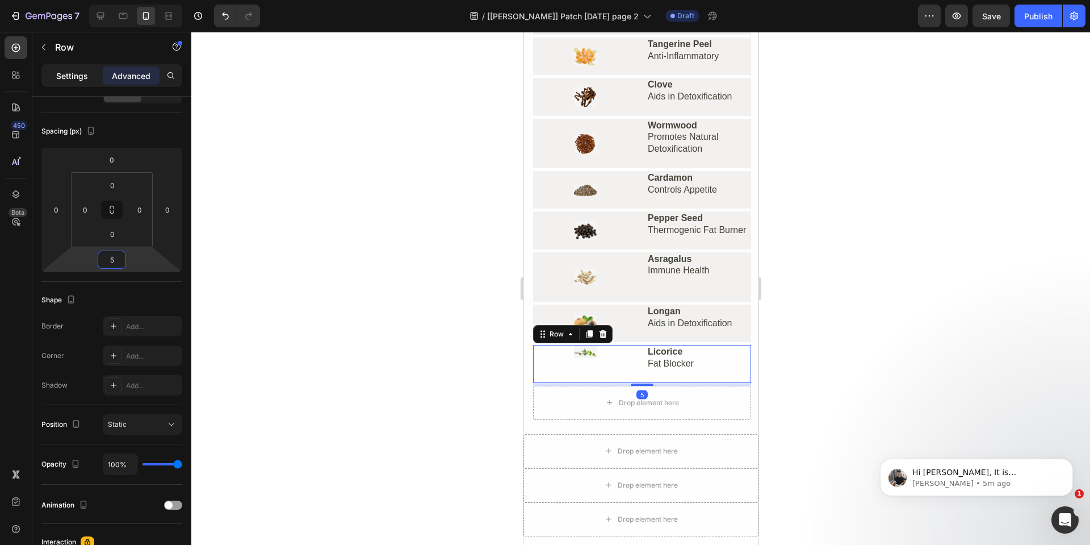
click at [69, 79] on p "Settings" at bounding box center [72, 76] width 32 height 12
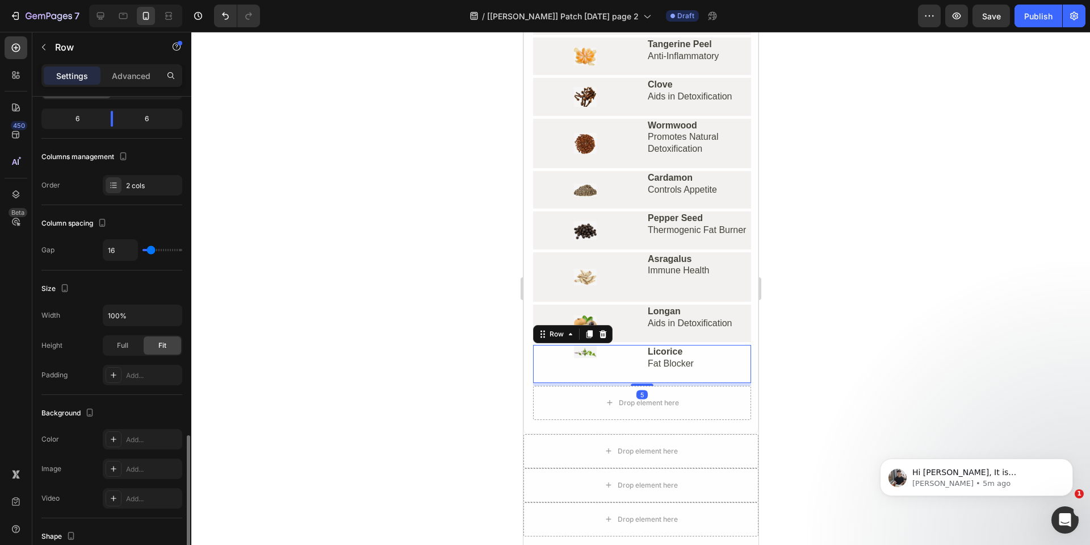
scroll to position [312, 0]
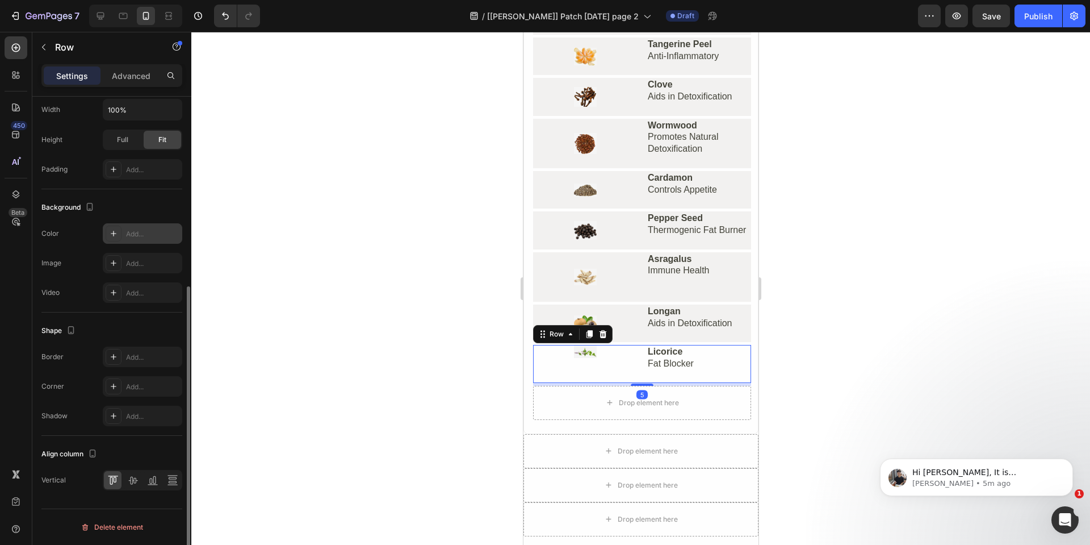
click at [131, 231] on div "Add..." at bounding box center [152, 234] width 53 height 10
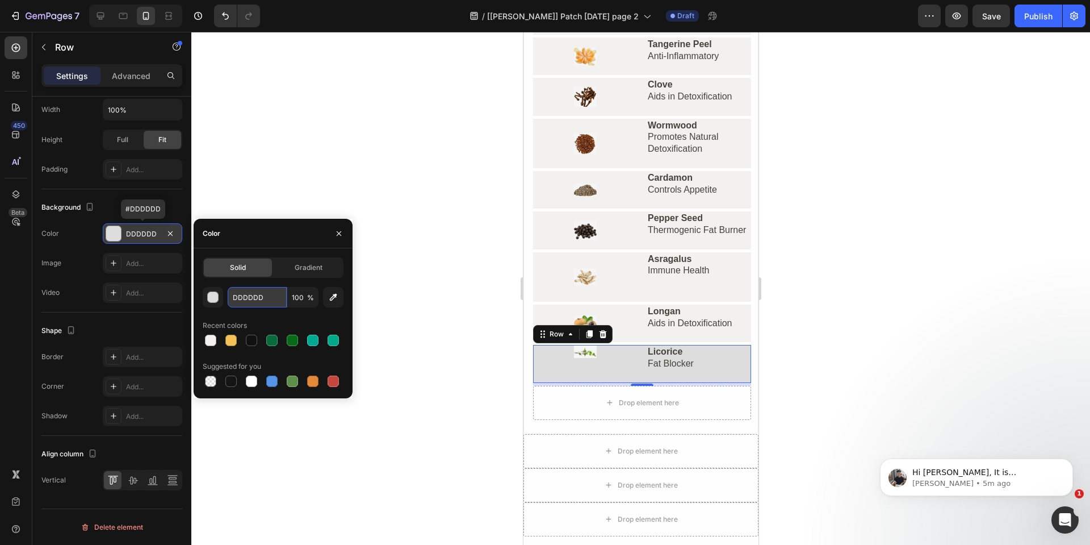
click at [266, 296] on input "DDDDDD" at bounding box center [257, 297] width 59 height 20
paste input "F2F1F0"
type input "F2F1F0"
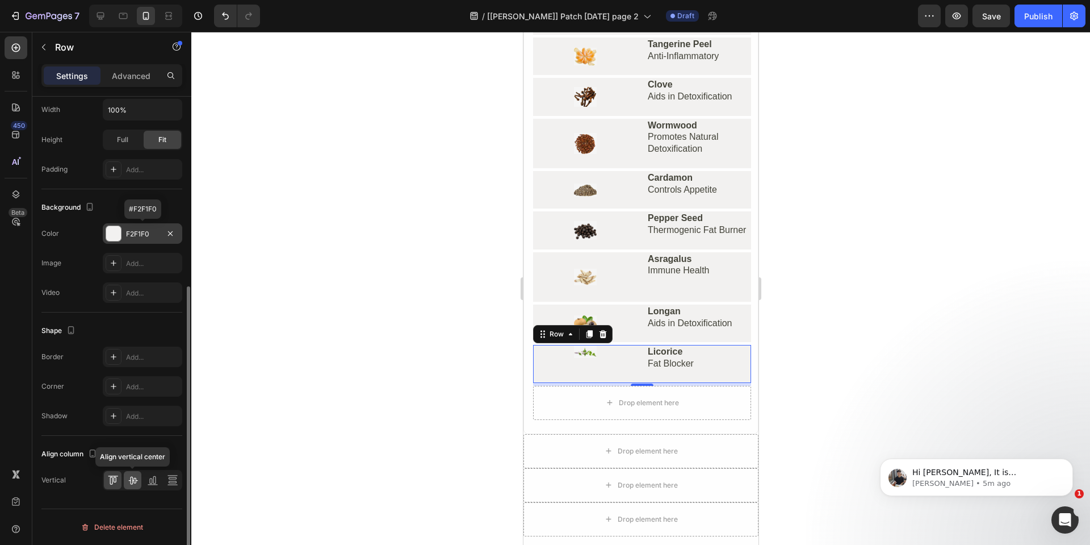
click at [131, 479] on icon at bounding box center [132, 479] width 11 height 11
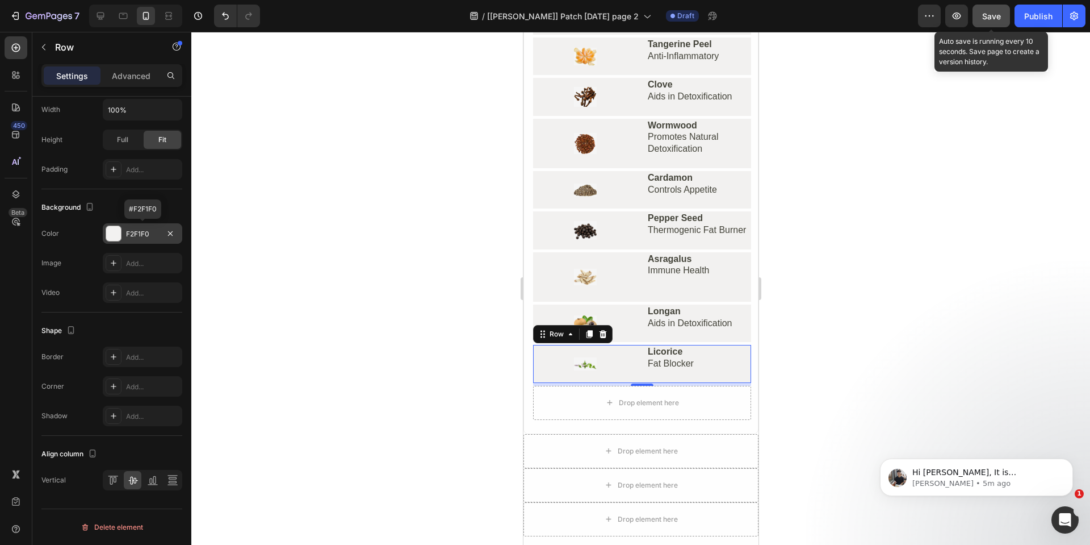
click at [985, 24] on button "Save" at bounding box center [991, 16] width 37 height 23
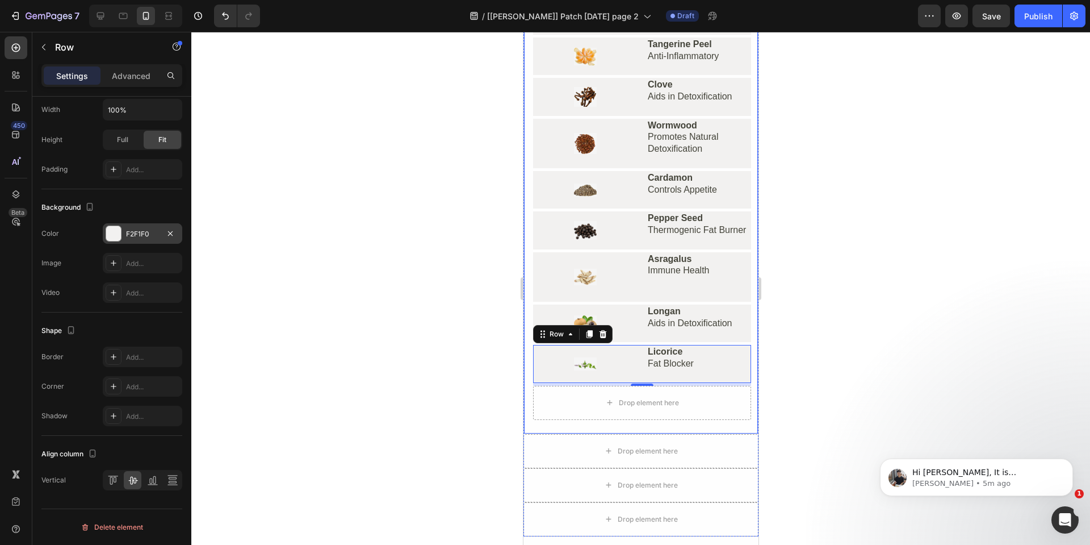
click at [526, 405] on div "Image White Peony Root Balances Blood Sugar Text Block Row Image Cinnamon Contr…" at bounding box center [640, 163] width 235 height 542
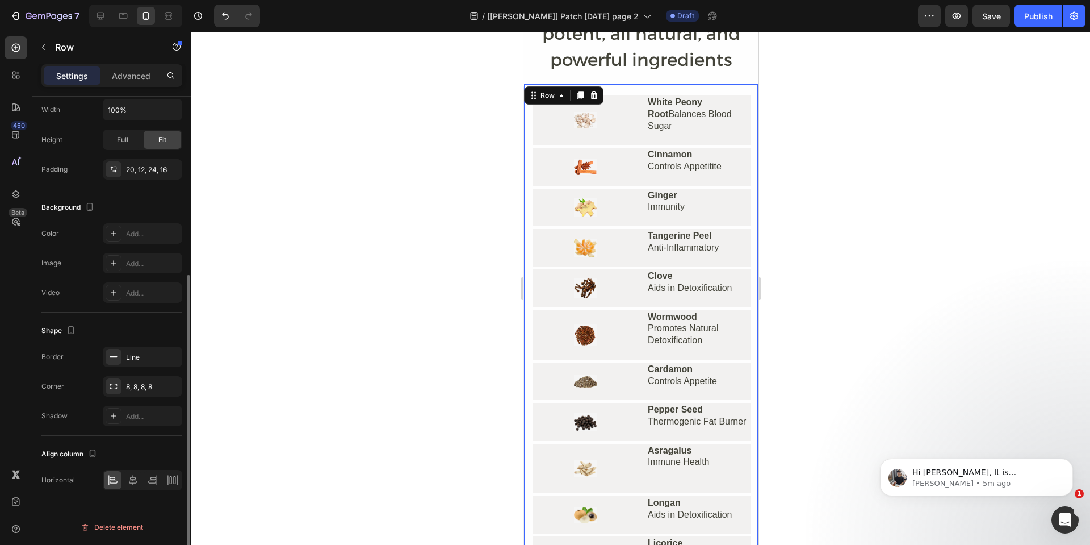
scroll to position [3066, 0]
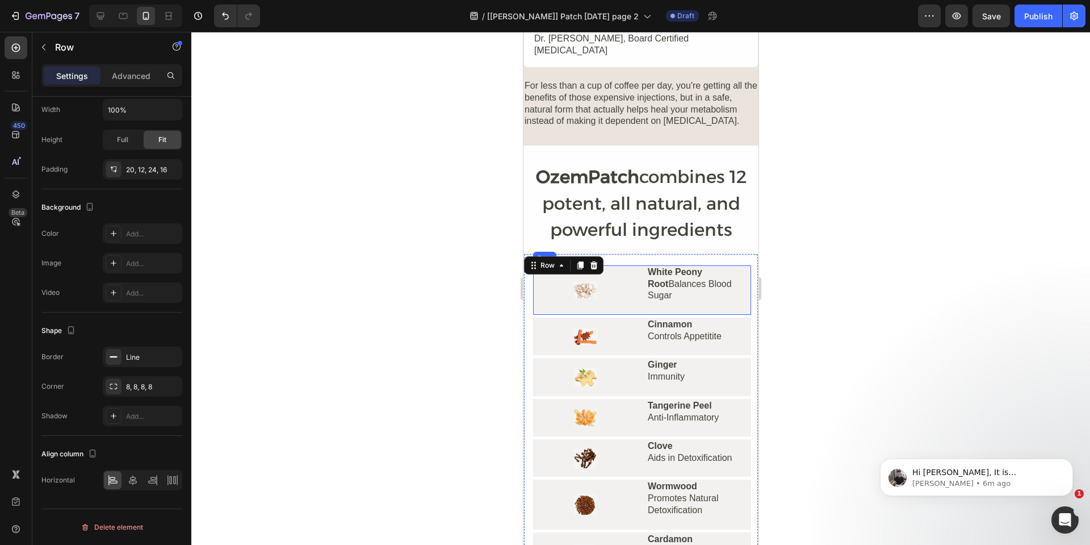
click at [550, 275] on div "Image" at bounding box center [585, 289] width 104 height 49
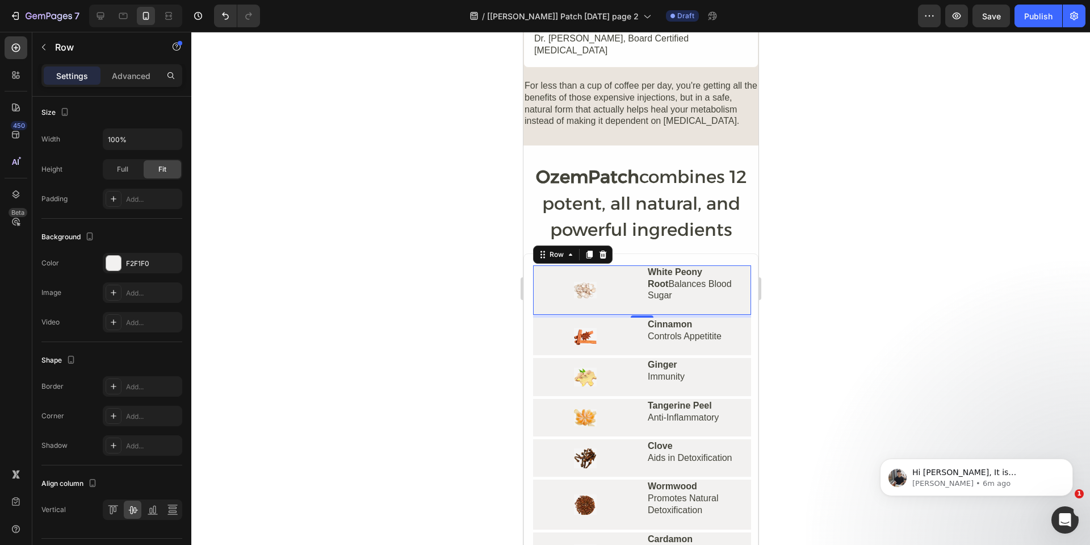
click at [103, 89] on div "Settings Advanced" at bounding box center [111, 80] width 159 height 32
click at [131, 62] on div "Row" at bounding box center [96, 48] width 129 height 32
click at [132, 73] on p "Advanced" at bounding box center [131, 76] width 39 height 12
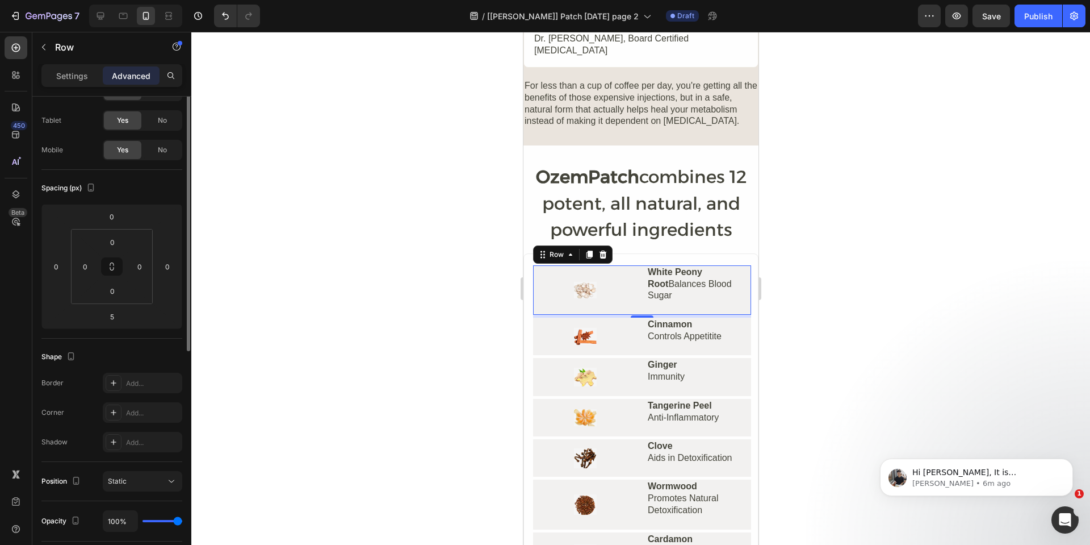
scroll to position [0, 0]
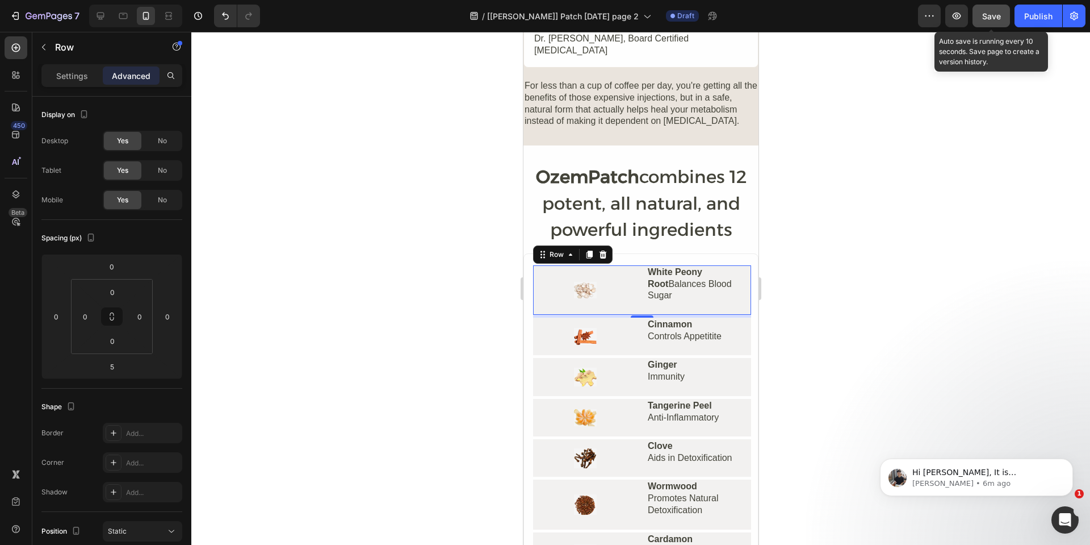
click at [999, 13] on span "Save" at bounding box center [991, 16] width 19 height 10
